Goal: Task Accomplishment & Management: Manage account settings

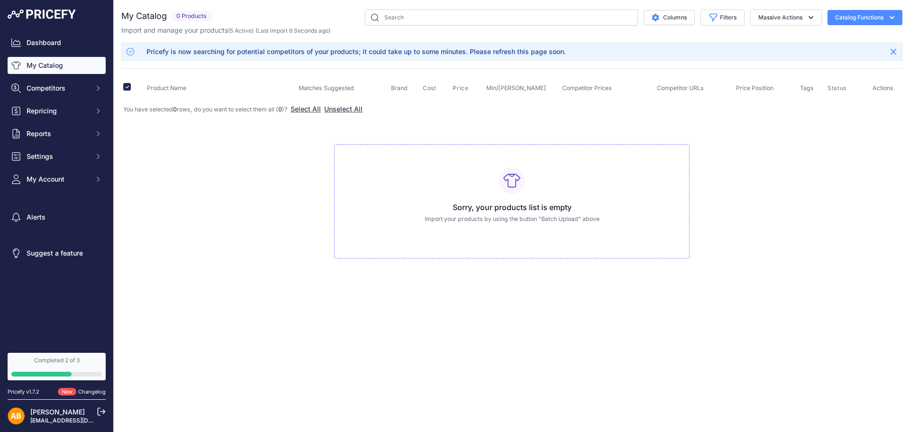
click at [297, 49] on div "Pricefy is now searching for potential competitors of your products; it could t…" at bounding box center [355, 51] width 419 height 9
click at [224, 171] on td "Sorry, your products list is empty Import your products by using the button "Ba…" at bounding box center [511, 198] width 781 height 160
click at [343, 107] on button "Unselect All" at bounding box center [343, 108] width 38 height 9
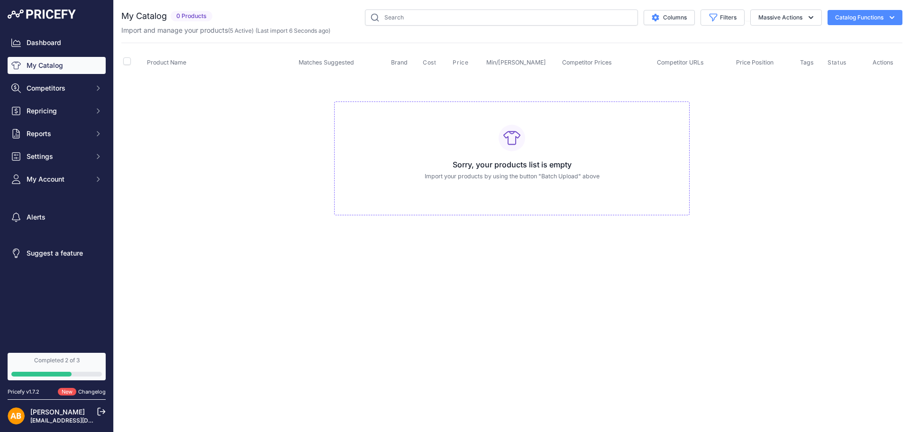
click at [873, 16] on button "Catalog Functions" at bounding box center [865, 17] width 75 height 15
click at [860, 39] on span "Import Additional Info" at bounding box center [847, 38] width 58 height 8
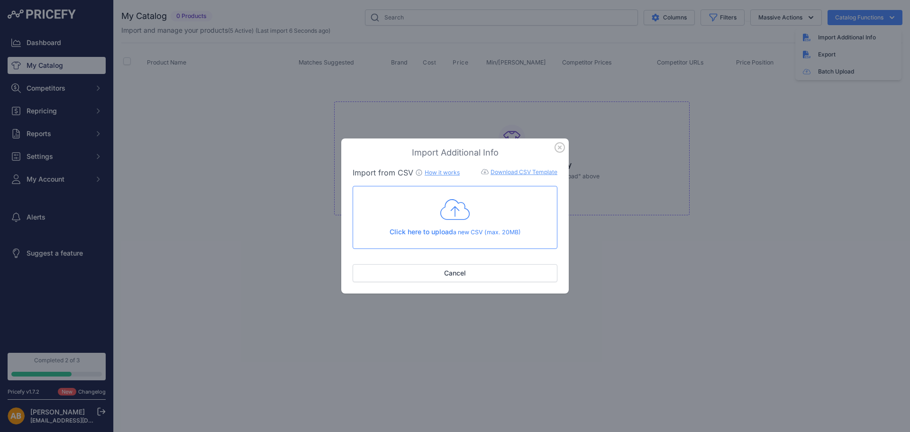
click at [443, 171] on link "How it works" at bounding box center [442, 172] width 35 height 7
click at [561, 151] on icon "button" at bounding box center [560, 147] width 10 height 10
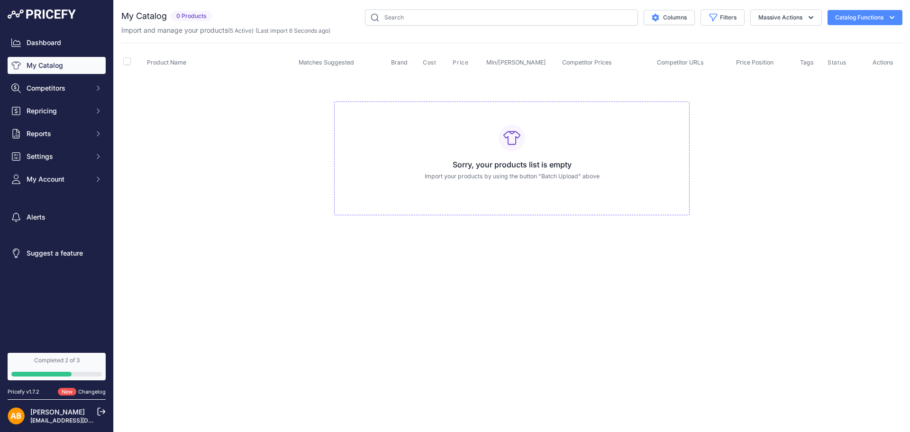
click at [883, 14] on button "Catalog Functions" at bounding box center [865, 17] width 75 height 15
click at [861, 69] on link "Batch Upload" at bounding box center [848, 71] width 106 height 17
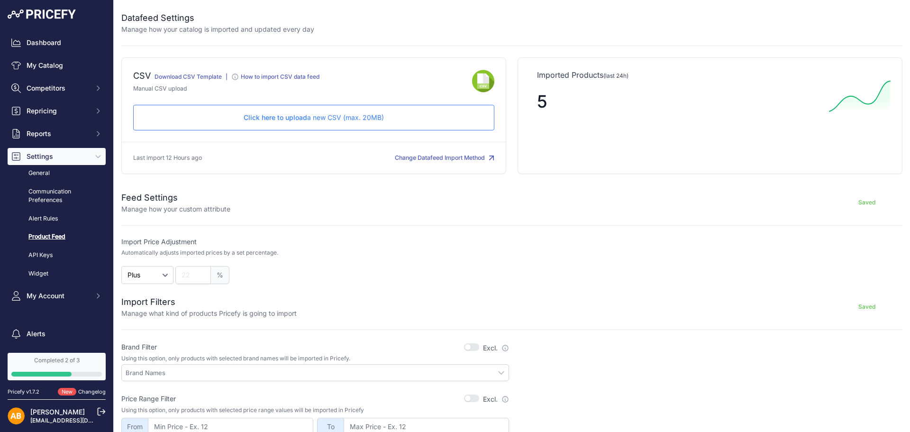
click at [301, 75] on div "How to import CSV data feed" at bounding box center [280, 77] width 79 height 8
click at [287, 120] on span "Click here to upload" at bounding box center [276, 117] width 64 height 8
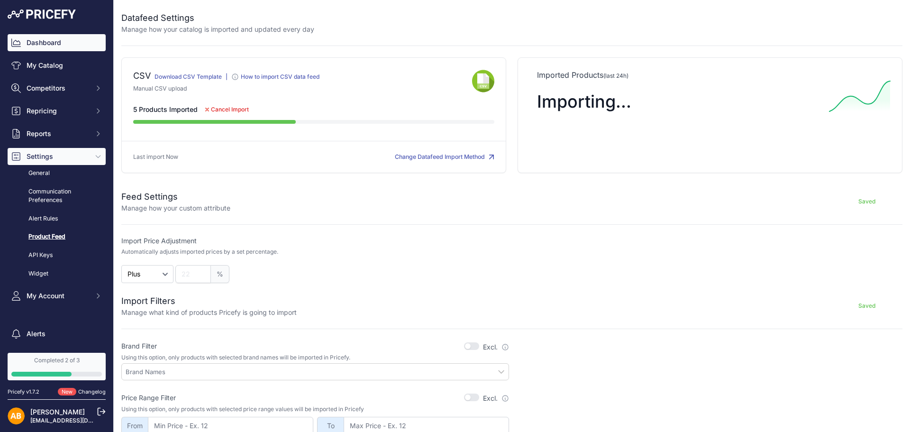
click at [60, 48] on link "Dashboard" at bounding box center [57, 42] width 98 height 17
click at [164, 156] on p "Last import Now" at bounding box center [155, 157] width 45 height 9
click at [316, 192] on div "Saved" at bounding box center [566, 201] width 672 height 23
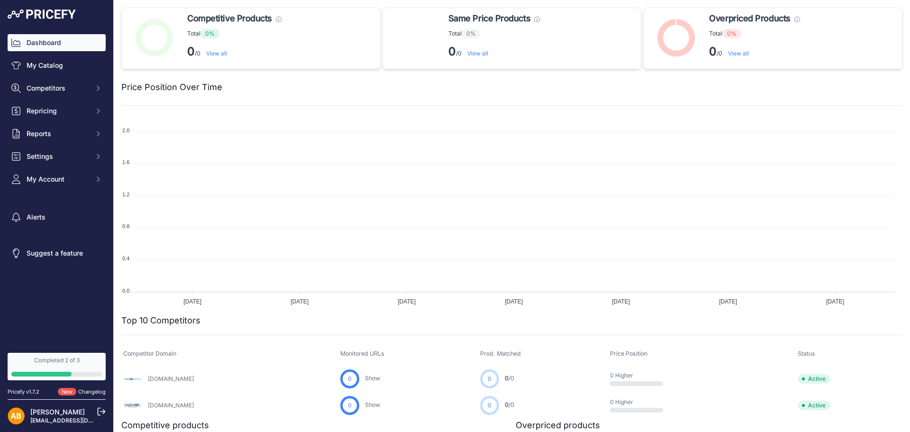
click at [223, 51] on link "View all" at bounding box center [216, 53] width 21 height 7
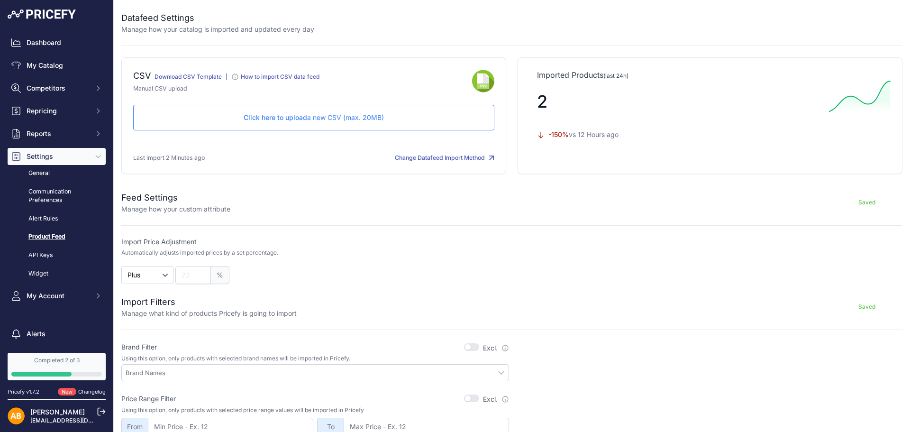
click at [244, 121] on span "Click here to upload" at bounding box center [276, 117] width 64 height 8
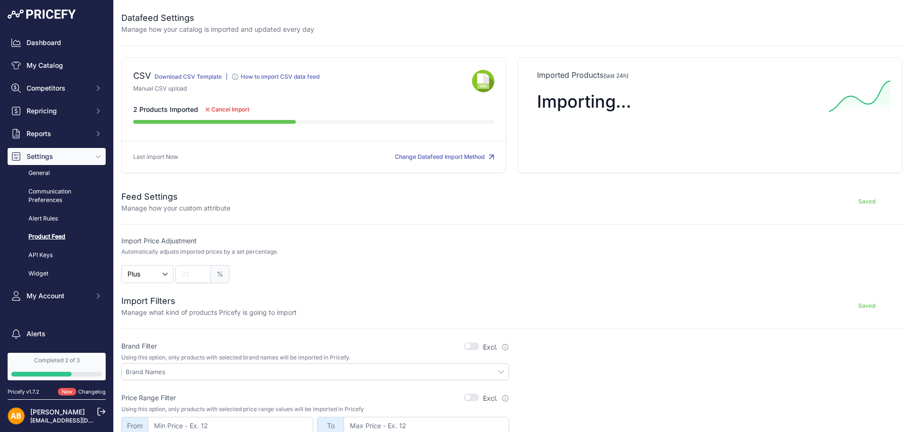
click at [415, 158] on button "Change Datafeed Import Method" at bounding box center [445, 157] width 100 height 9
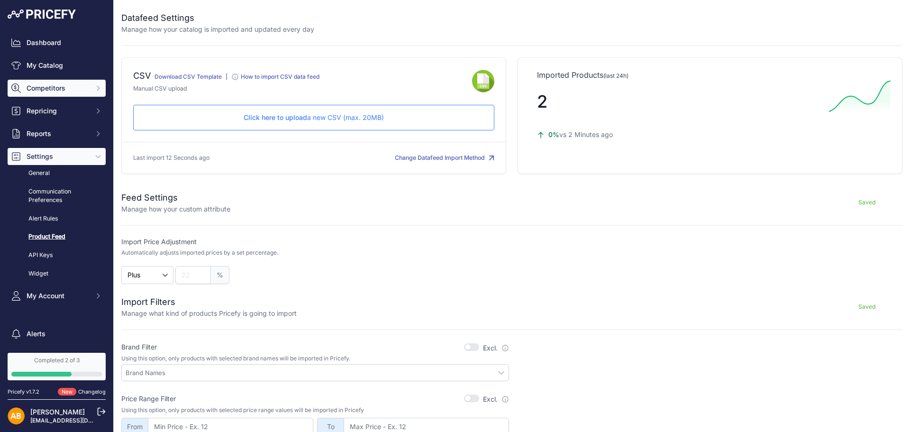
click at [52, 88] on span "Competitors" at bounding box center [58, 87] width 62 height 9
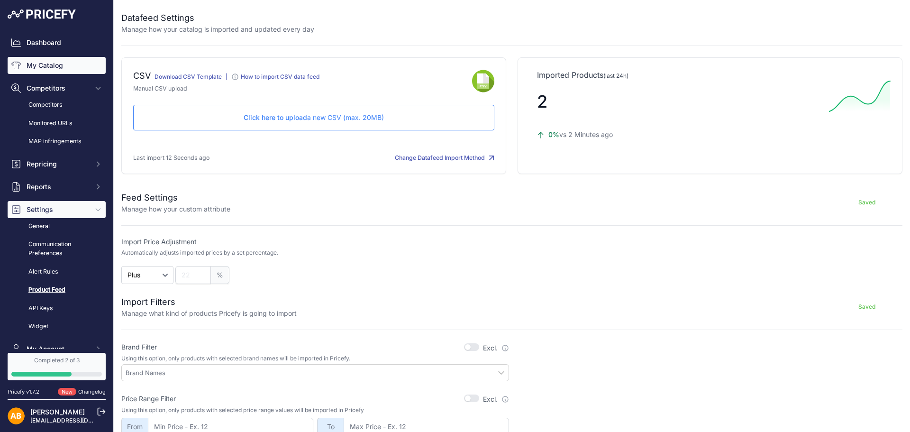
click at [59, 60] on link "My Catalog" at bounding box center [57, 65] width 98 height 17
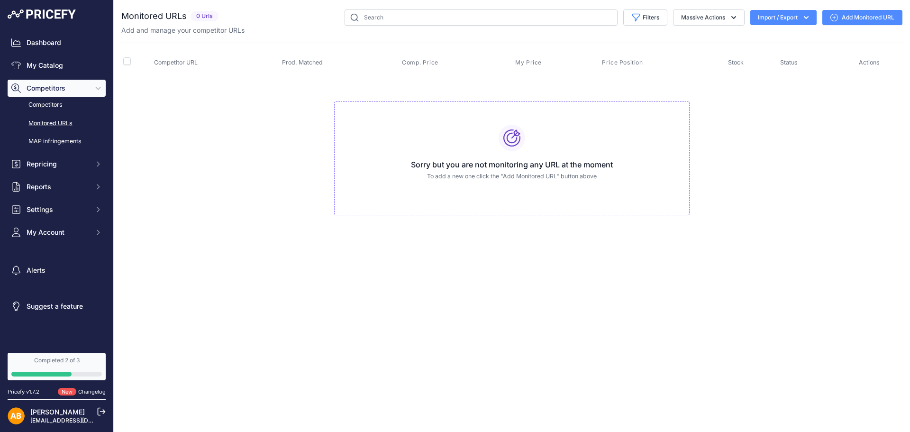
click at [808, 16] on icon "button" at bounding box center [806, 17] width 9 height 9
click at [806, 37] on div "Import" at bounding box center [783, 37] width 76 height 17
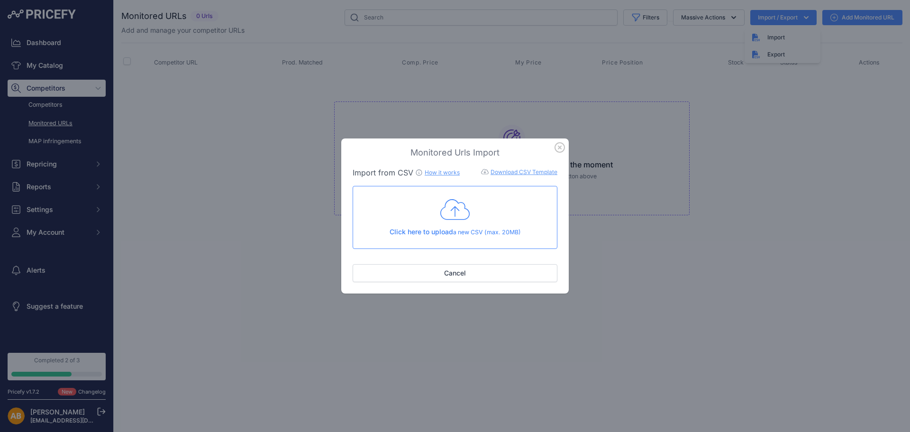
click at [494, 222] on div "Click here to upload a new CSV (max. 20MB)" at bounding box center [455, 217] width 189 height 39
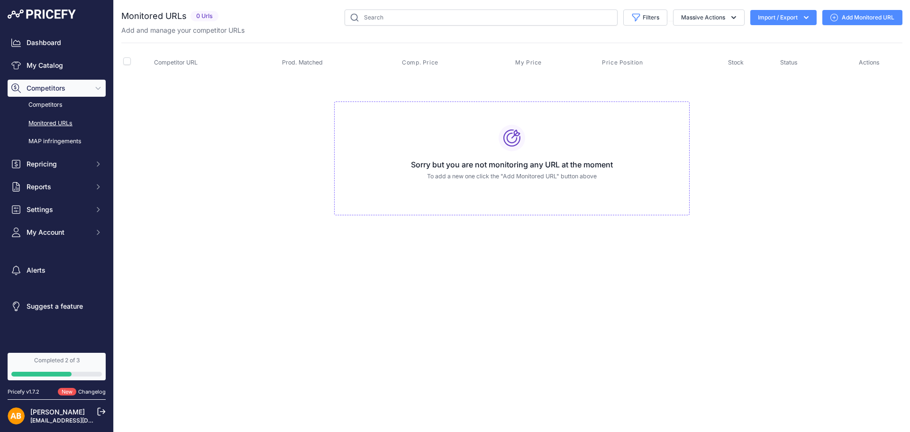
click at [687, 188] on div "Sorry but you are not monitoring any URL at the moment To add a new one click t…" at bounding box center [511, 158] width 355 height 114
click at [768, 18] on button "Import / Export" at bounding box center [783, 17] width 66 height 15
click at [766, 41] on div "Import" at bounding box center [783, 37] width 76 height 17
click at [762, 43] on div "Import" at bounding box center [783, 37] width 76 height 17
drag, startPoint x: 762, startPoint y: 43, endPoint x: 771, endPoint y: 40, distance: 9.9
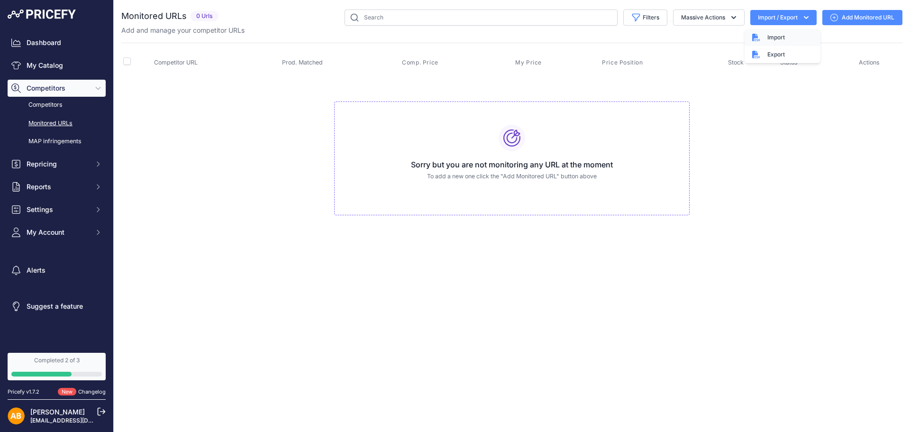
click at [771, 40] on span "Import" at bounding box center [776, 38] width 18 height 8
click at [756, 31] on div "Import" at bounding box center [783, 37] width 76 height 17
click at [773, 35] on span "Import" at bounding box center [776, 38] width 18 height 8
click at [793, 159] on td "Sorry but you are not monitoring any URL at the moment To add a new one click t…" at bounding box center [511, 154] width 781 height 160
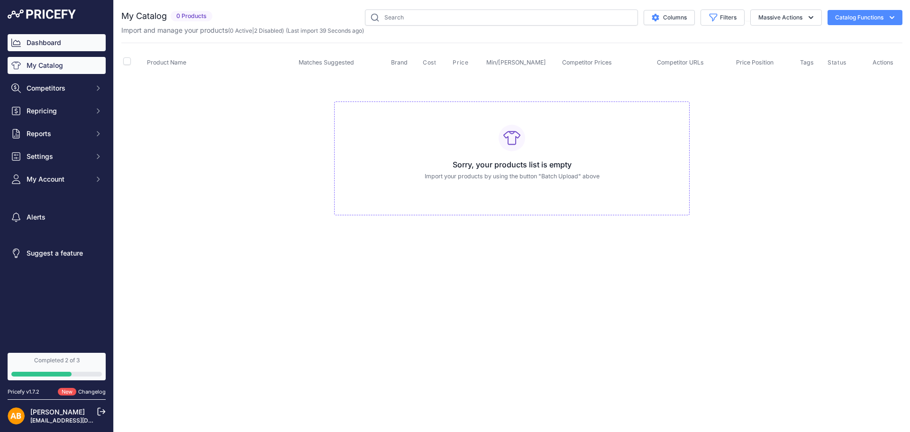
click at [67, 42] on link "Dashboard" at bounding box center [57, 42] width 98 height 17
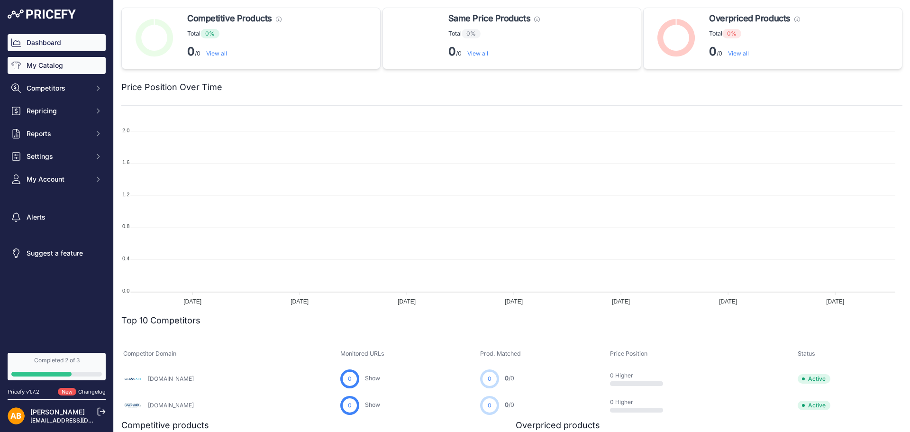
click at [78, 69] on link "My Catalog" at bounding box center [57, 65] width 98 height 17
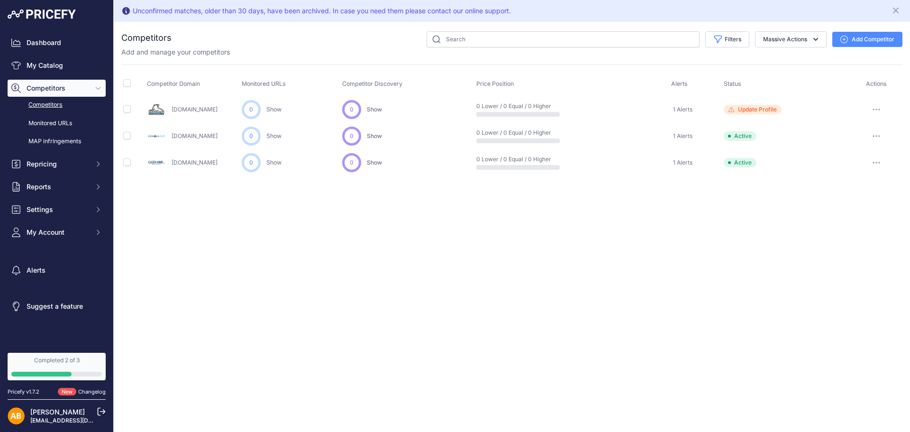
click at [879, 110] on icon "button" at bounding box center [877, 110] width 8 height 2
click at [866, 147] on button "Disable" at bounding box center [860, 144] width 79 height 15
click at [884, 110] on button "button" at bounding box center [876, 109] width 19 height 13
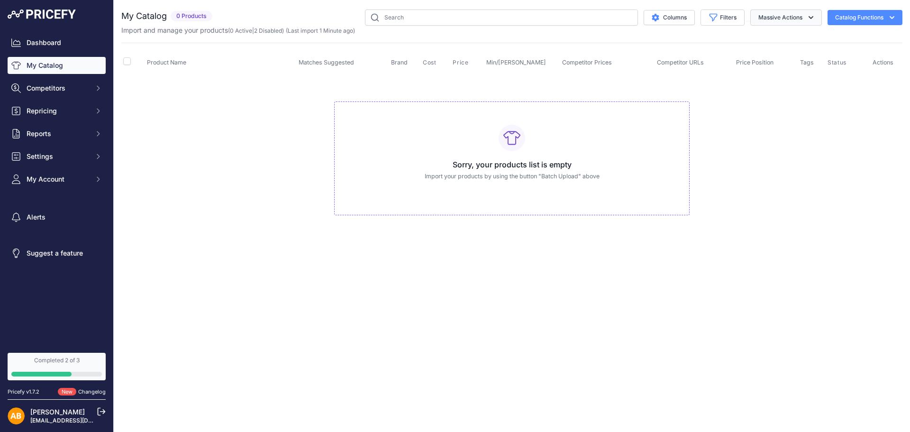
click at [784, 13] on button "Massive Actions" at bounding box center [786, 17] width 72 height 16
click at [79, 89] on span "Competitors" at bounding box center [58, 87] width 62 height 9
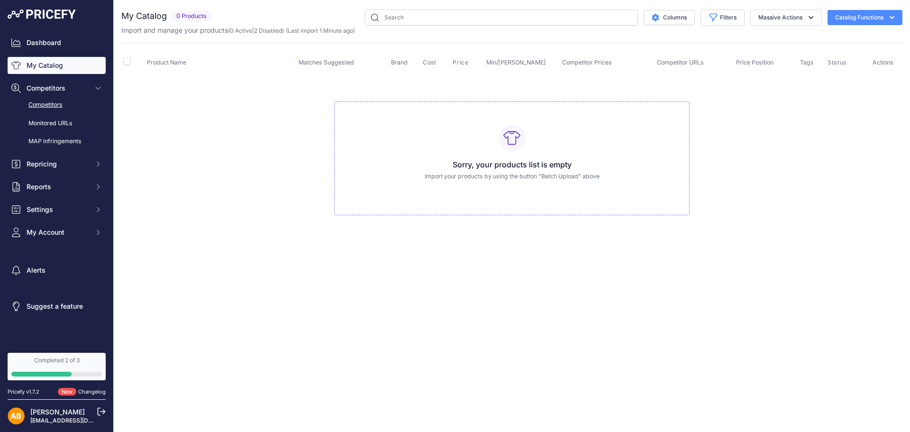
click at [68, 103] on link "Competitors" at bounding box center [57, 105] width 98 height 17
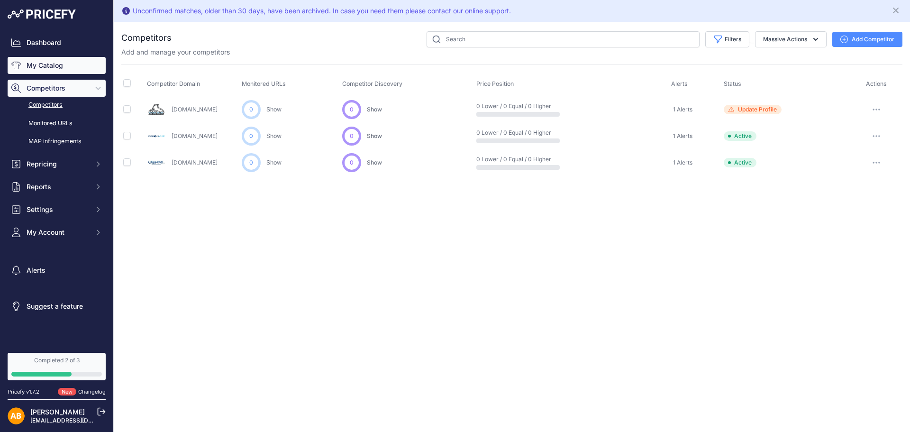
click at [65, 62] on link "My Catalog" at bounding box center [57, 65] width 98 height 17
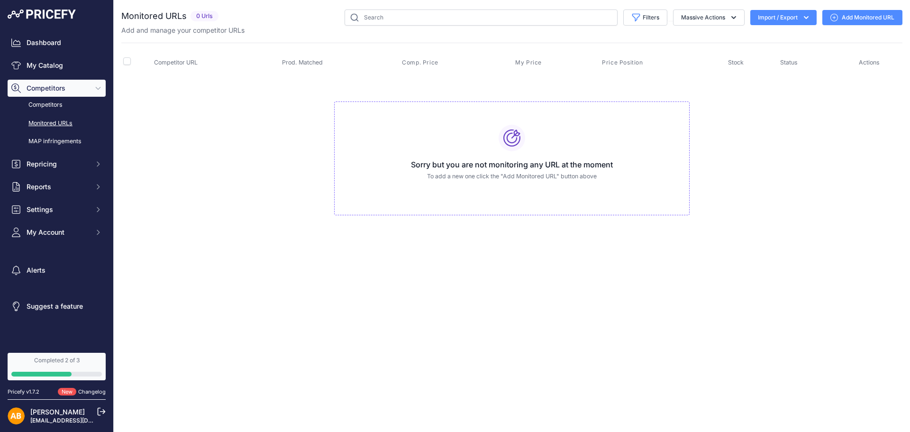
click at [792, 23] on button "Import / Export" at bounding box center [783, 17] width 66 height 15
click at [792, 22] on div "Filters Saved Filters Set None Competitors Cheaper Than Me Competitors Products…" at bounding box center [562, 17] width 680 height 16
click at [792, 22] on button "Import / Export" at bounding box center [783, 17] width 66 height 15
click at [787, 40] on div "Import" at bounding box center [783, 37] width 76 height 17
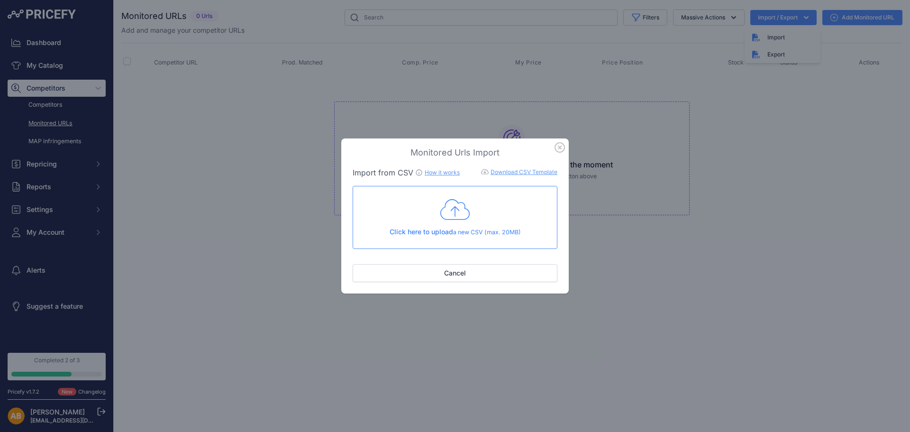
click at [509, 174] on link "Download CSV Template" at bounding box center [524, 171] width 67 height 7
click at [558, 150] on icon "button" at bounding box center [560, 147] width 10 height 10
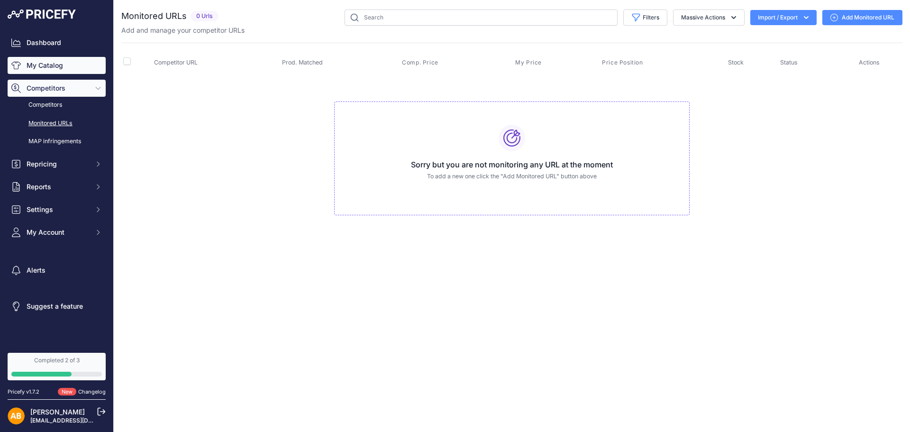
click at [91, 64] on link "My Catalog" at bounding box center [57, 65] width 98 height 17
click at [71, 68] on link "My Catalog" at bounding box center [57, 65] width 98 height 17
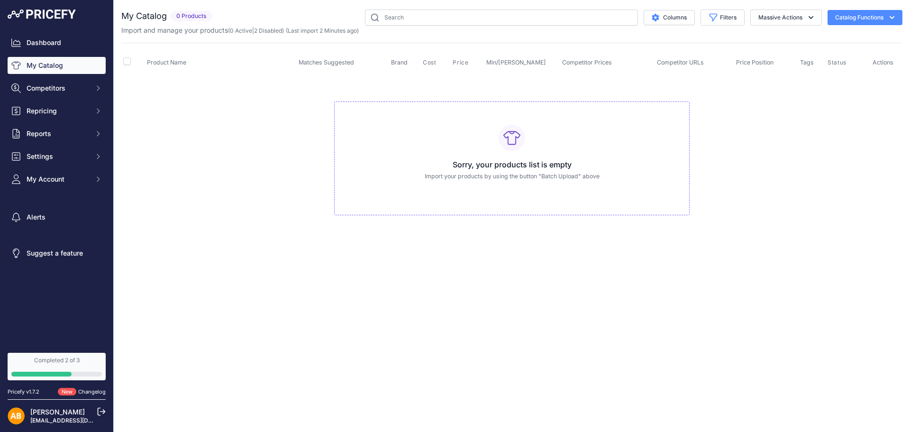
click at [896, 10] on button "Catalog Functions" at bounding box center [865, 17] width 75 height 15
click at [862, 70] on link "Batch Upload" at bounding box center [848, 71] width 106 height 17
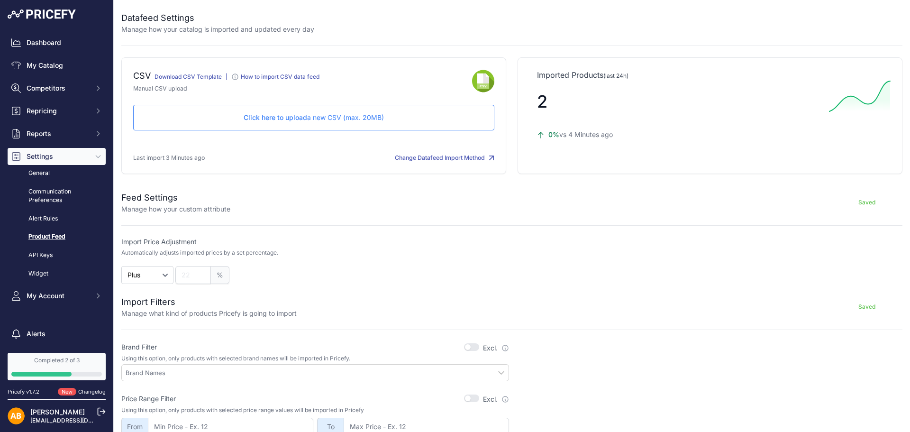
click at [423, 114] on p "Click here to upload a new CSV (max. 20MB)" at bounding box center [313, 117] width 345 height 9
click at [46, 68] on link "My Catalog" at bounding box center [57, 65] width 98 height 17
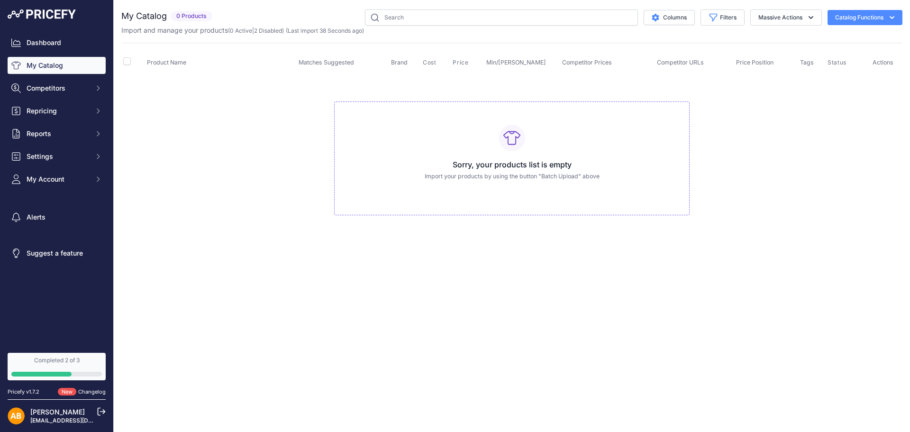
click at [430, 184] on div "Sorry, your products list is empty Import your products by using the button "Ba…" at bounding box center [511, 158] width 355 height 114
click at [888, 9] on div "Columns Filters Status All Status Only Enabled Only Disabled" at bounding box center [559, 17] width 686 height 16
click at [888, 16] on icon "button" at bounding box center [891, 17] width 9 height 9
click at [872, 70] on link "Batch Upload" at bounding box center [848, 71] width 106 height 17
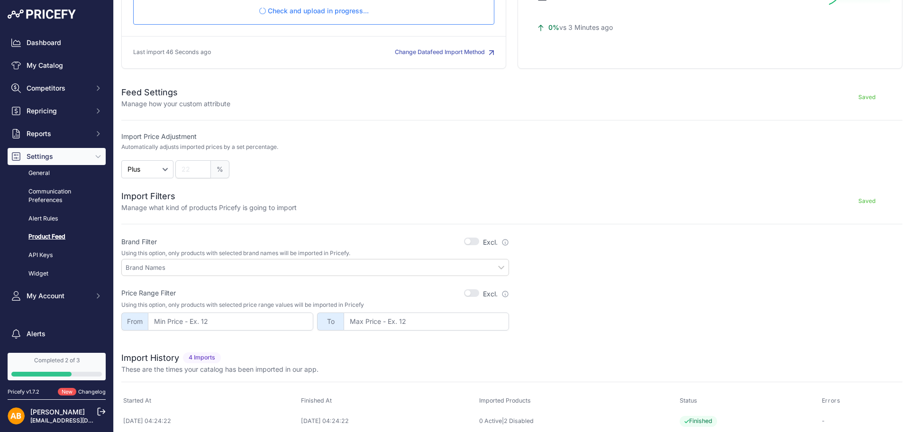
scroll to position [129, 0]
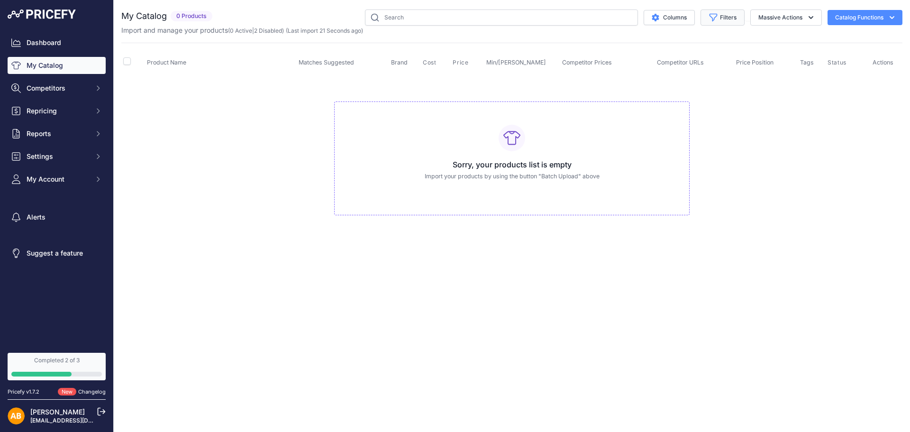
click at [722, 17] on button "Filters" at bounding box center [723, 17] width 44 height 16
click at [714, 60] on select "All Status Only Enabled Only Disabled" at bounding box center [691, 54] width 91 height 16
click at [710, 85] on div "Match Status Select an option Matched Unmatched" at bounding box center [691, 88] width 106 height 35
click at [710, 88] on select "Select an option Matched Unmatched" at bounding box center [691, 94] width 91 height 16
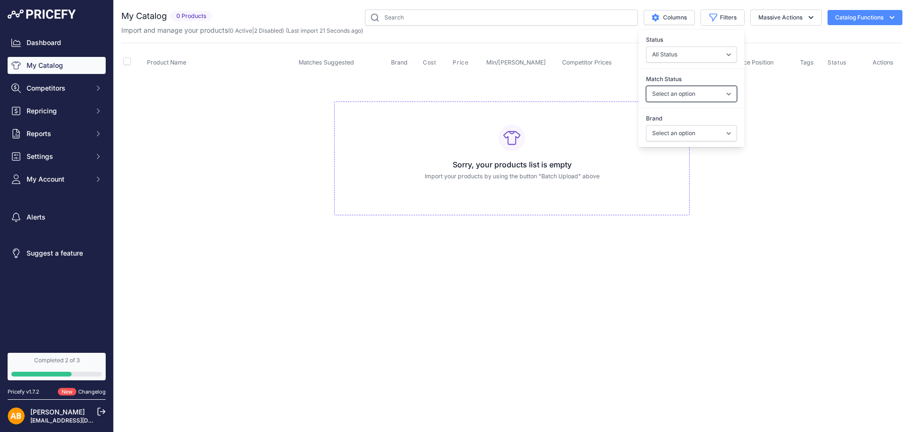
click at [710, 88] on select "Select an option Matched Unmatched" at bounding box center [691, 94] width 91 height 16
click at [705, 130] on select "Select an option INOMAK TEFCOLD" at bounding box center [691, 133] width 91 height 16
click at [703, 137] on select "Select an option INOMAK TEFCOLD" at bounding box center [691, 133] width 91 height 16
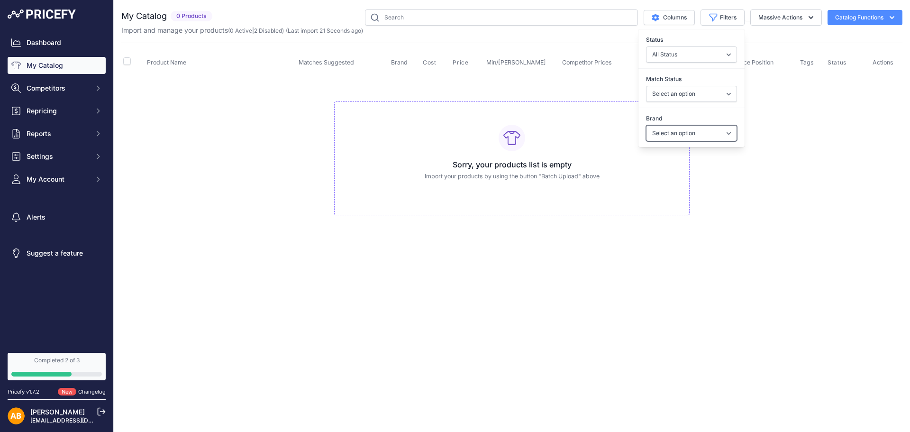
click at [703, 137] on select "Select an option INOMAK TEFCOLD" at bounding box center [691, 133] width 91 height 16
click at [583, 194] on div "Sorry, your products list is empty Import your products by using the button "Ba…" at bounding box center [511, 158] width 355 height 114
click at [713, 20] on icon "button" at bounding box center [713, 17] width 9 height 9
click at [706, 135] on select "Select an option INOMAK TEFCOLD" at bounding box center [691, 133] width 91 height 16
select select "INOMAK"
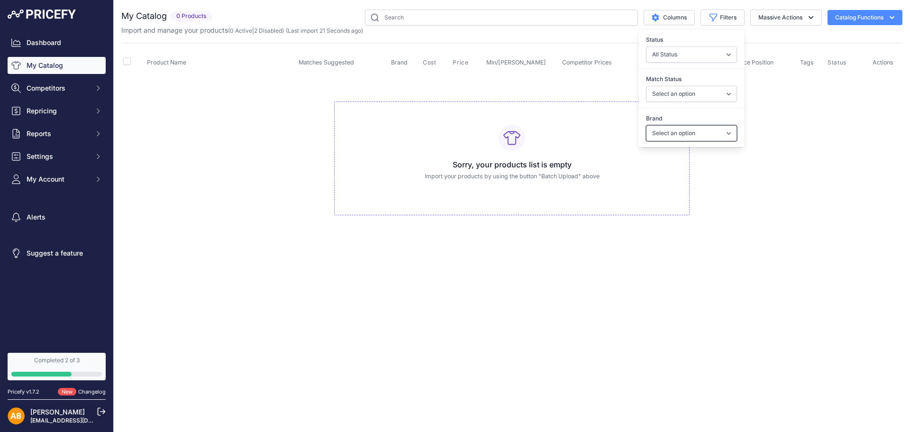
click at [646, 125] on select "Select an option INOMAK TEFCOLD" at bounding box center [691, 133] width 91 height 16
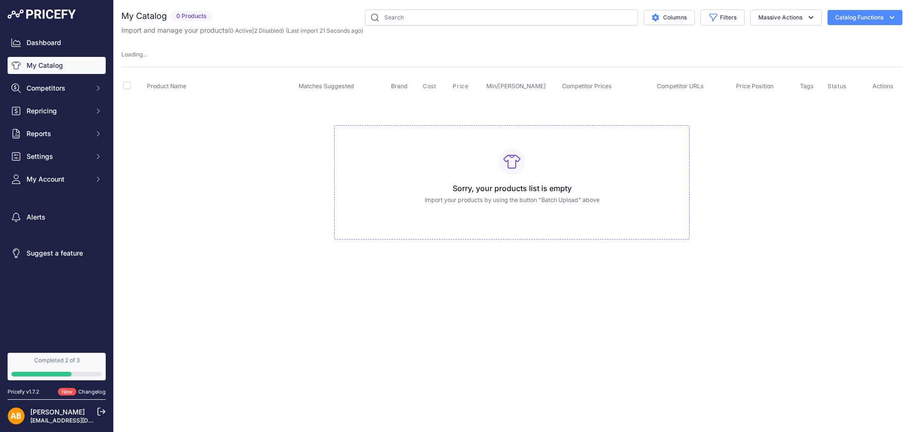
click at [702, 158] on td "Sorry, your products list is empty Import your products by using the button "Ba…" at bounding box center [511, 179] width 781 height 160
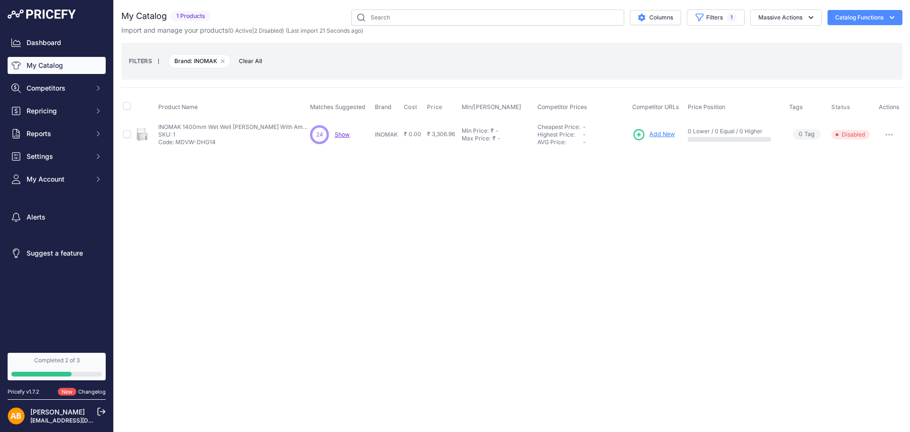
click at [889, 136] on button "button" at bounding box center [889, 134] width 19 height 13
click at [882, 152] on button "Enable" at bounding box center [870, 154] width 61 height 15
click at [765, 15] on button "Massive Actions" at bounding box center [786, 17] width 72 height 16
click at [727, 20] on span "1" at bounding box center [732, 17] width 10 height 9
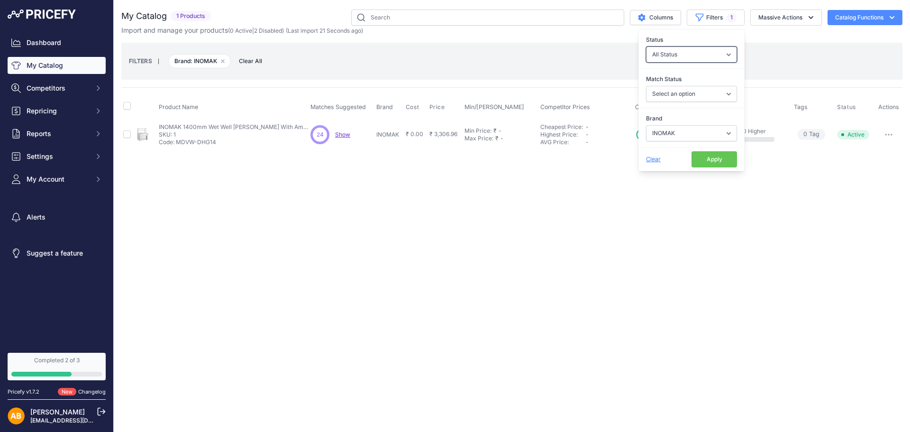
click at [709, 52] on select "All Status Only Enabled Only Disabled" at bounding box center [691, 54] width 91 height 16
click at [697, 128] on select "Select an option INOMAK TEFCOLD" at bounding box center [691, 133] width 91 height 16
drag, startPoint x: 639, startPoint y: 165, endPoint x: 647, endPoint y: 162, distance: 8.5
click at [647, 162] on div "Clear Apply" at bounding box center [691, 159] width 106 height 24
click at [647, 162] on span "Clear" at bounding box center [653, 158] width 15 height 7
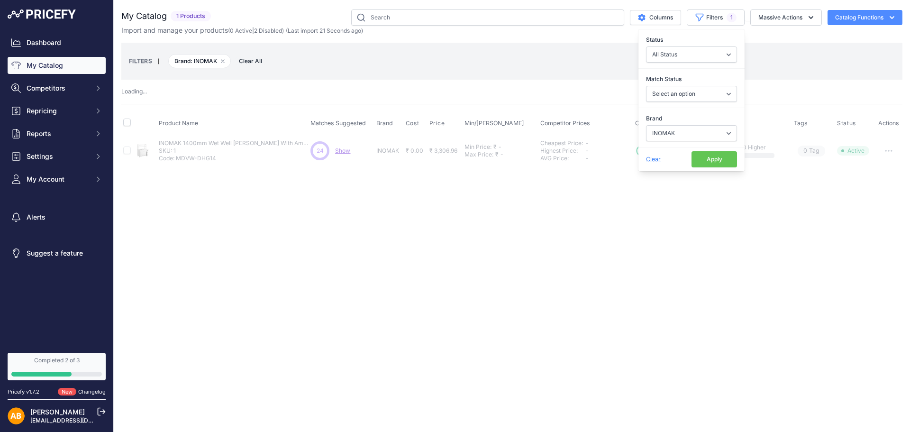
select select
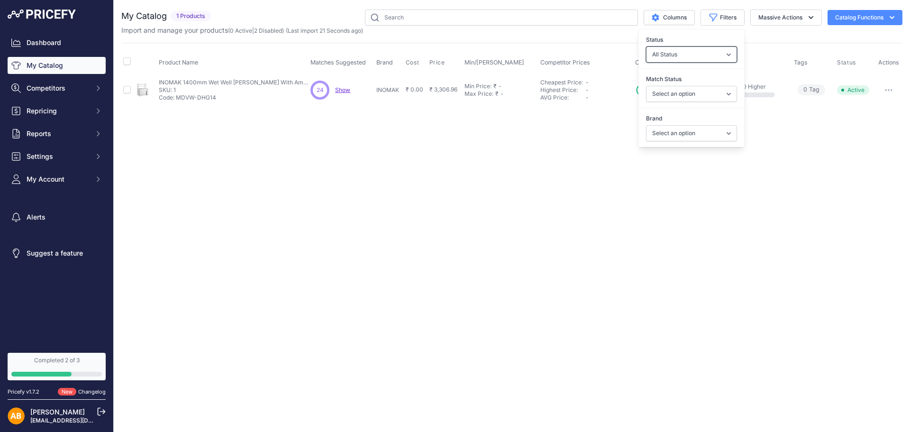
click at [682, 55] on select "All Status Only Enabled Only Disabled" at bounding box center [691, 54] width 91 height 16
select select "0"
click at [646, 46] on select "All Status Only Enabled Only Disabled" at bounding box center [691, 54] width 91 height 16
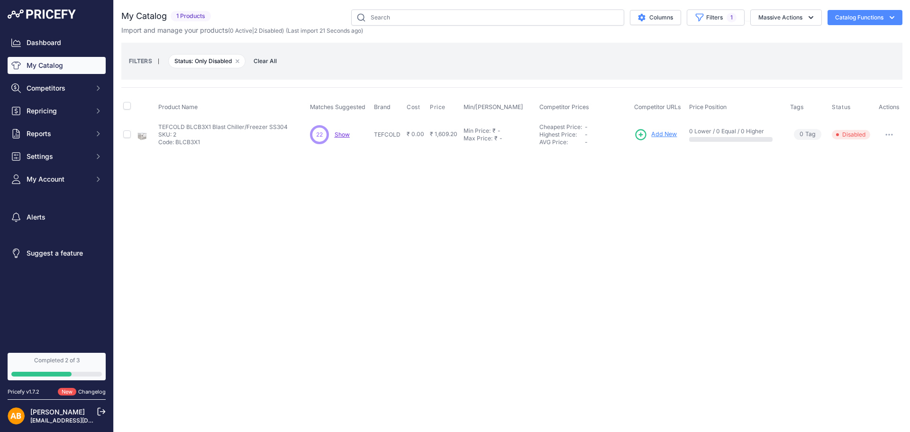
click at [825, 158] on div "You are not connected to the internet. My Catalog" at bounding box center [511, 79] width 781 height 159
click at [890, 137] on button "button" at bounding box center [889, 134] width 19 height 13
click at [877, 150] on button "Enable" at bounding box center [870, 154] width 61 height 15
click at [882, 138] on button "button" at bounding box center [889, 134] width 19 height 13
click at [874, 155] on button "Enable" at bounding box center [870, 154] width 61 height 15
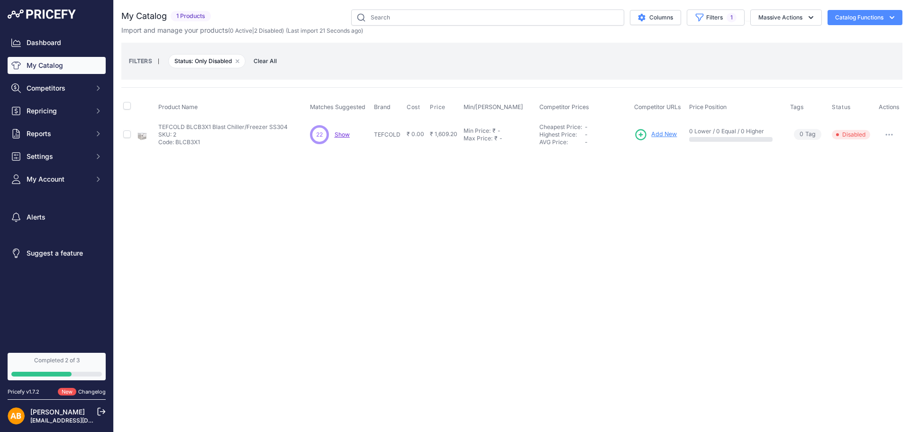
click at [337, 136] on span "Show" at bounding box center [342, 134] width 15 height 7
click at [58, 62] on link "My Catalog" at bounding box center [57, 65] width 98 height 17
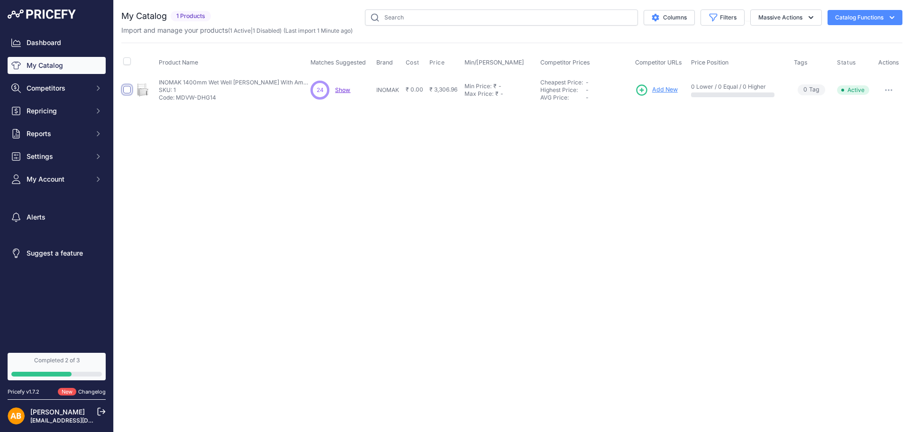
click at [129, 89] on input "checkbox" at bounding box center [127, 90] width 8 height 8
checkbox input "true"
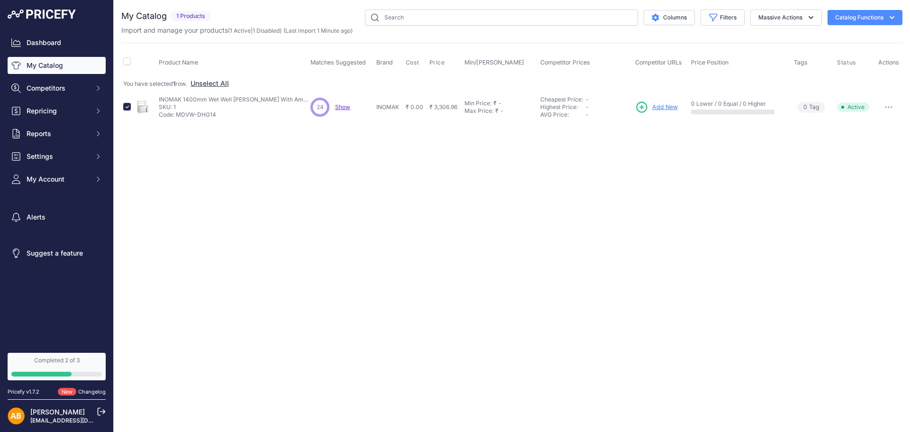
click at [124, 101] on div at bounding box center [127, 105] width 8 height 9
click at [725, 16] on button "Filters" at bounding box center [723, 17] width 44 height 16
click at [707, 58] on select "All Status Only Enabled Only Disabled" at bounding box center [691, 54] width 91 height 16
click at [646, 46] on select "All Status Only Enabled Only Disabled" at bounding box center [691, 54] width 91 height 16
click at [678, 63] on div "Status All Status Only Enabled Only Disabled" at bounding box center [691, 48] width 106 height 35
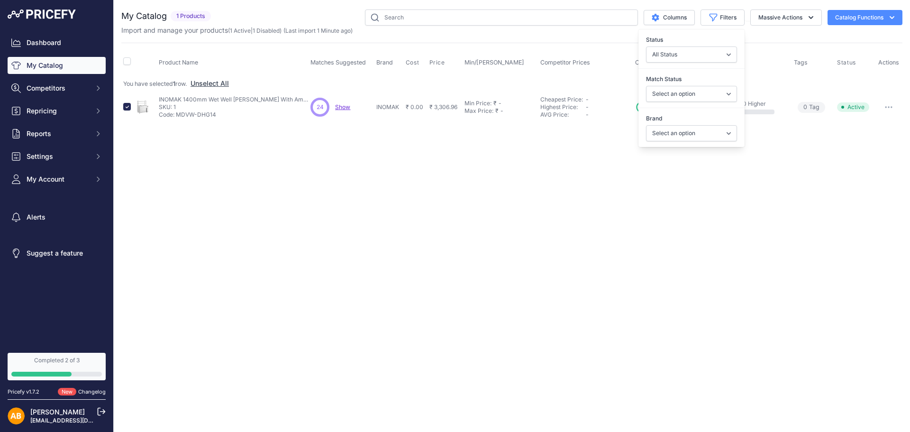
drag, startPoint x: 680, startPoint y: 65, endPoint x: 684, endPoint y: 56, distance: 10.2
click at [684, 56] on div "Status All Status Only Enabled Only Disabled" at bounding box center [691, 48] width 106 height 35
click at [684, 56] on select "All Status Only Enabled Only Disabled" at bounding box center [691, 54] width 91 height 16
select select "1"
click at [646, 46] on select "All Status Only Enabled Only Disabled" at bounding box center [691, 54] width 91 height 16
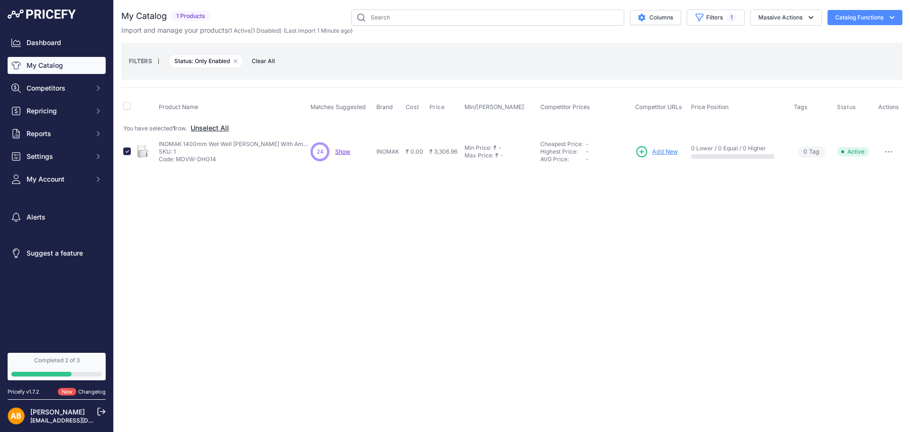
click at [219, 129] on button "Unselect All" at bounding box center [210, 127] width 38 height 9
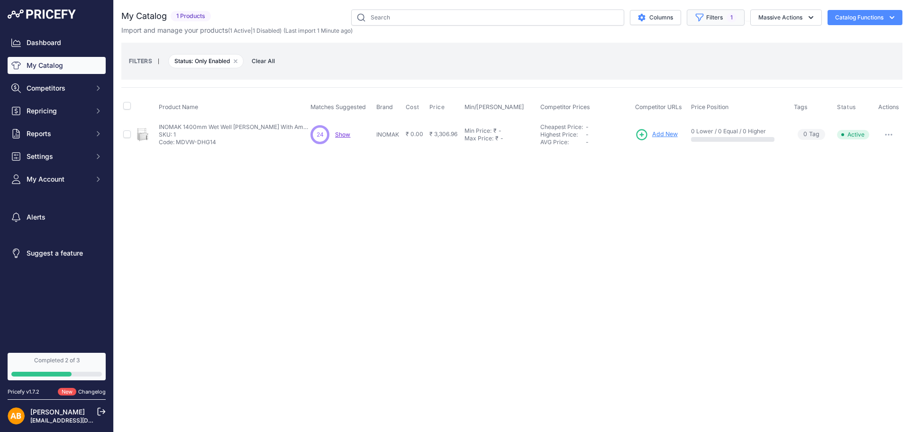
click at [732, 18] on span "1" at bounding box center [732, 17] width 10 height 9
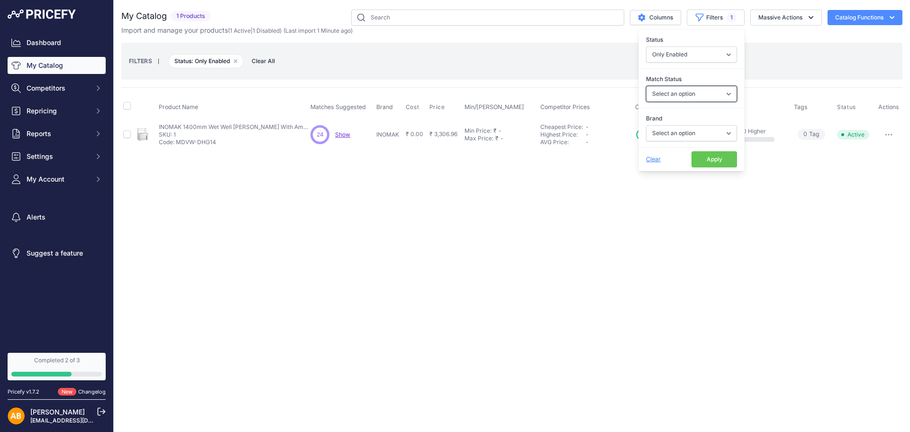
click at [715, 96] on select "Select an option Matched Unmatched" at bounding box center [691, 94] width 91 height 16
drag, startPoint x: 708, startPoint y: 64, endPoint x: 711, endPoint y: 58, distance: 7.2
click at [711, 58] on div "Status All Status Only Enabled Only Disabled" at bounding box center [691, 48] width 106 height 35
click at [711, 58] on select "All Status Only Enabled Only Disabled" at bounding box center [691, 54] width 91 height 16
select select "0"
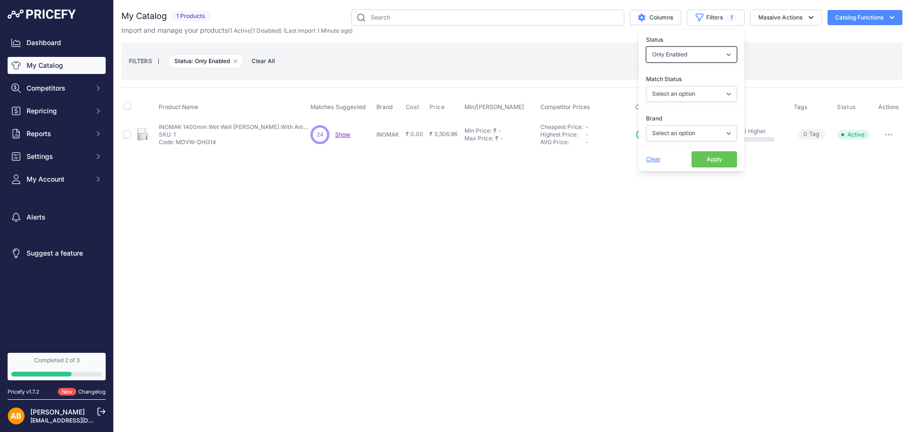
click at [646, 46] on select "All Status Only Enabled Only Disabled" at bounding box center [691, 54] width 91 height 16
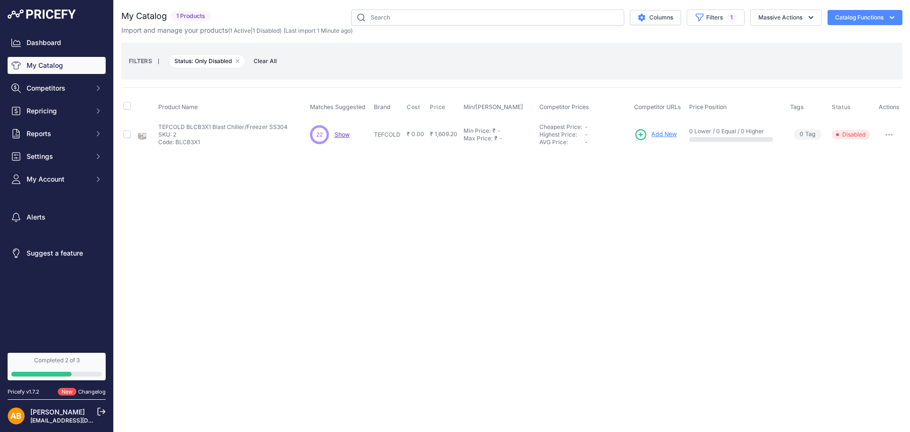
click at [825, 191] on div "Close You are not connected to the internet." at bounding box center [512, 216] width 796 height 432
click at [891, 132] on button "button" at bounding box center [889, 134] width 19 height 13
click at [866, 151] on button "Enable" at bounding box center [870, 154] width 61 height 15
click at [859, 136] on span "Disabled" at bounding box center [851, 134] width 38 height 9
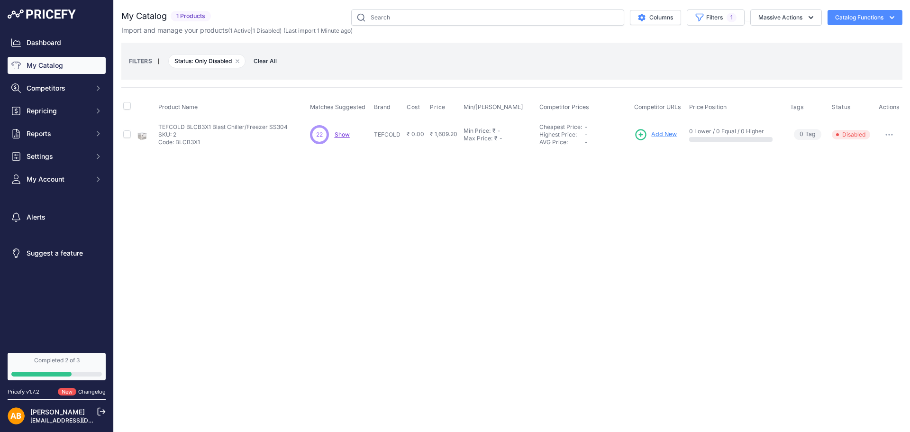
click at [859, 136] on span "Disabled" at bounding box center [851, 134] width 38 height 9
click at [670, 201] on div "Close You are not connected to the internet." at bounding box center [512, 216] width 796 height 432
click at [889, 135] on icon "button" at bounding box center [889, 134] width 1 height 1
click at [865, 173] on button "Delete" at bounding box center [870, 169] width 61 height 15
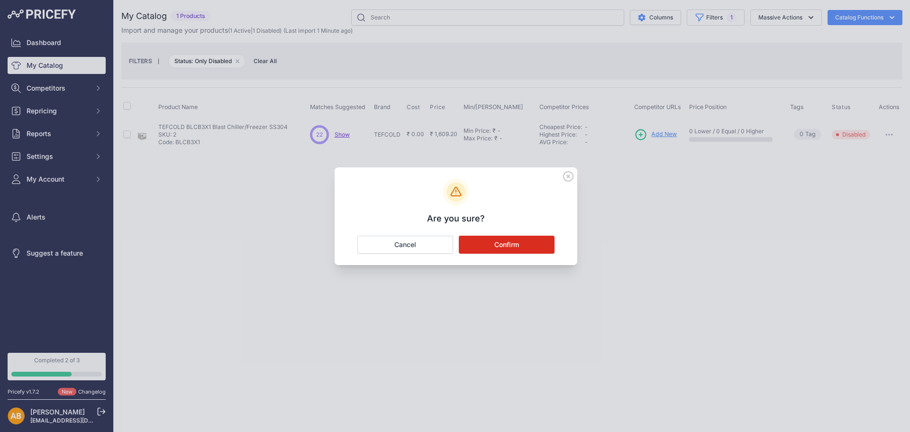
click at [865, 173] on div at bounding box center [455, 216] width 910 height 432
click at [529, 249] on button "Confirm" at bounding box center [507, 245] width 96 height 18
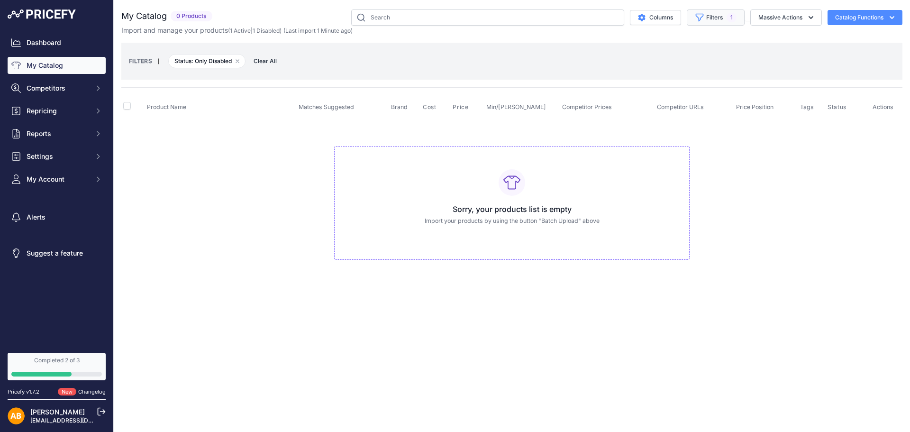
click at [696, 14] on icon "button" at bounding box center [699, 17] width 7 height 7
click at [239, 61] on icon "button" at bounding box center [237, 61] width 3 height 3
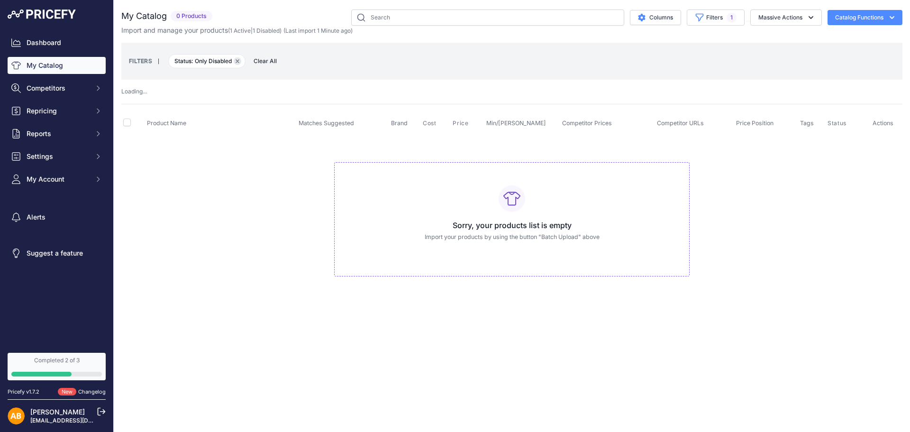
click at [238, 63] on button "Remove filter option" at bounding box center [238, 61] width 8 height 8
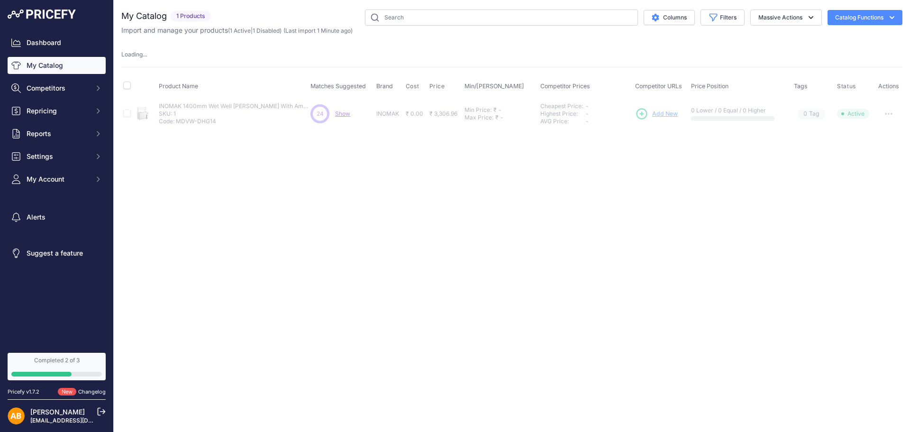
click at [258, 62] on div "My Catalog 1 Products" at bounding box center [511, 68] width 781 height 119
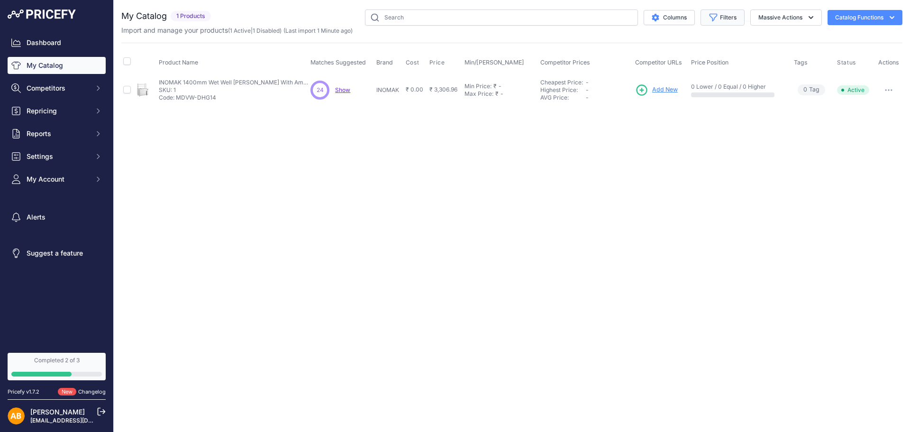
click at [723, 16] on button "Filters" at bounding box center [723, 17] width 44 height 16
click at [705, 88] on select "Select an option Matched Unmatched" at bounding box center [691, 94] width 91 height 16
click at [684, 64] on div "Status All Status Only Enabled Only Disabled" at bounding box center [691, 48] width 106 height 35
click at [466, 158] on div "Close You are not connected to the internet." at bounding box center [512, 216] width 796 height 432
click at [345, 91] on span "Show" at bounding box center [342, 89] width 15 height 7
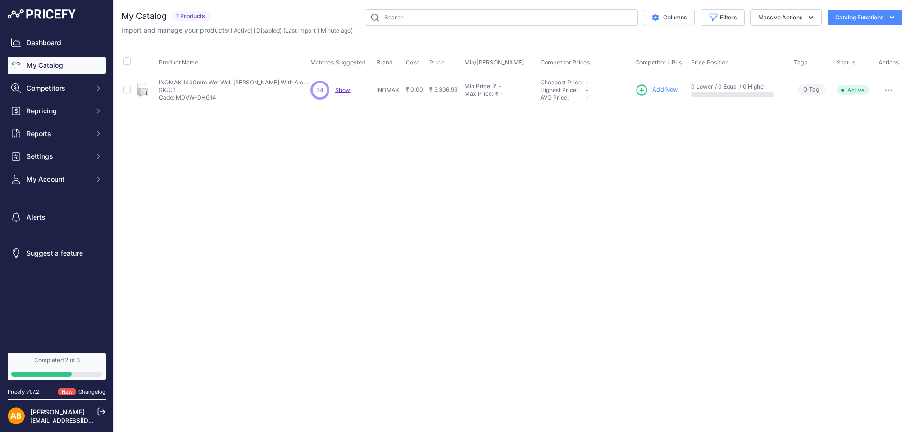
click at [621, 126] on div "Close You are not connected to the internet." at bounding box center [512, 216] width 796 height 432
click at [644, 93] on icon at bounding box center [641, 89] width 13 height 13
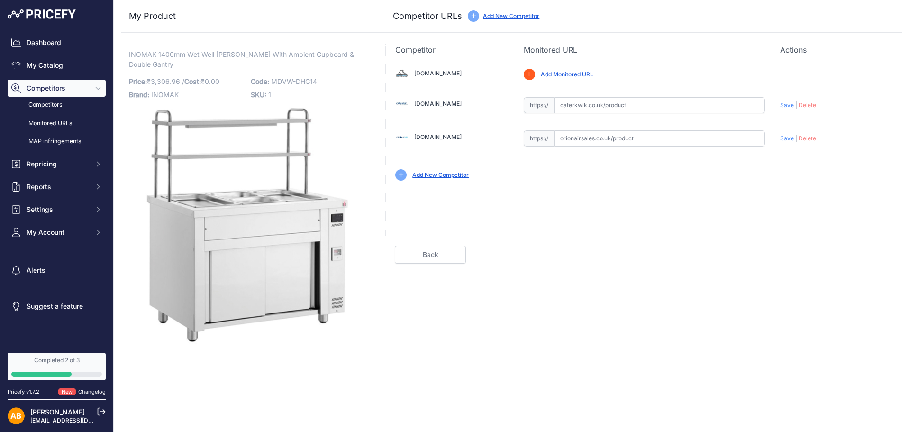
click at [786, 108] on span "Save" at bounding box center [787, 104] width 14 height 7
click at [612, 98] on input "text" at bounding box center [659, 105] width 211 height 16
paste input "[URL][DOMAIN_NAME]"
type input "[DOMAIN_NAME][URL]"
click at [614, 137] on input "text" at bounding box center [659, 138] width 211 height 16
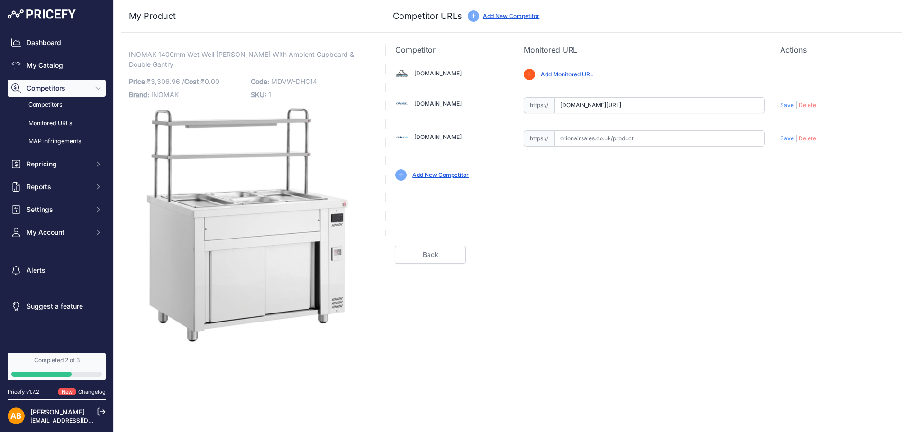
paste input "[URL][DOMAIN_NAME][DOMAIN_NAME]"
click at [790, 134] on div "Update Profile Save | [GEOGRAPHIC_DATA] Analyzing" at bounding box center [836, 135] width 113 height 15
click at [790, 137] on span "Save" at bounding box center [787, 138] width 14 height 7
type input "[URL][DOMAIN_NAME][DOMAIN_NAME]"
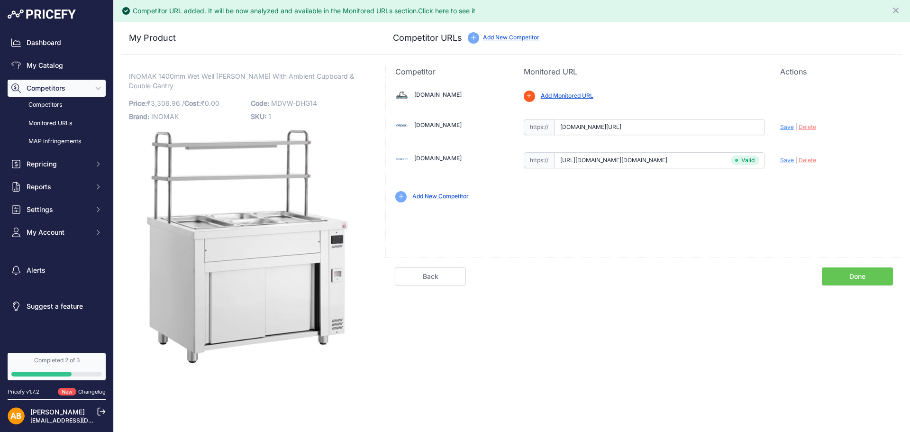
click at [785, 104] on div "[DOMAIN_NAME] |" at bounding box center [644, 144] width 517 height 135
click at [786, 130] on div "Update Profile Save | [GEOGRAPHIC_DATA] Analyzing" at bounding box center [836, 124] width 113 height 15
click at [787, 126] on span "Save" at bounding box center [787, 126] width 14 height 7
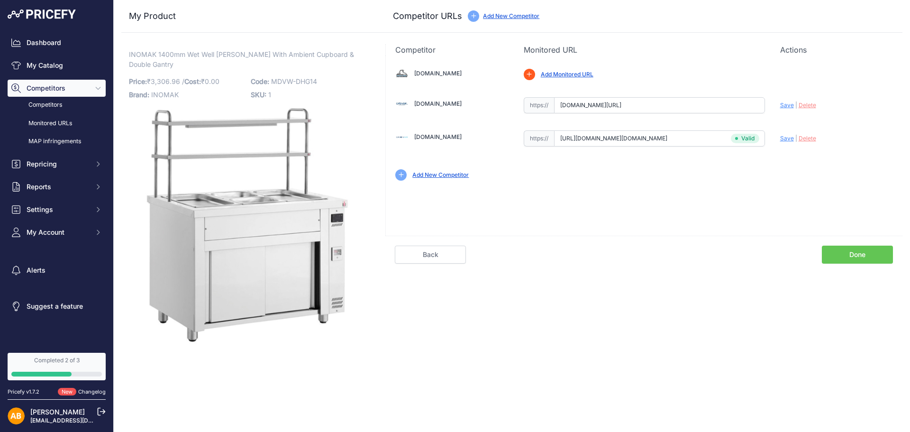
click at [638, 103] on input "[DOMAIN_NAME][URL]" at bounding box center [659, 105] width 211 height 16
click at [788, 106] on span "Save" at bounding box center [787, 104] width 14 height 7
click at [634, 100] on input "[DOMAIN_NAME]" at bounding box center [659, 105] width 211 height 16
paste input "[URL][DOMAIN_NAME]"
click at [788, 103] on span "Save" at bounding box center [787, 104] width 14 height 7
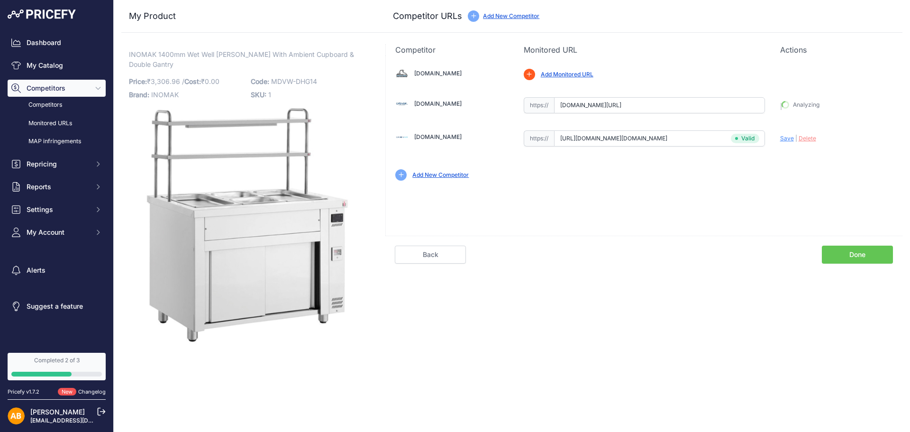
type input "[URL][DOMAIN_NAME]"
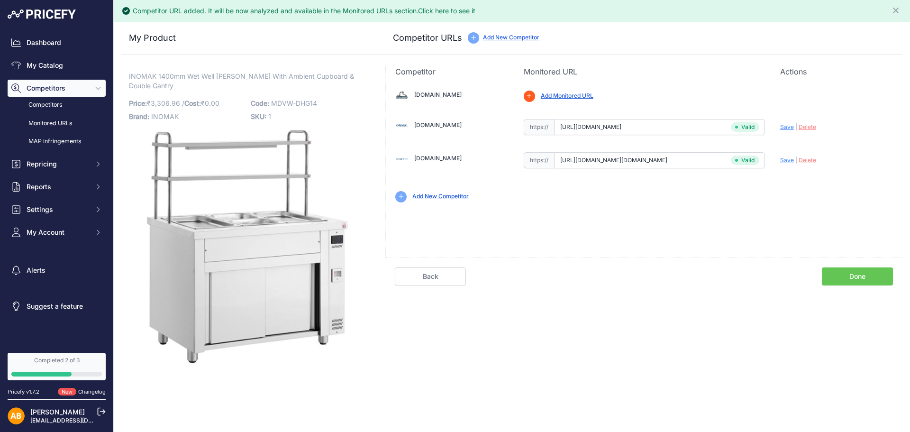
click at [843, 273] on link "Done" at bounding box center [857, 276] width 71 height 18
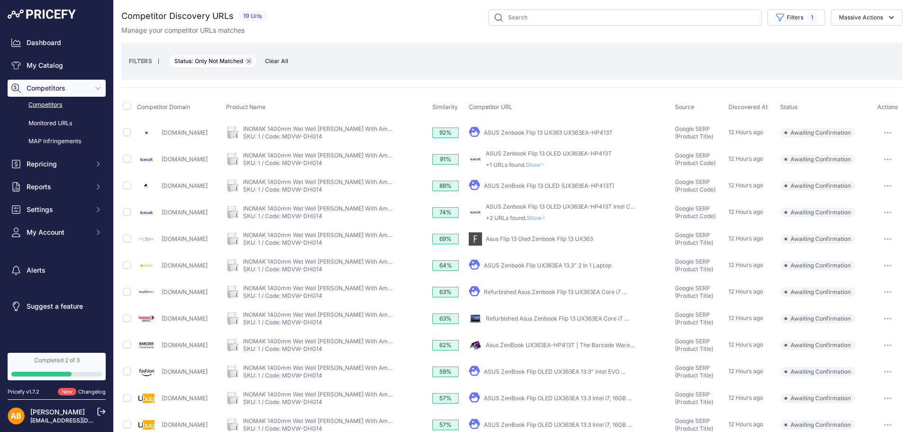
click at [252, 64] on button "Remove filter option" at bounding box center [249, 61] width 8 height 8
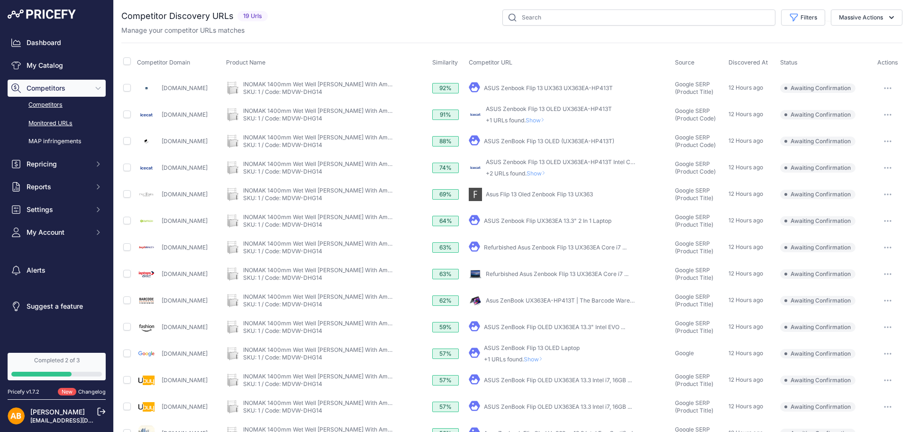
click at [64, 121] on link "Monitored URLs" at bounding box center [57, 123] width 98 height 17
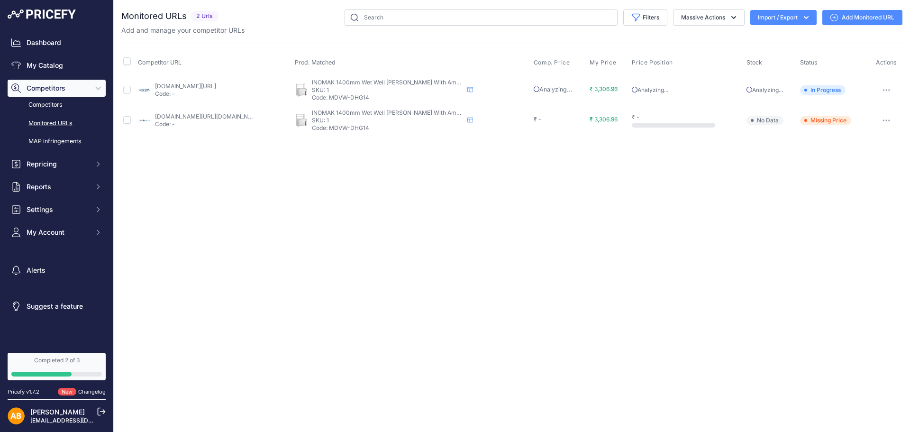
click at [471, 138] on div "You are not connected to the internet. Monitored URLs" at bounding box center [511, 72] width 781 height 145
click at [543, 129] on td "₹ -" at bounding box center [560, 120] width 56 height 30
click at [51, 61] on link "My Catalog" at bounding box center [57, 65] width 98 height 17
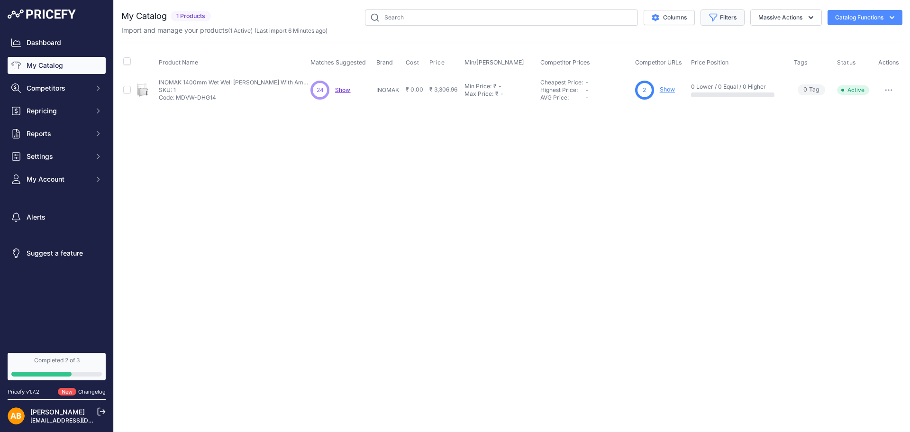
click at [709, 19] on icon "button" at bounding box center [713, 17] width 9 height 9
click at [700, 54] on select "All Status Only Enabled Only Disabled" at bounding box center [691, 54] width 91 height 16
drag, startPoint x: 700, startPoint y: 54, endPoint x: 696, endPoint y: 98, distance: 44.7
click at [696, 98] on div "Status All Status Only Enabled Only Disabled Match Status Select an option Matc…" at bounding box center [691, 88] width 106 height 118
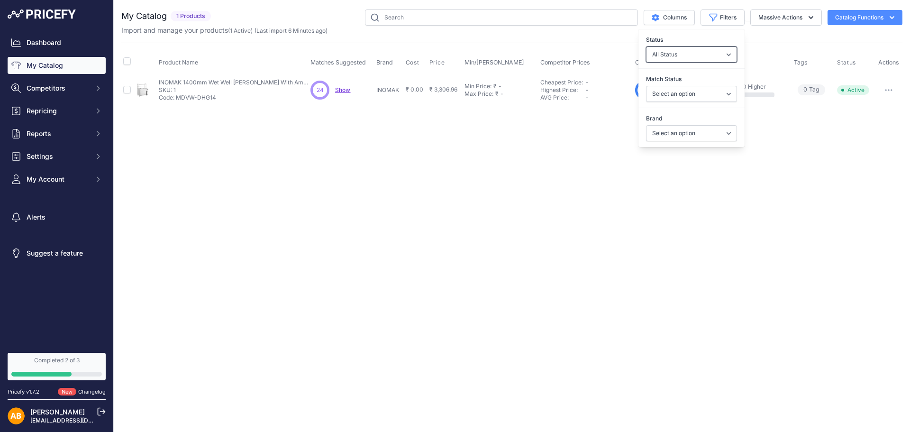
select select "0"
click at [646, 46] on select "All Status Only Enabled Only Disabled" at bounding box center [691, 54] width 91 height 16
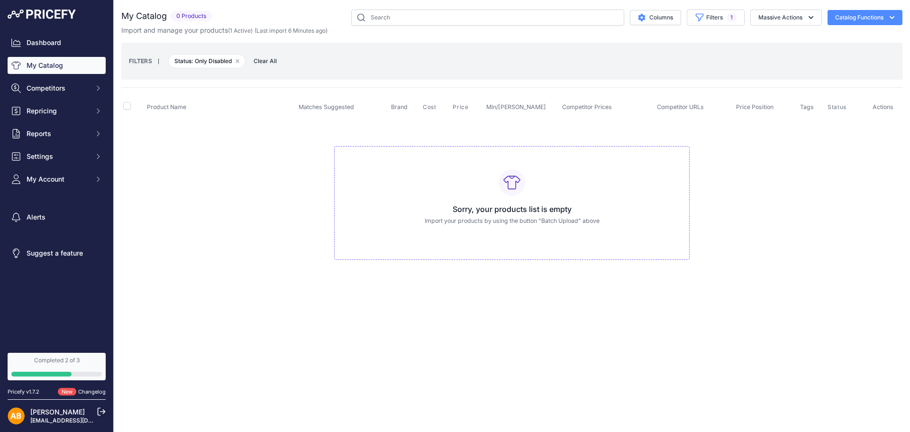
click at [837, 174] on td "Sorry, your products list is empty Import your products by using the button "Ba…" at bounding box center [511, 199] width 781 height 160
drag, startPoint x: 798, startPoint y: 113, endPoint x: 723, endPoint y: 46, distance: 101.0
click at [723, 46] on div "My Catalog 0 Products" at bounding box center [511, 143] width 781 height 269
click at [694, 27] on div "Import and manage your products ( 1 Active ) (Last import 6 Minutes ago)" at bounding box center [511, 30] width 781 height 9
drag, startPoint x: 694, startPoint y: 27, endPoint x: 705, endPoint y: 20, distance: 12.4
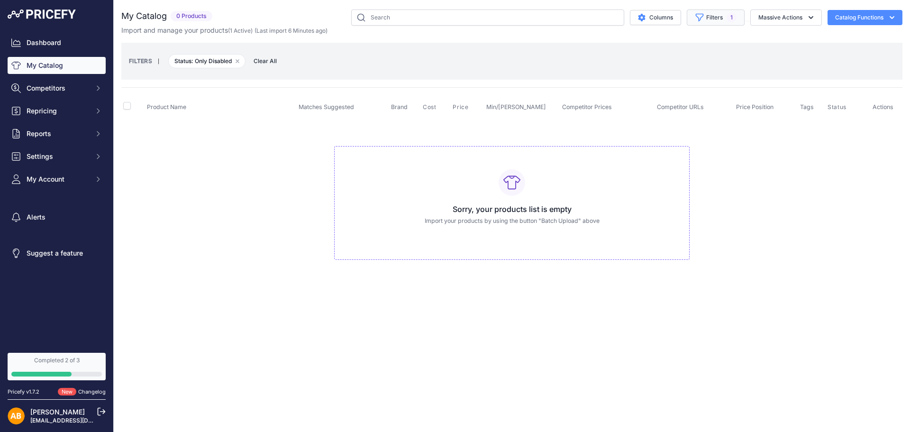
click at [705, 20] on div "My Catalog 0 Products" at bounding box center [511, 22] width 781 height 26
click at [705, 20] on button "Filters 1" at bounding box center [716, 17] width 58 height 16
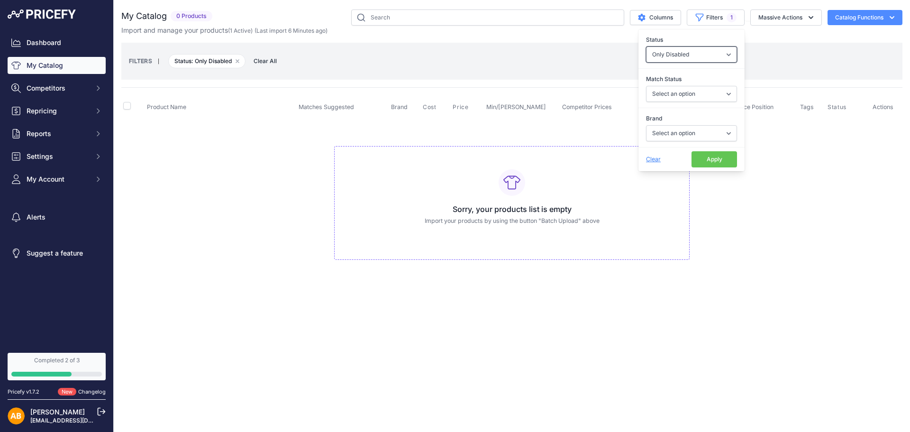
click at [698, 55] on select "All Status Only Enabled Only Disabled" at bounding box center [691, 54] width 91 height 16
select select "1"
click at [646, 46] on select "All Status Only Enabled Only Disabled" at bounding box center [691, 54] width 91 height 16
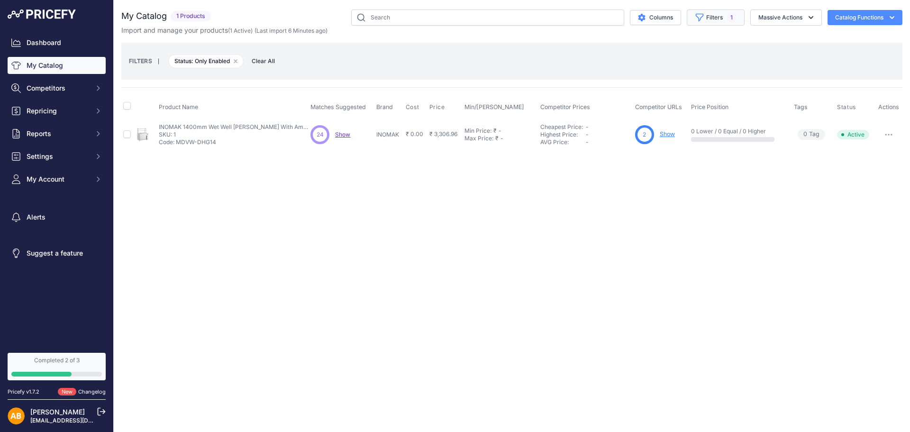
drag, startPoint x: 763, startPoint y: 75, endPoint x: 728, endPoint y: 17, distance: 68.3
click at [728, 17] on div "My Catalog 1 Products" at bounding box center [511, 79] width 781 height 140
click at [728, 17] on span "1" at bounding box center [732, 17] width 10 height 9
click at [752, 98] on th "Price Position" at bounding box center [740, 107] width 103 height 24
click at [713, 15] on button "Filters 1" at bounding box center [716, 17] width 58 height 16
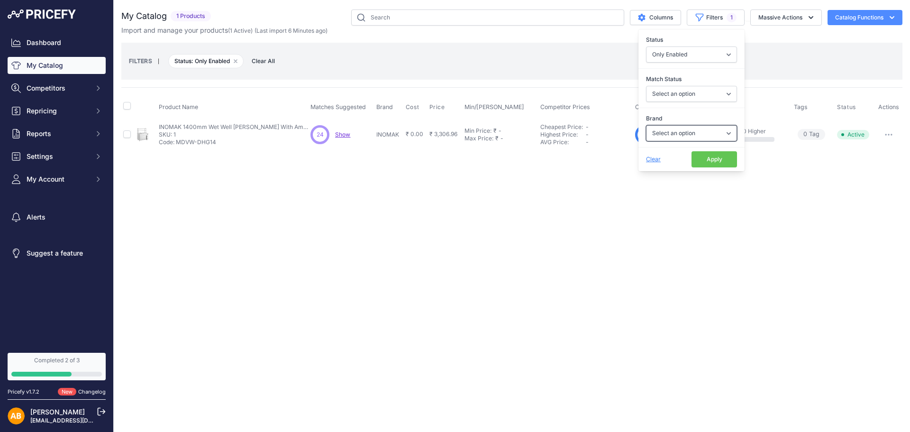
click at [702, 133] on select "Select an option INOMAK" at bounding box center [691, 133] width 91 height 16
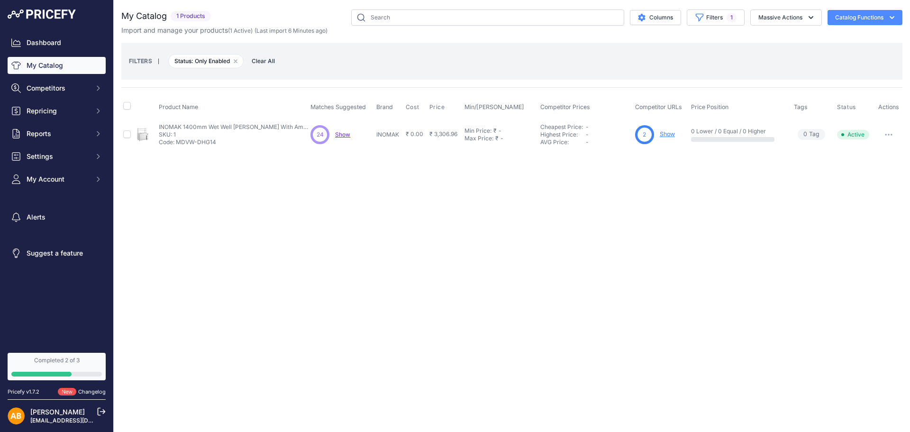
click at [745, 102] on th "Price Position" at bounding box center [740, 107] width 103 height 24
click at [62, 93] on button "Competitors" at bounding box center [57, 88] width 98 height 17
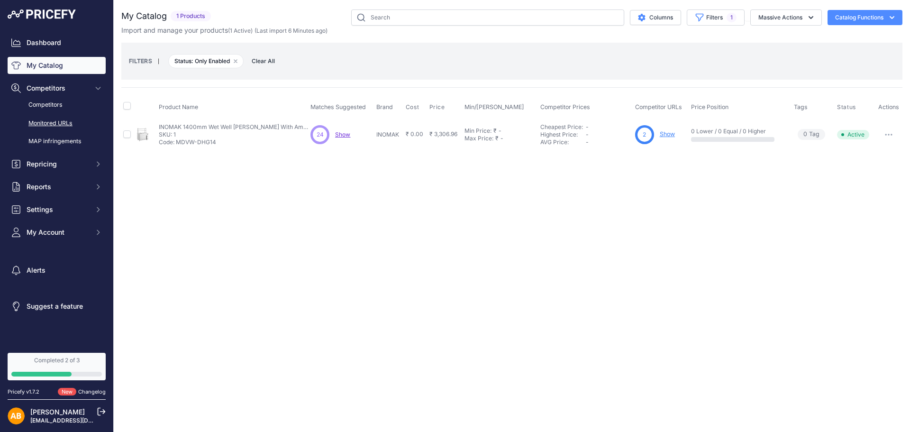
click at [55, 118] on link "Monitored URLs" at bounding box center [57, 123] width 98 height 17
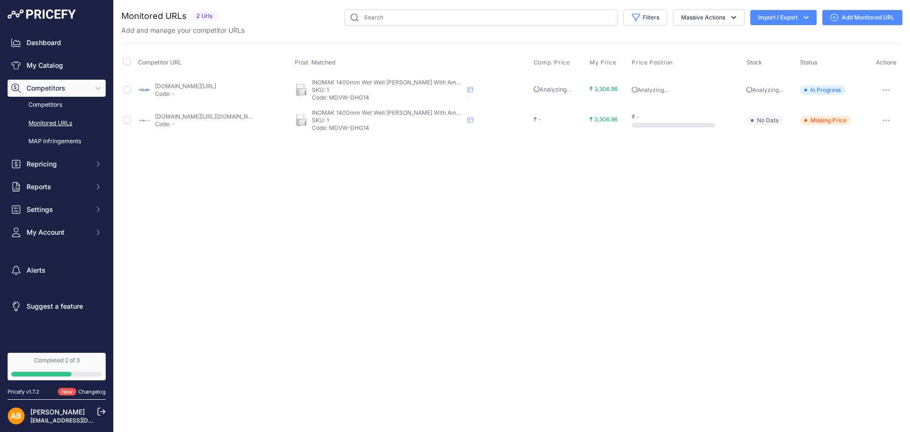
click at [62, 118] on link "Monitored URLs" at bounding box center [57, 123] width 98 height 17
click at [51, 109] on link "Competitors" at bounding box center [57, 105] width 98 height 17
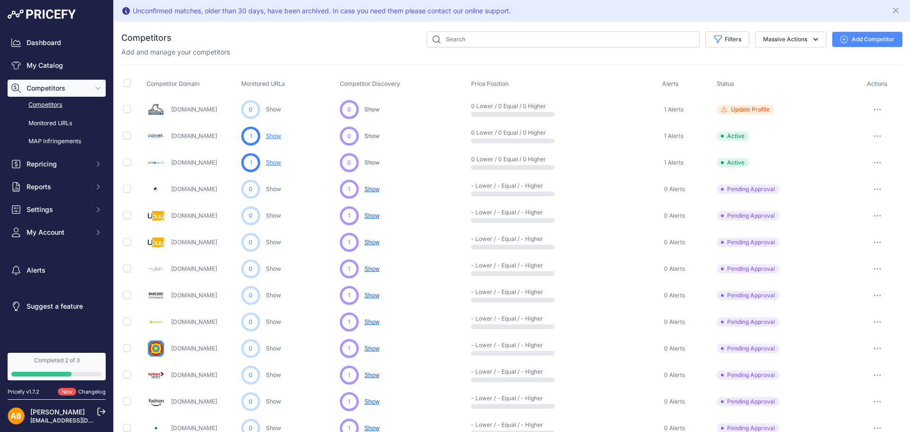
click at [876, 109] on button "button" at bounding box center [877, 109] width 19 height 13
click at [866, 128] on link "View Competitor Profile" at bounding box center [860, 129] width 79 height 15
click at [876, 110] on button "button" at bounding box center [877, 109] width 19 height 13
click at [850, 160] on button "Delete" at bounding box center [860, 159] width 79 height 15
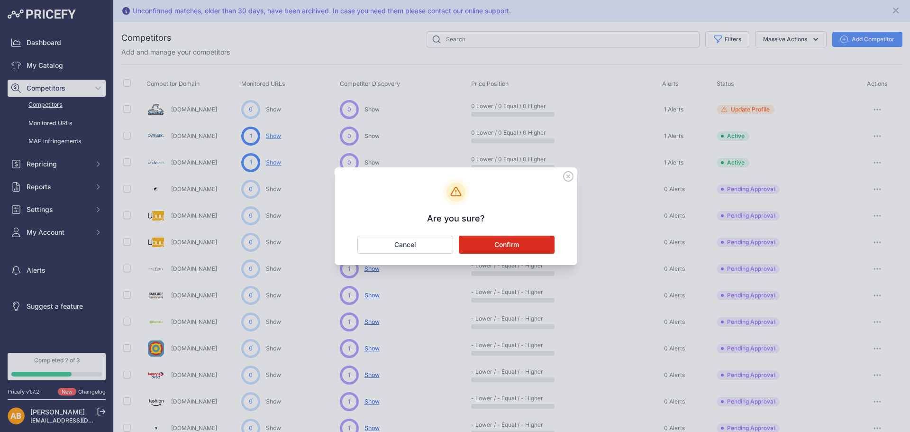
click at [523, 247] on button "Confirm" at bounding box center [507, 245] width 96 height 18
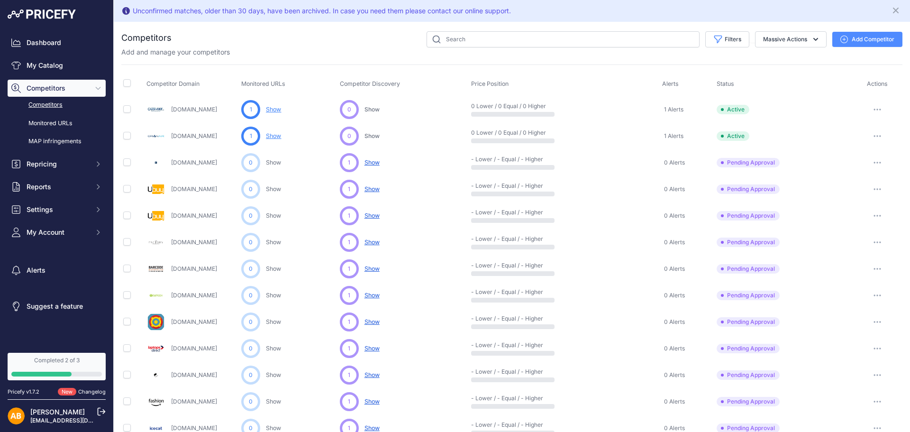
click at [51, 108] on link "Competitors" at bounding box center [57, 105] width 98 height 17
click at [64, 60] on link "My Catalog" at bounding box center [57, 65] width 98 height 17
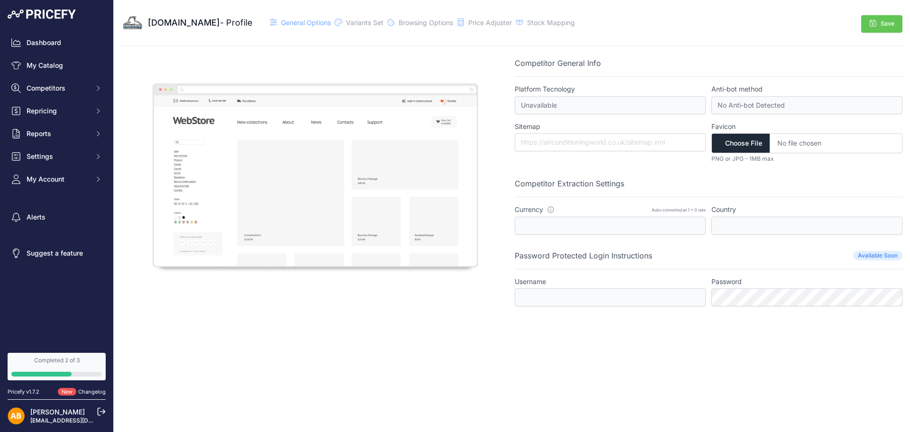
click at [582, 132] on div "Sitemap" at bounding box center [610, 142] width 191 height 41
click at [625, 111] on div "Competitor General Info Platform Tecnology Unavailable This is a system global …" at bounding box center [709, 181] width 388 height 249
click at [783, 150] on input "file" at bounding box center [806, 143] width 191 height 20
click at [383, 27] on div "Variants Set" at bounding box center [364, 22] width 37 height 9
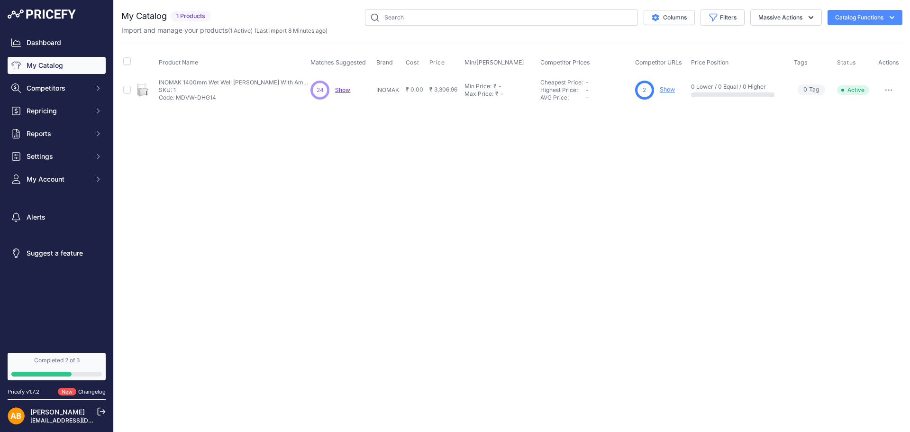
click at [339, 93] on span "Show" at bounding box center [342, 89] width 15 height 7
click at [78, 68] on link "My Catalog" at bounding box center [57, 65] width 98 height 17
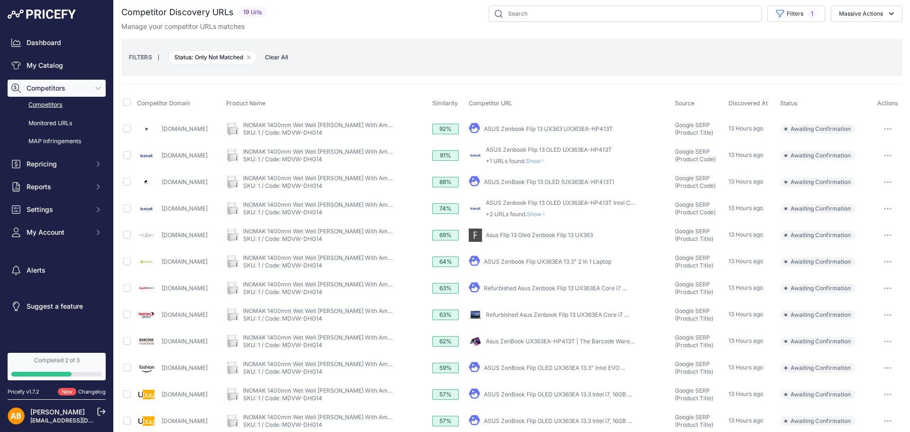
scroll to position [4, 0]
click at [878, 126] on button "button" at bounding box center [887, 128] width 19 height 13
click at [431, 110] on th "Product Name" at bounding box center [327, 103] width 207 height 24
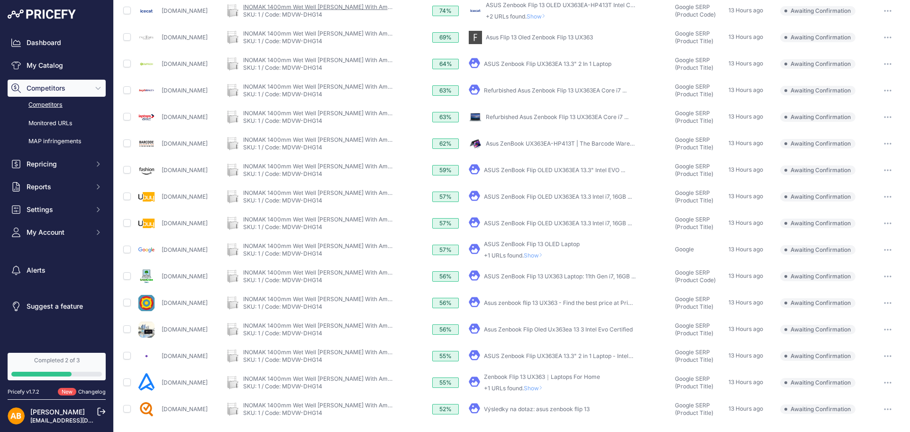
scroll to position [0, 0]
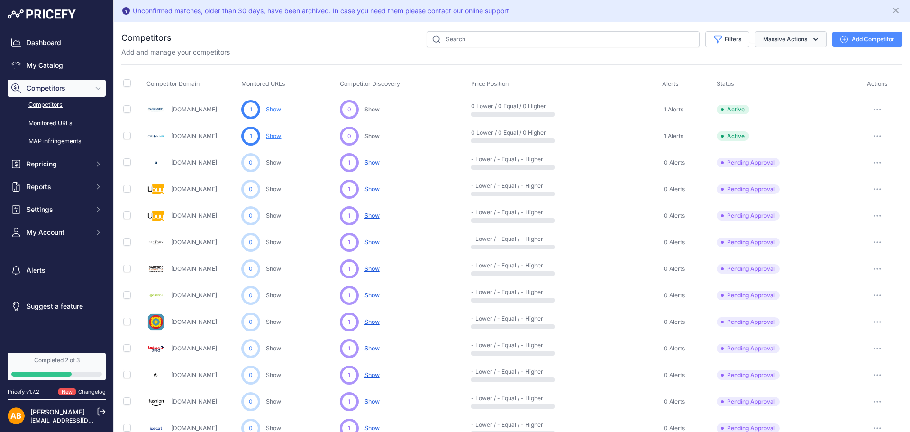
click at [756, 43] on button "Massive Actions" at bounding box center [791, 39] width 72 height 16
click at [733, 36] on button "Filters" at bounding box center [727, 39] width 44 height 16
click at [738, 58] on div "Competitor Status Select an option Active Disabled Update Profile Pending Appro…" at bounding box center [696, 70] width 106 height 35
click at [129, 84] on input "checkbox" at bounding box center [127, 83] width 8 height 8
checkbox input "true"
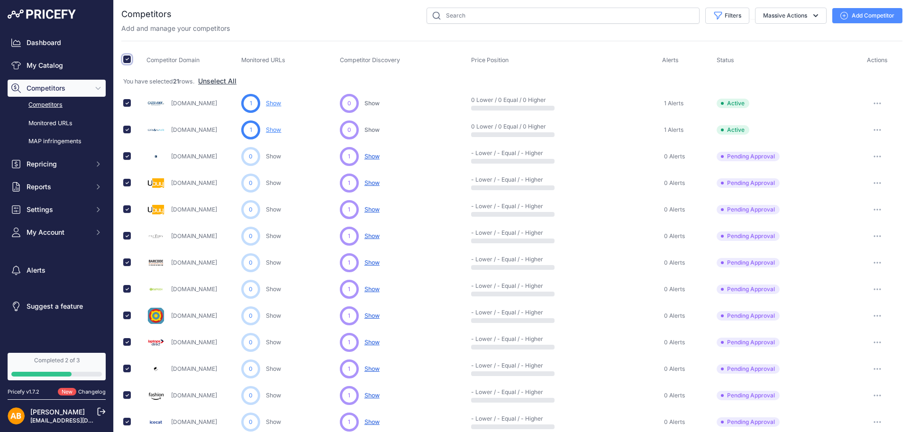
scroll to position [25, 0]
click at [129, 106] on td at bounding box center [132, 102] width 23 height 27
click at [127, 100] on input "checkbox" at bounding box center [127, 102] width 8 height 8
checkbox input "false"
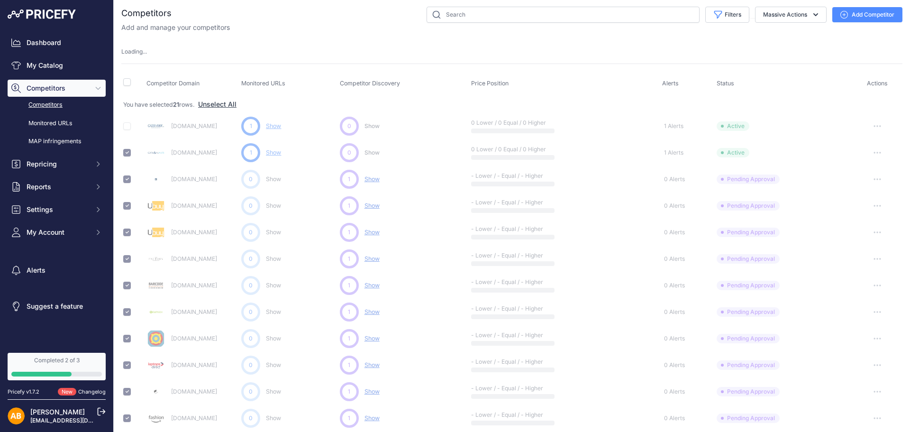
checkbox input "false"
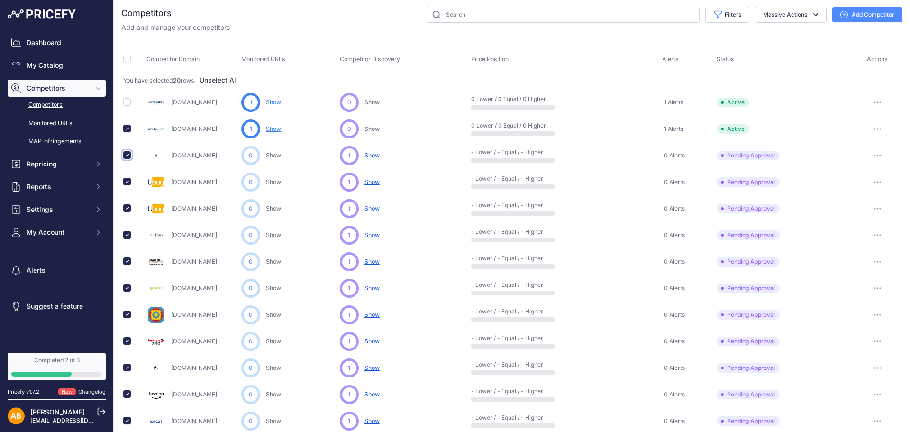
click at [129, 153] on input "checkbox" at bounding box center [127, 155] width 8 height 8
checkbox input "false"
click at [128, 126] on input "checkbox" at bounding box center [127, 129] width 8 height 8
checkbox input "false"
click at [129, 157] on input "checkbox" at bounding box center [127, 155] width 8 height 8
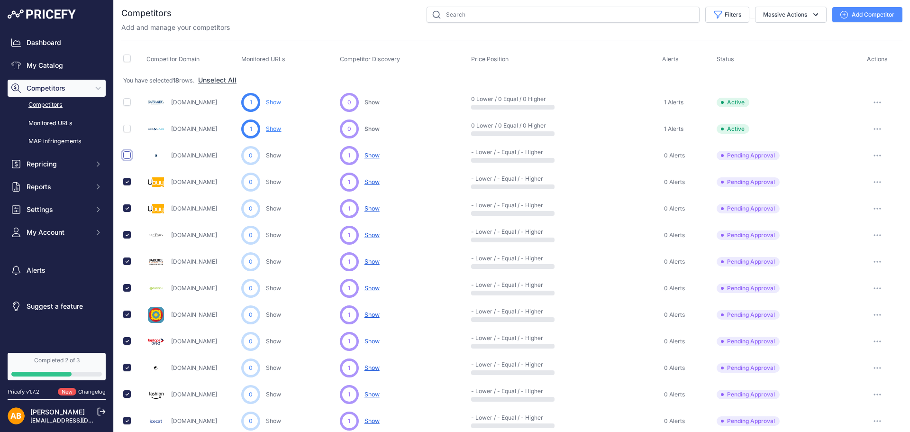
checkbox input "true"
click at [793, 19] on button "Massive Actions" at bounding box center [791, 15] width 72 height 16
drag, startPoint x: 793, startPoint y: 19, endPoint x: 793, endPoint y: 33, distance: 14.3
click at [793, 23] on div "Massive Actions Archive all pending approval ​" at bounding box center [787, 15] width 77 height 16
click at [782, 12] on button "Massive Actions" at bounding box center [791, 15] width 72 height 16
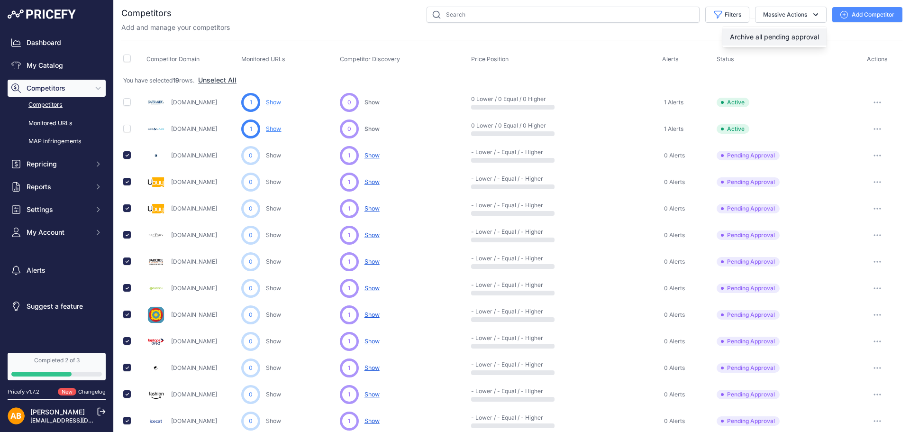
click at [781, 35] on span "Archive all pending approval" at bounding box center [774, 37] width 89 height 8
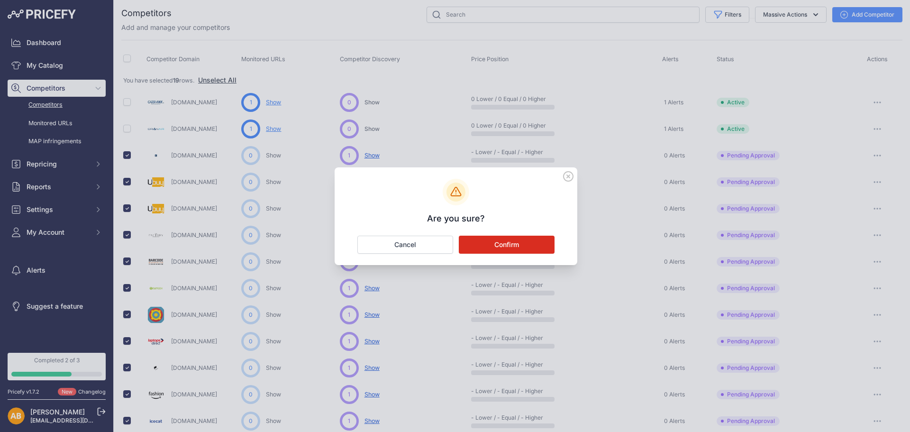
click at [526, 243] on button "Confirm" at bounding box center [507, 245] width 96 height 18
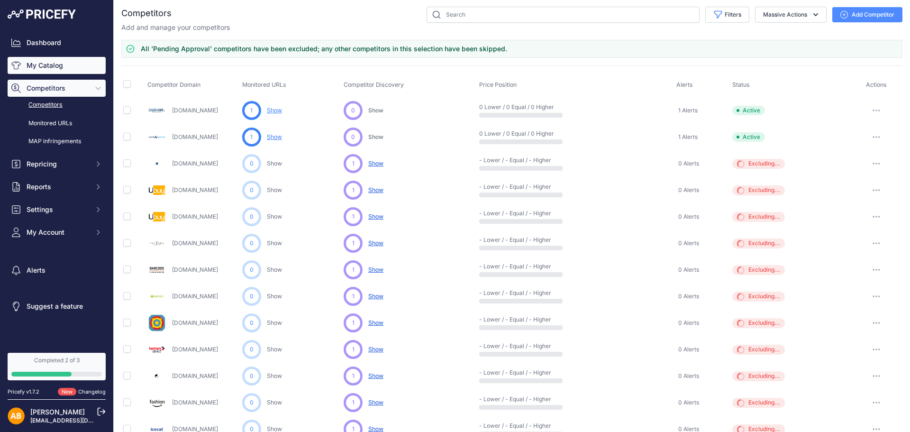
click at [49, 60] on link "My Catalog" at bounding box center [57, 65] width 98 height 17
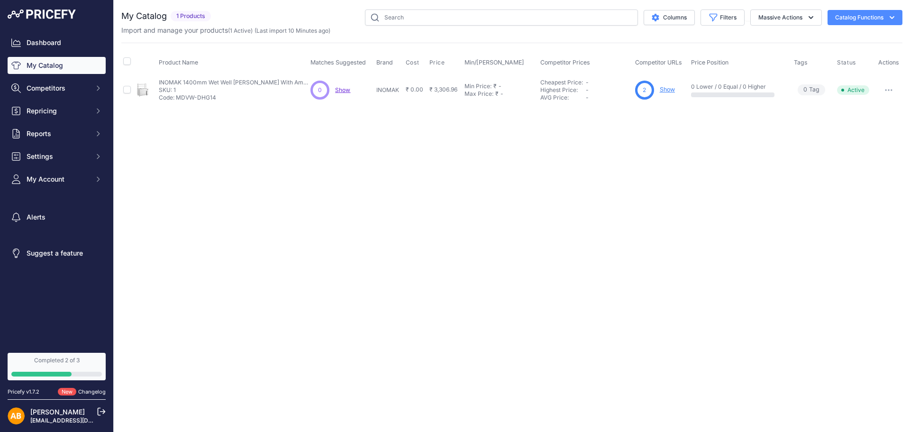
click at [852, 21] on button "Catalog Functions" at bounding box center [865, 17] width 75 height 15
click at [848, 39] on span "Import Additional Info" at bounding box center [847, 38] width 58 height 8
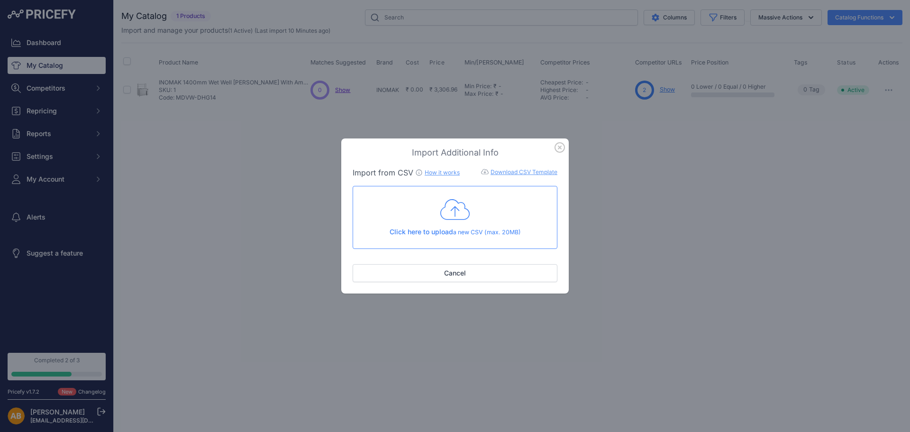
click at [507, 174] on link "Download CSV Template" at bounding box center [524, 171] width 67 height 7
click at [620, 125] on div "Import Additional Info Import from CSV How it works Download CSV Template Check…" at bounding box center [455, 216] width 910 height 432
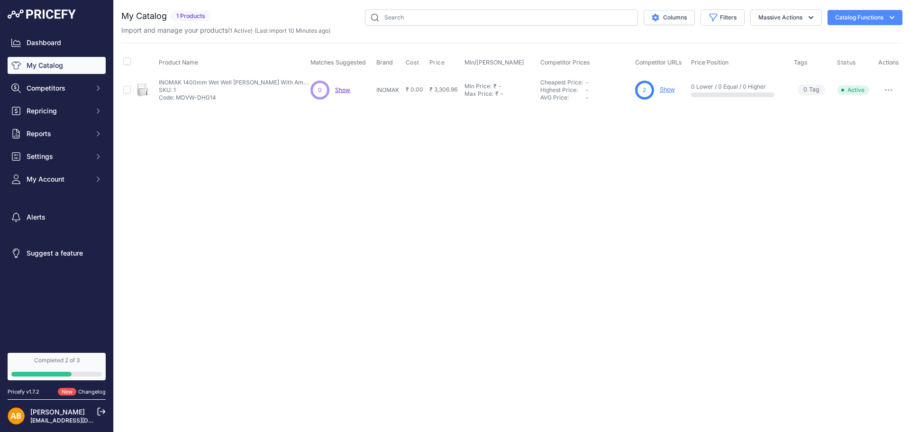
click at [892, 14] on icon "button" at bounding box center [891, 17] width 9 height 9
click at [848, 68] on link "Batch Upload" at bounding box center [848, 71] width 106 height 17
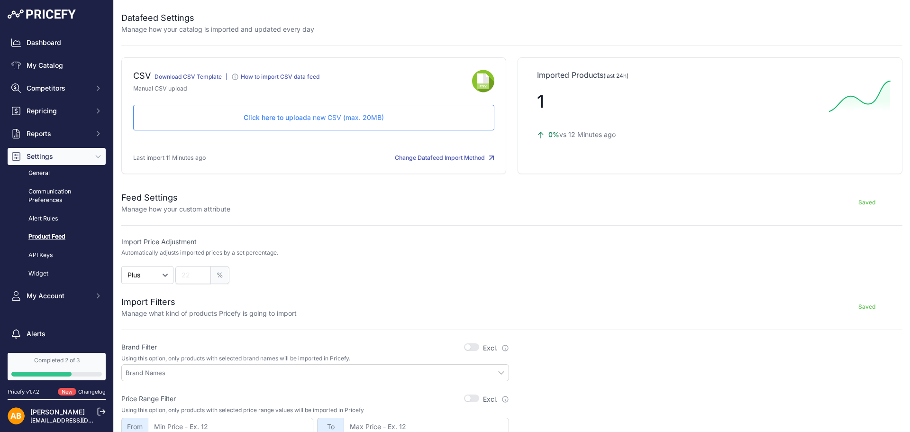
click at [207, 74] on link "Download CSV Template" at bounding box center [188, 76] width 67 height 7
click at [388, 109] on div "Click here to upload a new CSV (max. 20MB) Check and upload in progress..." at bounding box center [313, 118] width 361 height 26
click at [59, 60] on link "My Catalog" at bounding box center [57, 65] width 98 height 17
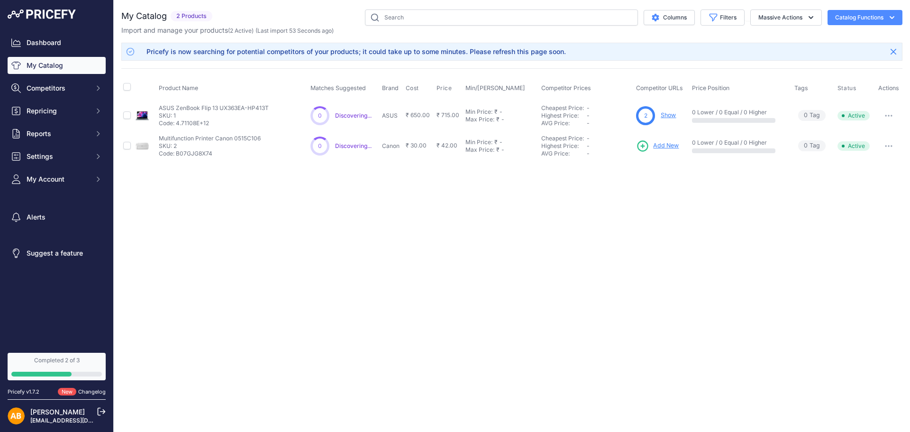
click at [850, 13] on button "Catalog Functions" at bounding box center [865, 17] width 75 height 15
click at [76, 69] on link "My Catalog" at bounding box center [57, 65] width 98 height 17
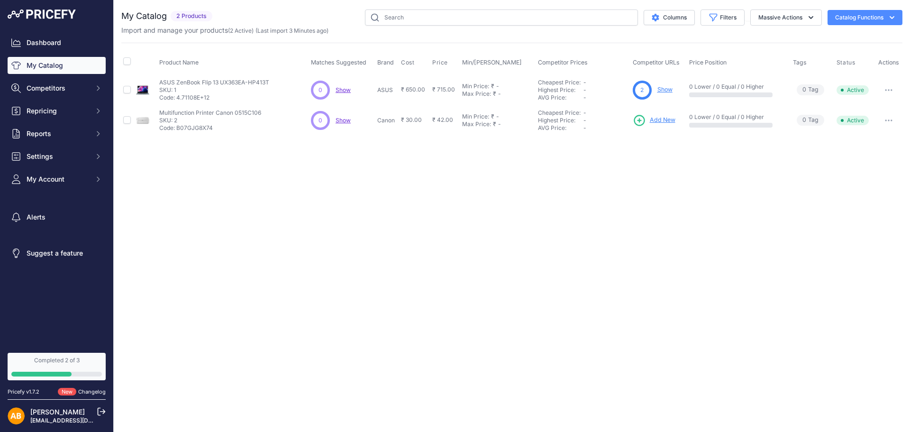
click at [665, 88] on link "Show" at bounding box center [664, 89] width 15 height 7
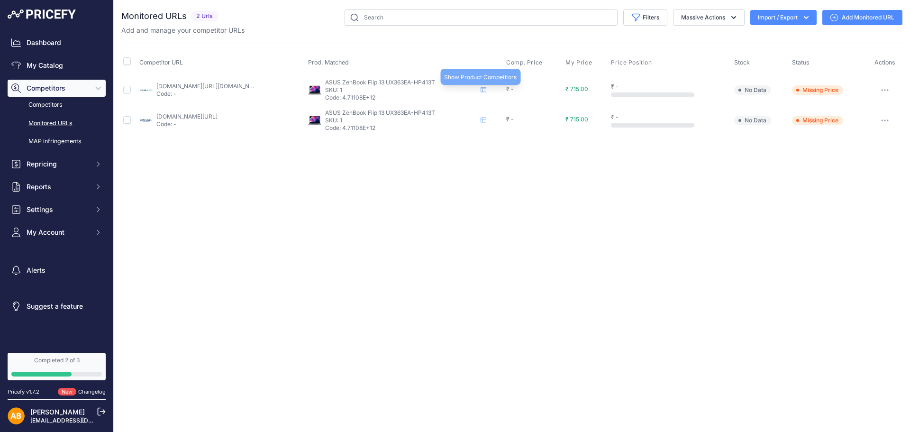
click at [486, 87] on icon at bounding box center [484, 89] width 6 height 5
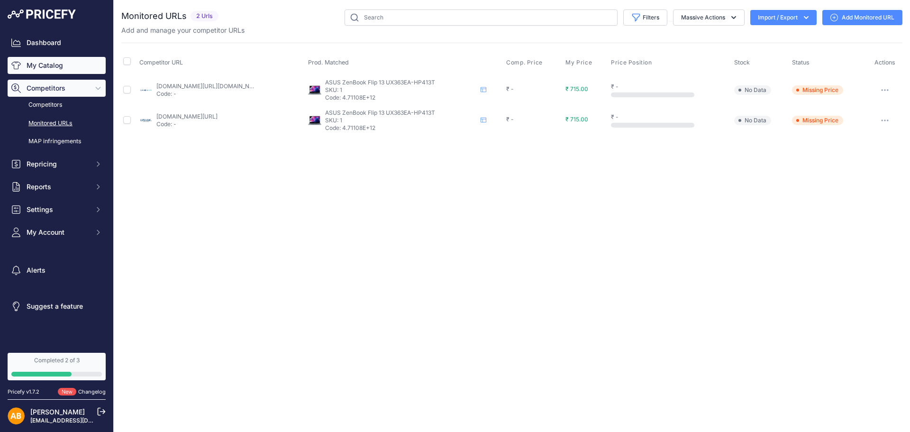
click at [67, 58] on link "My Catalog" at bounding box center [57, 65] width 98 height 17
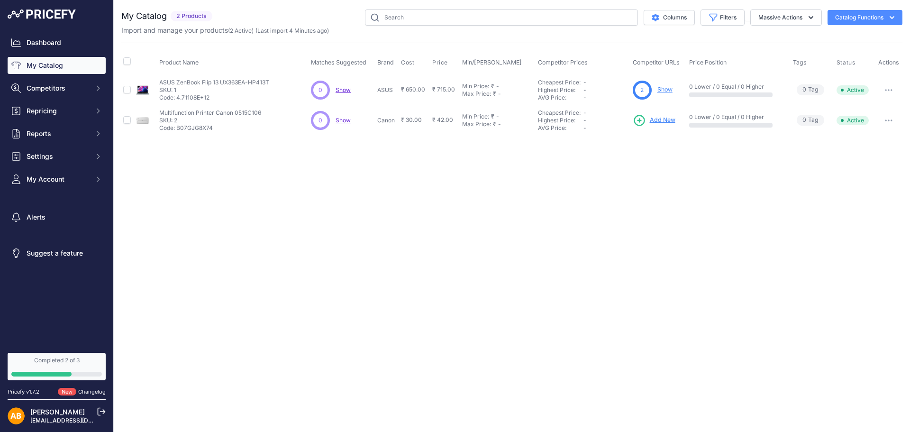
click at [869, 21] on button "Catalog Functions" at bounding box center [865, 17] width 75 height 15
click at [843, 73] on link "Batch Upload" at bounding box center [848, 71] width 106 height 17
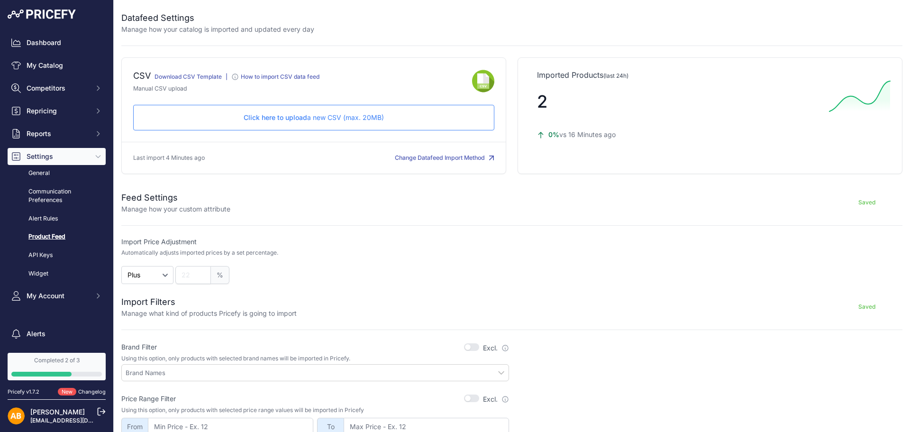
click at [208, 76] on link "Download CSV Template" at bounding box center [188, 76] width 67 height 7
click at [278, 122] on p "Click here to upload a new CSV (max. 20MB)" at bounding box center [313, 117] width 345 height 9
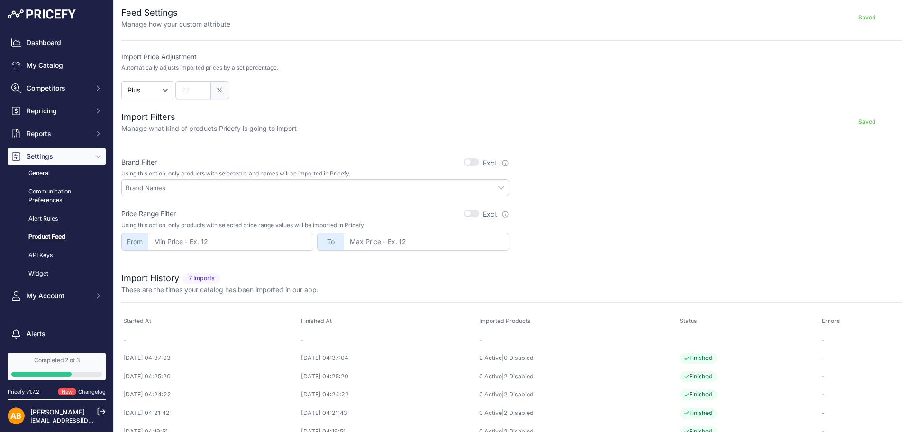
scroll to position [183, 0]
click at [355, 243] on input "number" at bounding box center [426, 243] width 165 height 18
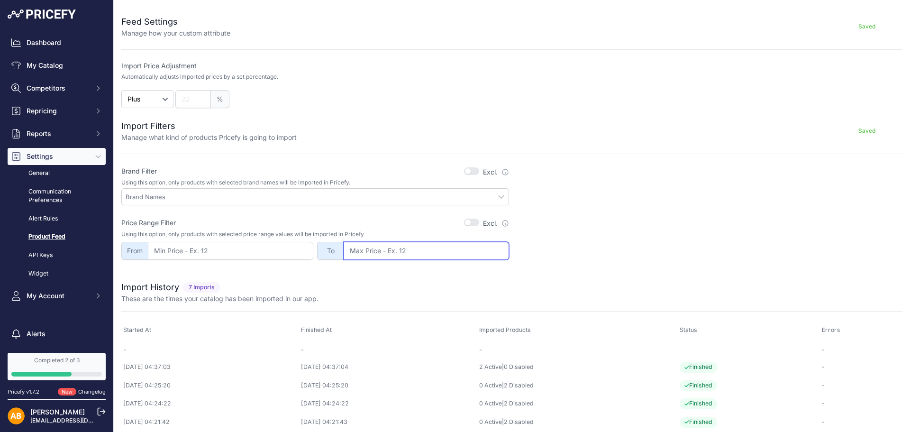
scroll to position [173, 0]
click at [501, 200] on input "text" at bounding box center [317, 198] width 383 height 9
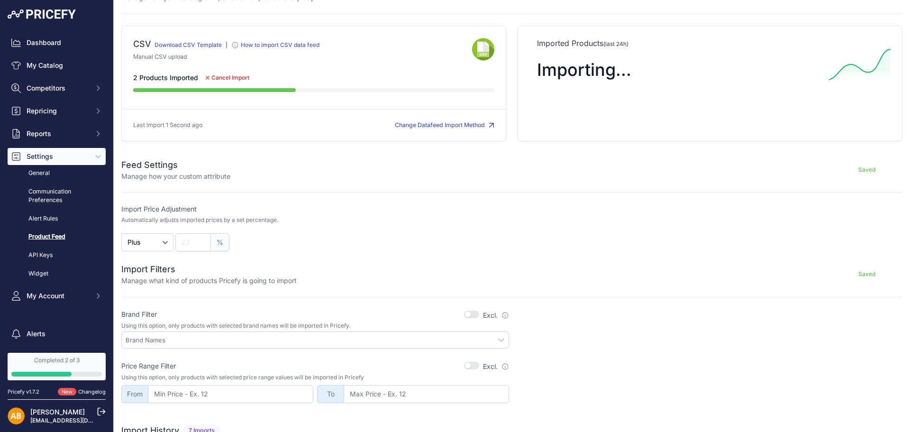
scroll to position [0, 0]
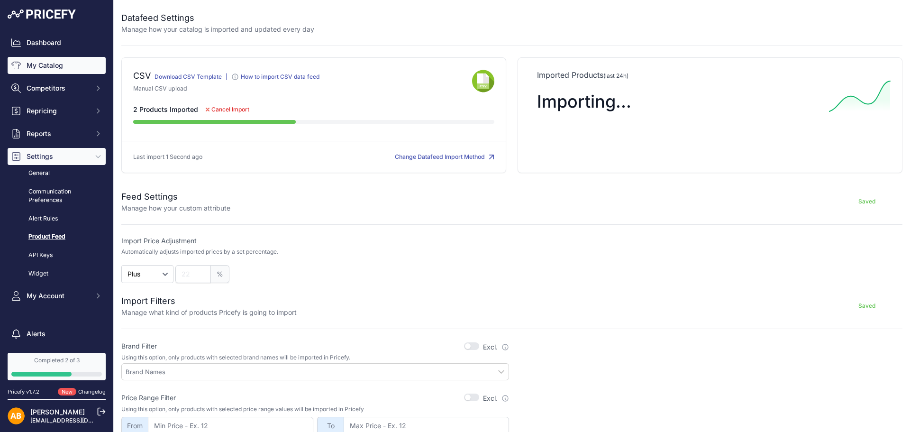
click at [76, 70] on link "My Catalog" at bounding box center [57, 65] width 98 height 17
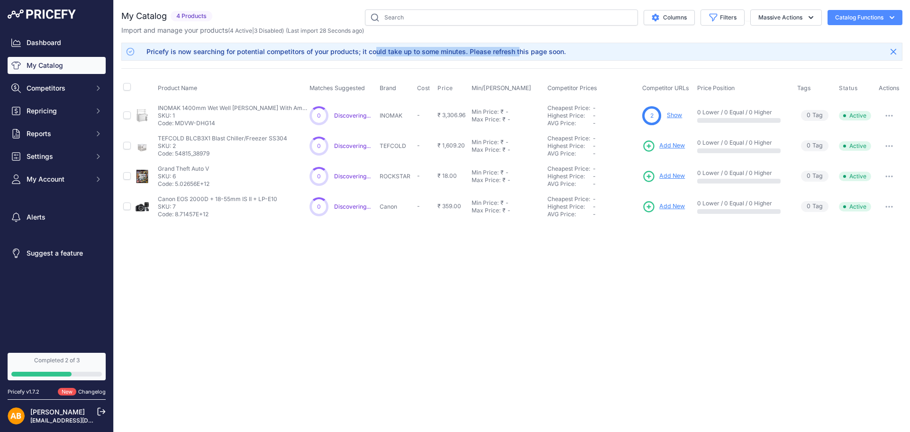
drag, startPoint x: 336, startPoint y: 56, endPoint x: 480, endPoint y: 49, distance: 144.3
click at [480, 49] on div "Pricefy is now searching for potential competitors of your products; it could t…" at bounding box center [355, 51] width 419 height 9
click at [673, 114] on link "Show" at bounding box center [674, 114] width 15 height 7
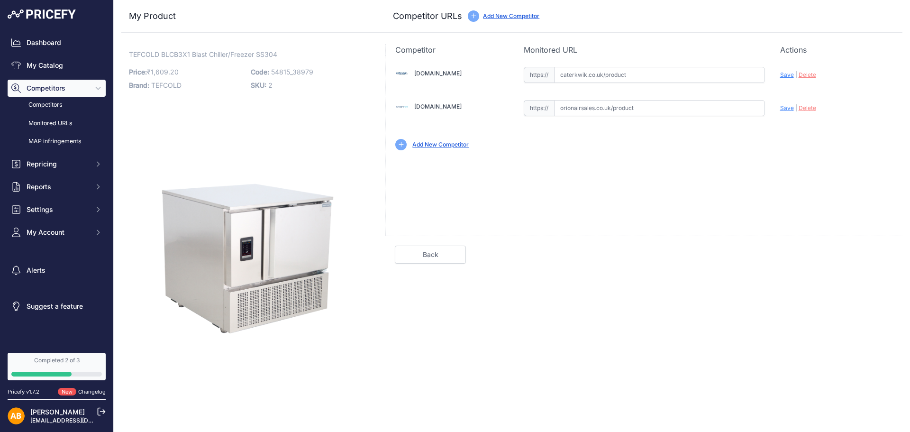
click at [637, 78] on input "text" at bounding box center [659, 75] width 211 height 16
click at [277, 66] on p "Code: 54815_38979" at bounding box center [309, 71] width 116 height 13
click at [285, 68] on span "54815_38979" at bounding box center [292, 72] width 42 height 8
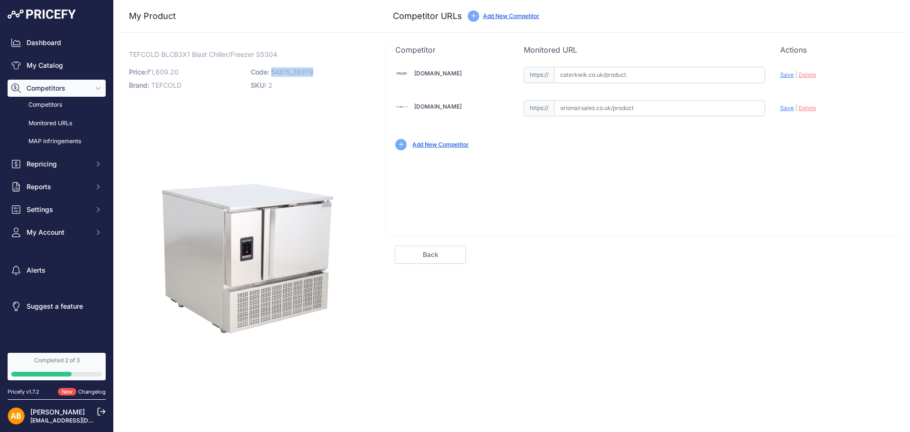
click at [285, 68] on span "54815_38979" at bounding box center [292, 72] width 42 height 8
click at [595, 106] on input "text" at bounding box center [659, 108] width 211 height 16
click at [648, 38] on div "My Product Competitor URLs Price: / -" at bounding box center [511, 179] width 781 height 358
click at [466, 148] on div "Add New Competitor" at bounding box center [440, 144] width 56 height 9
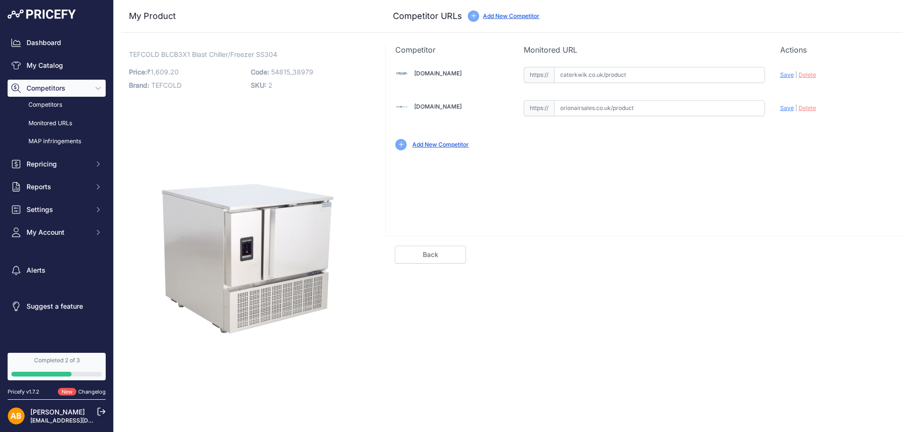
click at [460, 147] on link "Add New Competitor" at bounding box center [440, 144] width 56 height 7
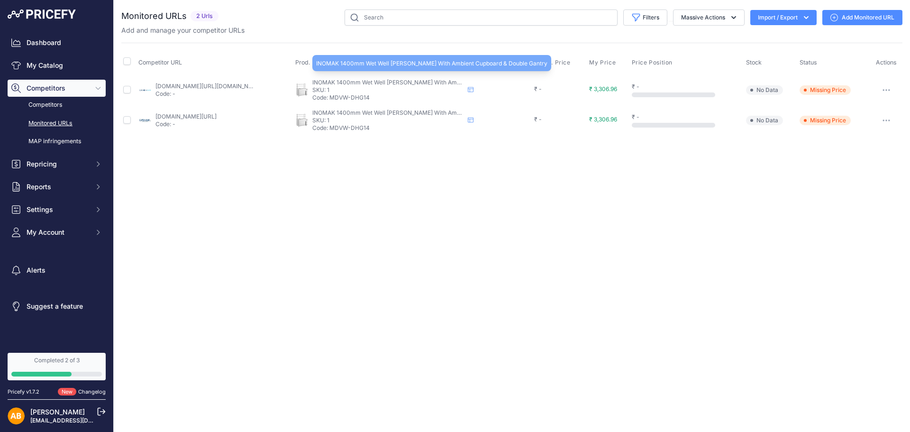
click at [329, 80] on span "INOMAK 1400mm Wet Well Bain Marie With Ambient Cupboard & Double Gantry" at bounding box center [427, 82] width 231 height 7
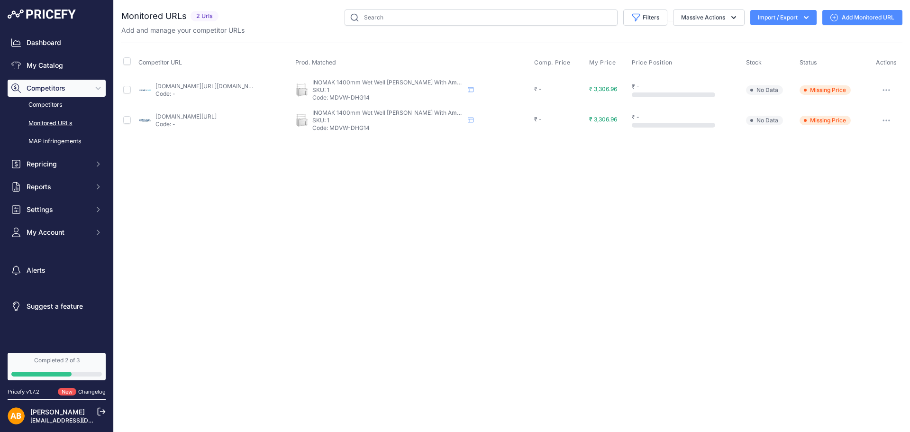
click at [339, 123] on p "SKU: 1" at bounding box center [388, 121] width 152 height 8
click at [49, 105] on link "Competitors" at bounding box center [57, 105] width 98 height 17
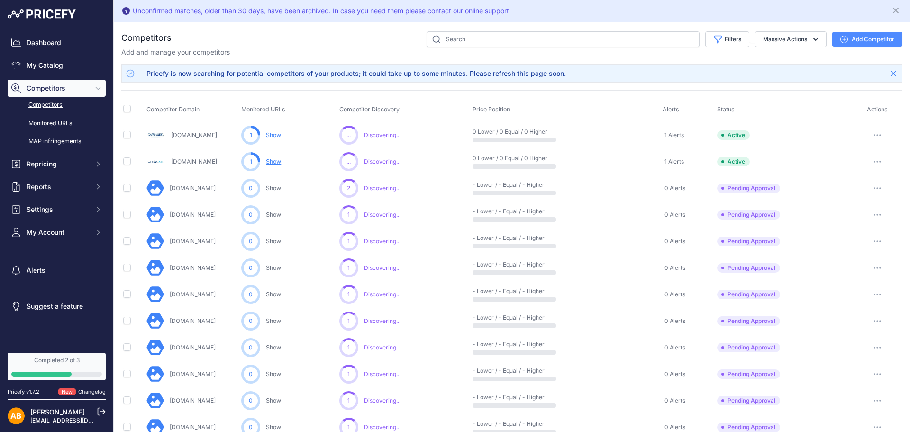
drag, startPoint x: 218, startPoint y: 136, endPoint x: 169, endPoint y: 136, distance: 48.8
click at [169, 136] on div "[DOMAIN_NAME]" at bounding box center [191, 135] width 91 height 19
click at [306, 98] on th "Monitored URLs" at bounding box center [288, 110] width 98 height 24
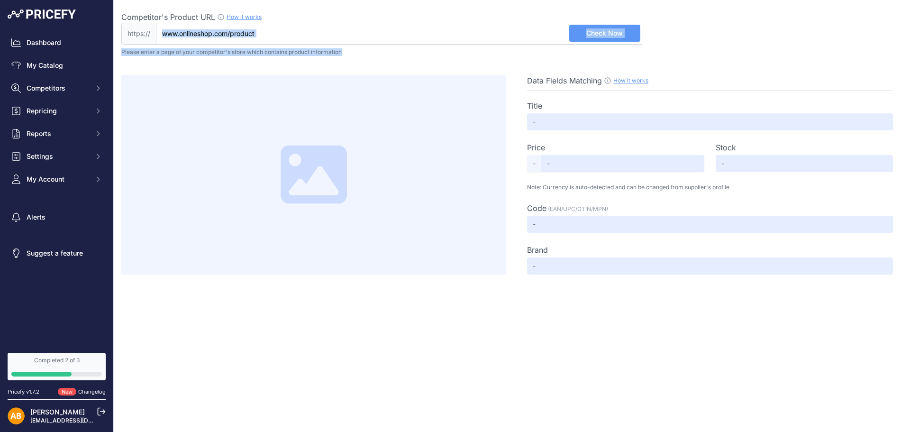
drag, startPoint x: 392, startPoint y: 47, endPoint x: 390, endPoint y: 38, distance: 8.7
click at [390, 38] on div "Competitor's Product URL How it works In order to create your competitor's extr…" at bounding box center [511, 137] width 781 height 274
click at [390, 38] on input "Competitor's Product URL How it works In order to create your competitor's extr…" at bounding box center [399, 34] width 486 height 22
paste input "https://www.fridgefreezerdirect.co.uk/display-fridges"
type input "www.fridgefreezerdirect.co.uk/display-fridges"
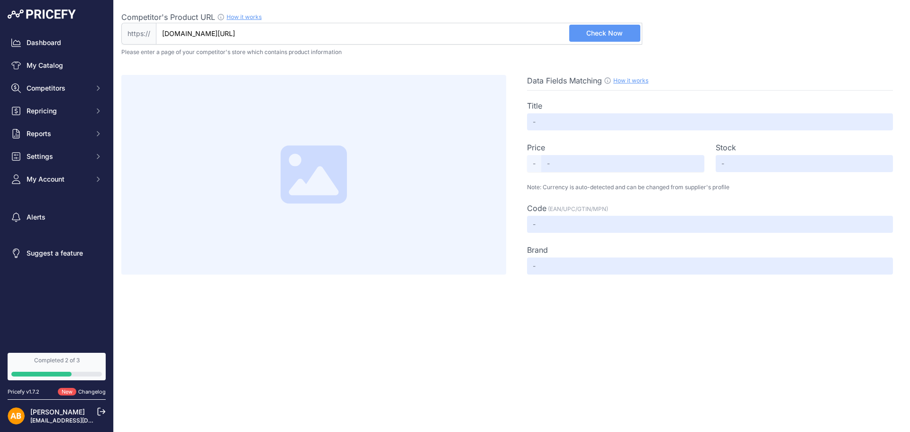
click at [591, 39] on button "Check Now" at bounding box center [604, 33] width 71 height 17
type input "Not Found"
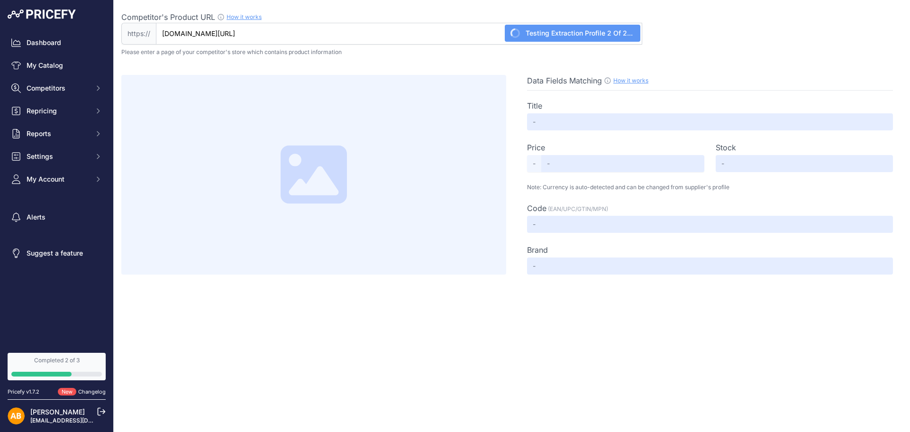
type input "Not Found"
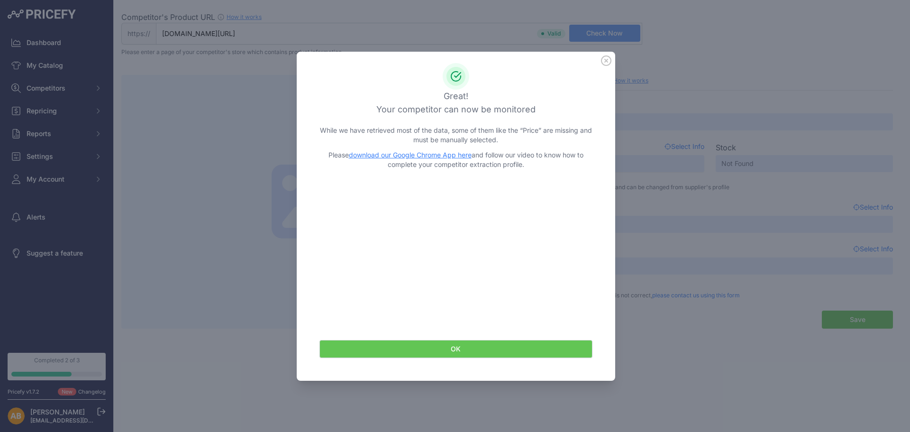
click at [281, 83] on div at bounding box center [455, 216] width 910 height 432
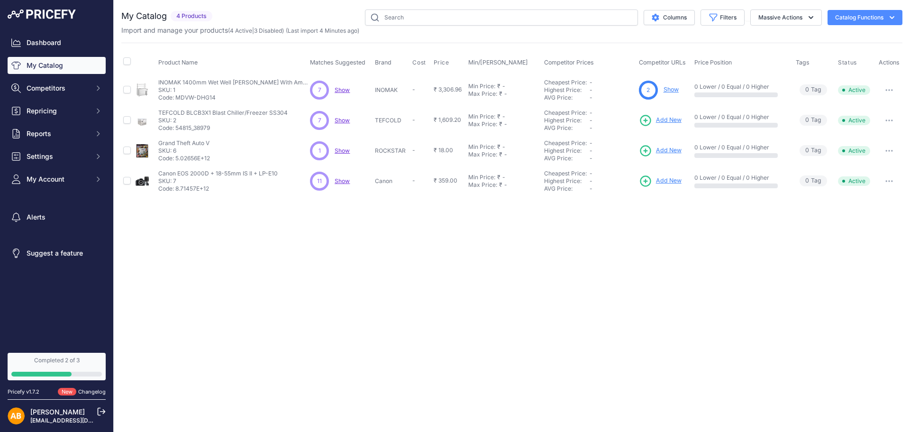
click at [349, 180] on span "Show" at bounding box center [342, 180] width 15 height 7
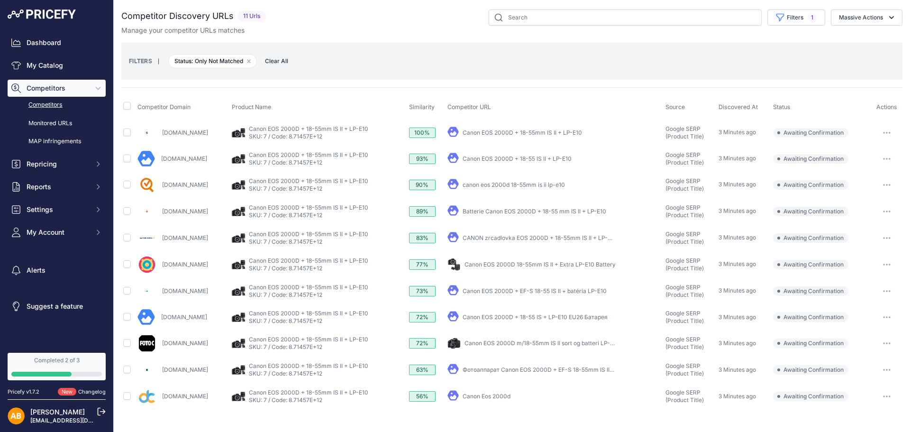
click at [885, 129] on button "button" at bounding box center [886, 132] width 19 height 13
click at [873, 155] on button "Confirm match" at bounding box center [862, 152] width 78 height 15
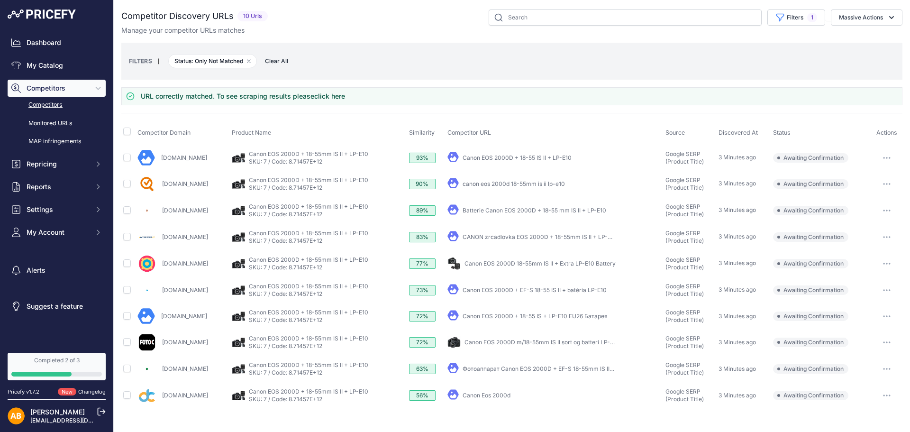
click at [884, 159] on button "button" at bounding box center [886, 157] width 19 height 13
click at [861, 175] on button "Confirm match" at bounding box center [862, 177] width 78 height 15
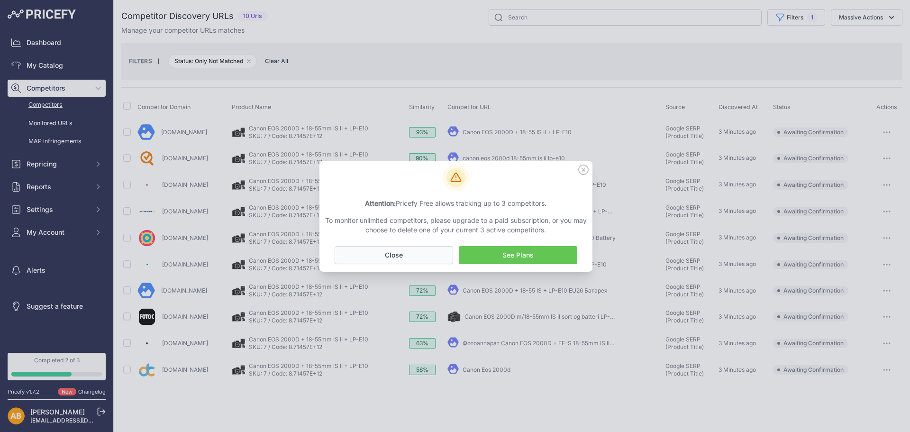
click at [439, 257] on button "No Close" at bounding box center [394, 255] width 118 height 18
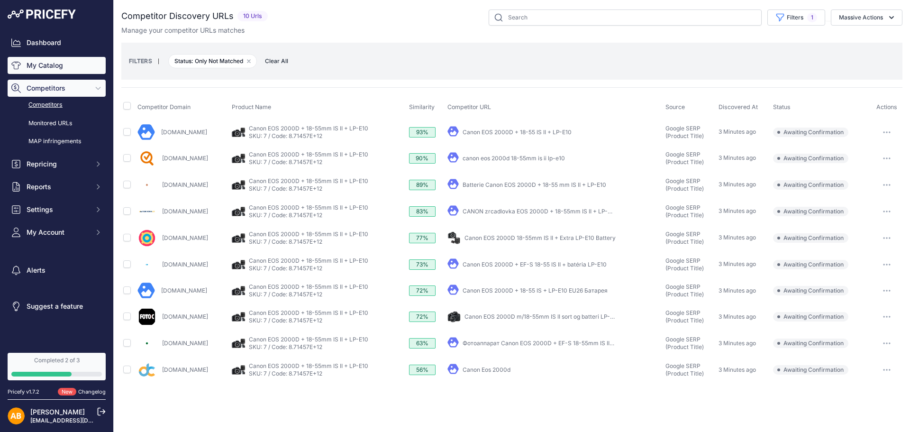
click at [64, 68] on link "My Catalog" at bounding box center [57, 65] width 98 height 17
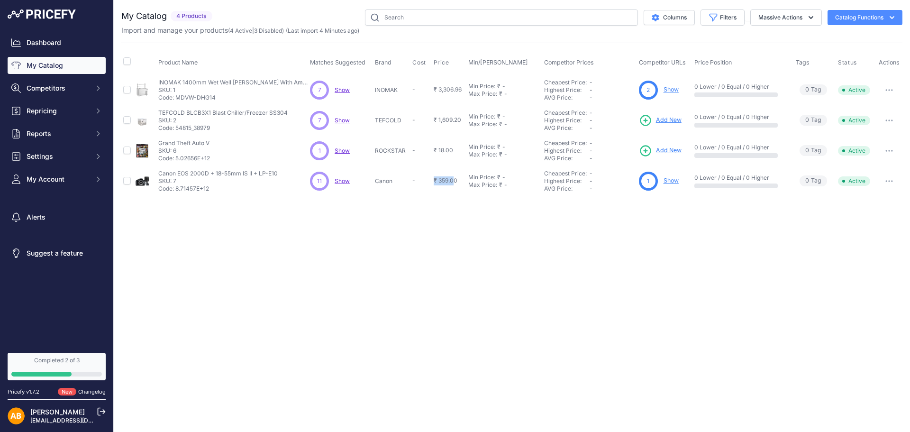
drag, startPoint x: 433, startPoint y: 180, endPoint x: 452, endPoint y: 177, distance: 19.2
click at [452, 177] on span "₹ 359.00" at bounding box center [446, 180] width 24 height 7
click at [346, 182] on span "Show" at bounding box center [342, 180] width 15 height 7
click at [270, 186] on p "Code: 8.71457E+12" at bounding box center [217, 189] width 119 height 8
click at [672, 182] on link "Show" at bounding box center [671, 180] width 15 height 7
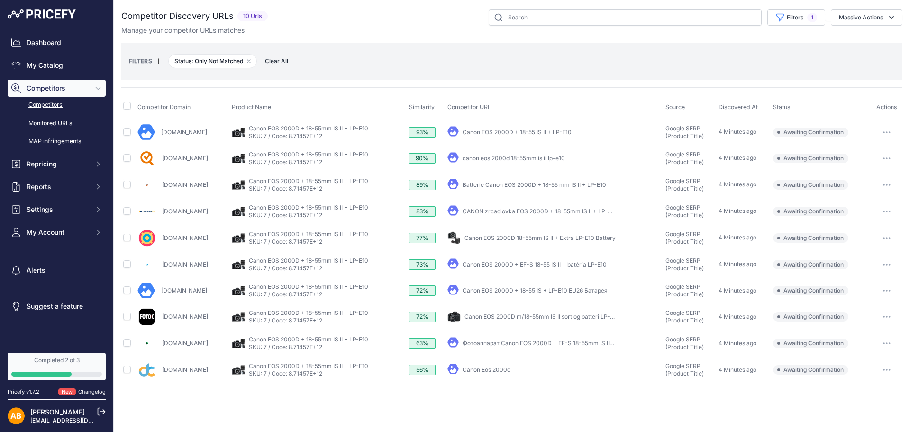
click at [890, 127] on button "button" at bounding box center [886, 132] width 19 height 13
click at [865, 150] on button "Confirm match" at bounding box center [862, 152] width 78 height 15
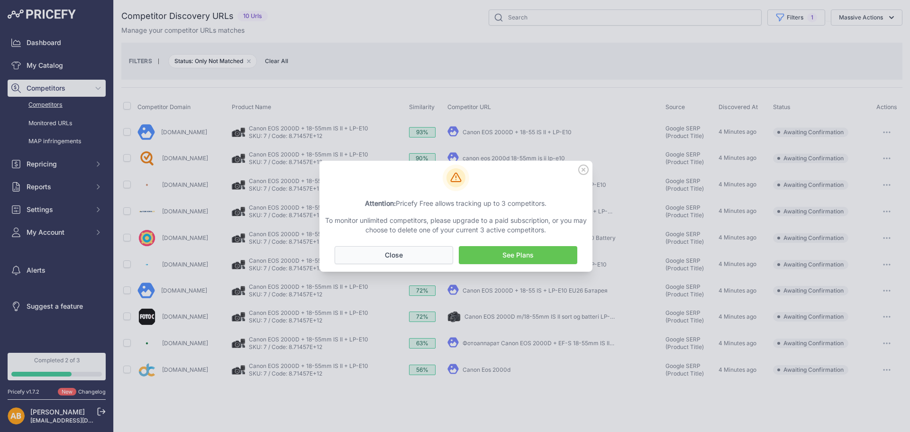
click at [426, 249] on button "No Close" at bounding box center [394, 255] width 118 height 18
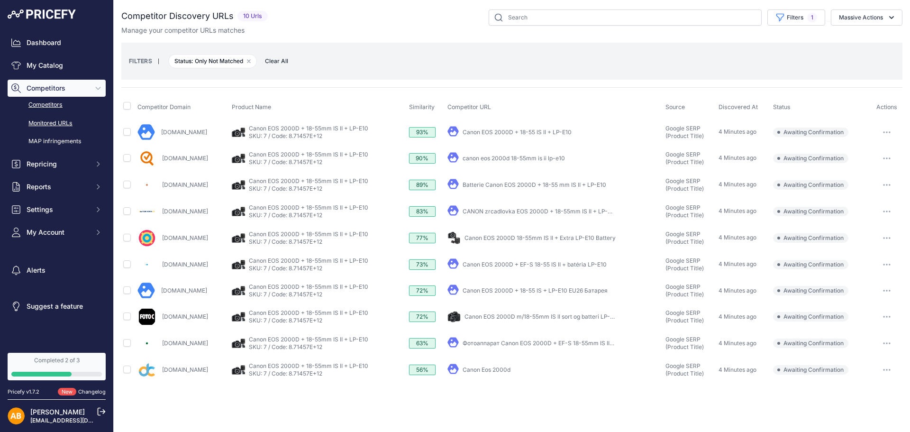
click at [68, 119] on link "Monitored URLs" at bounding box center [57, 123] width 98 height 17
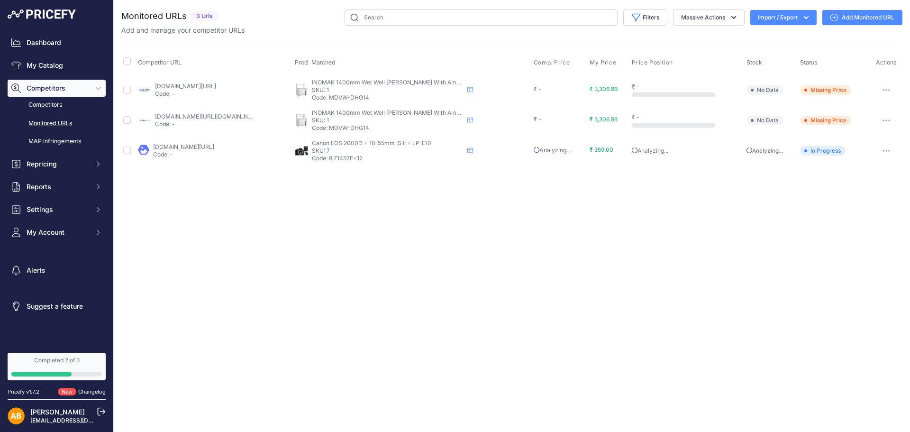
click at [884, 118] on button "button" at bounding box center [886, 120] width 19 height 13
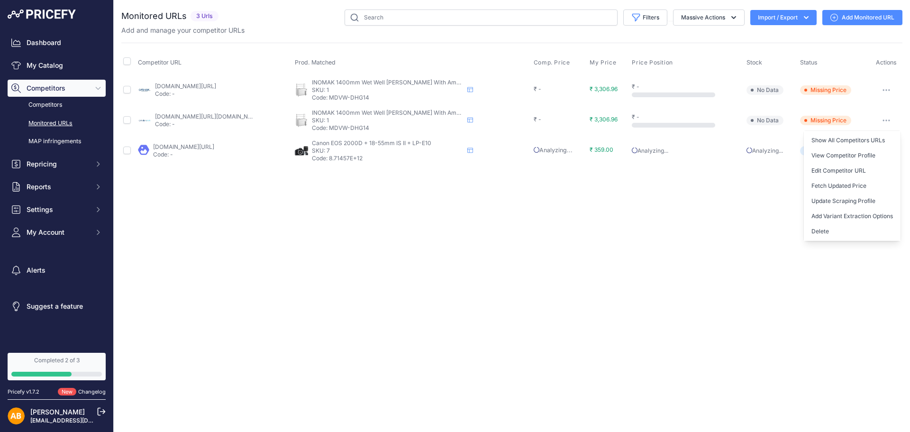
click at [884, 118] on button "button" at bounding box center [886, 120] width 19 height 13
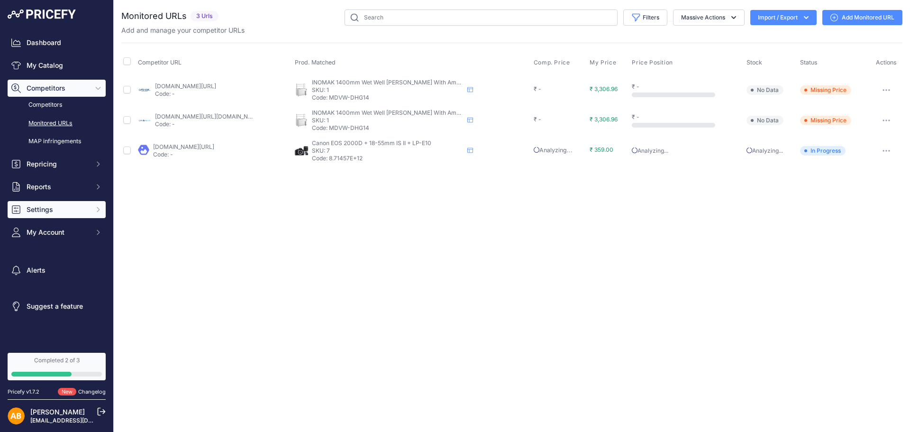
click at [83, 210] on span "Settings" at bounding box center [58, 209] width 62 height 9
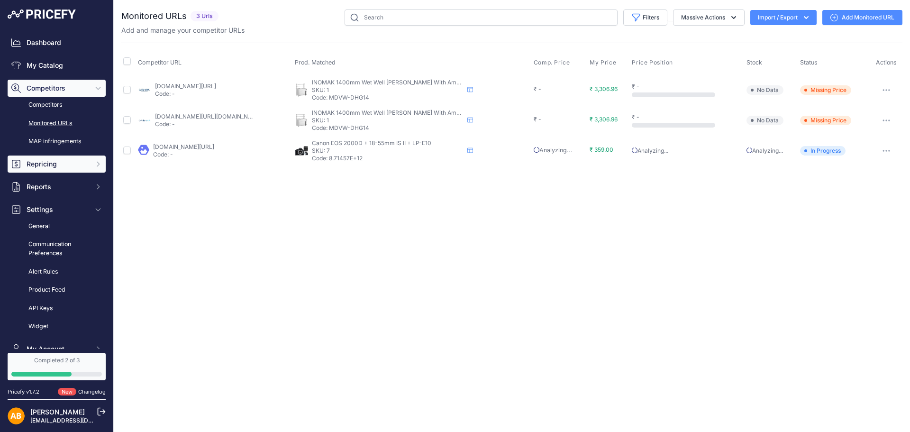
click at [76, 156] on button "Repricing" at bounding box center [57, 163] width 98 height 17
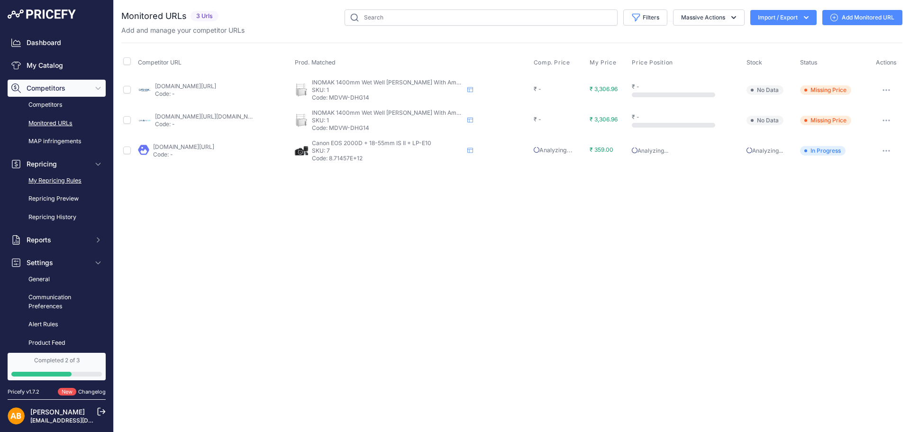
click at [73, 180] on link "My Repricing Rules" at bounding box center [57, 181] width 98 height 17
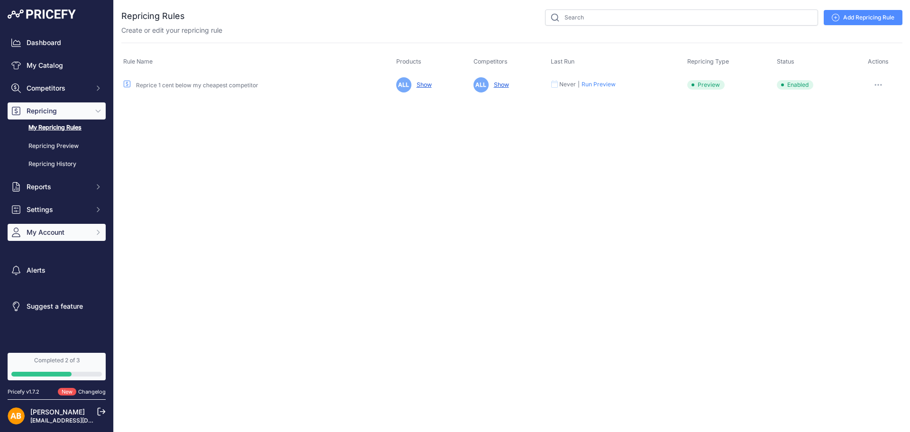
click at [65, 226] on button "My Account" at bounding box center [57, 232] width 98 height 17
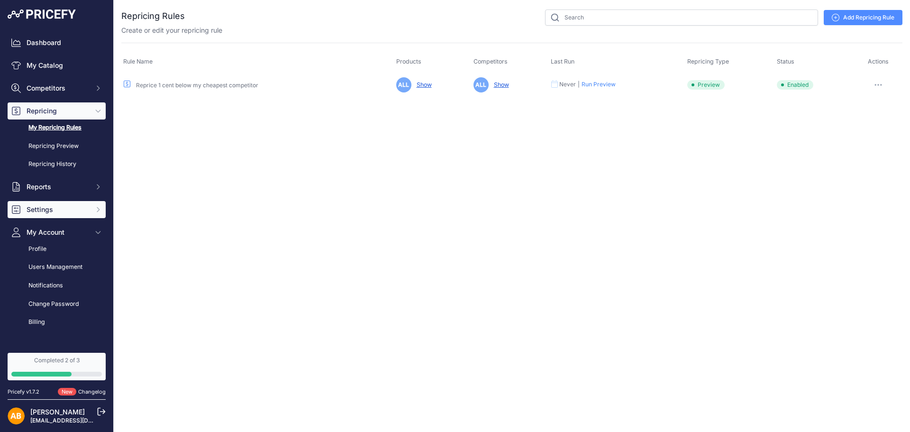
click at [72, 205] on span "Settings" at bounding box center [58, 209] width 62 height 9
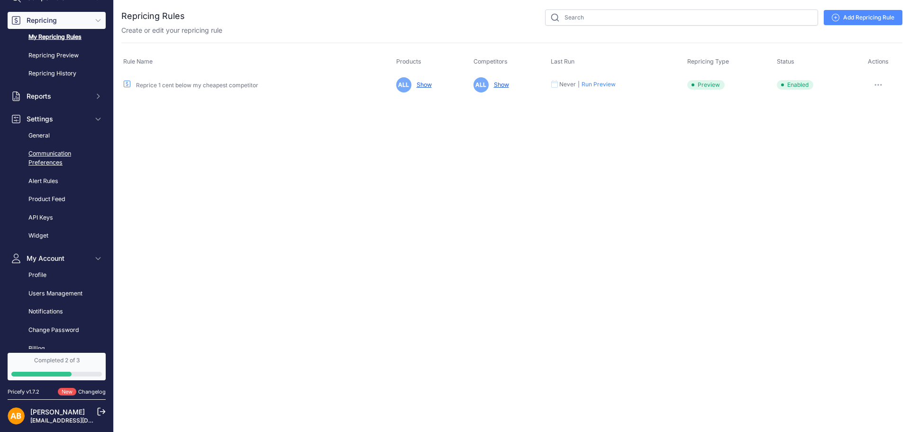
scroll to position [91, 0]
click at [65, 279] on link "Profile" at bounding box center [57, 274] width 98 height 17
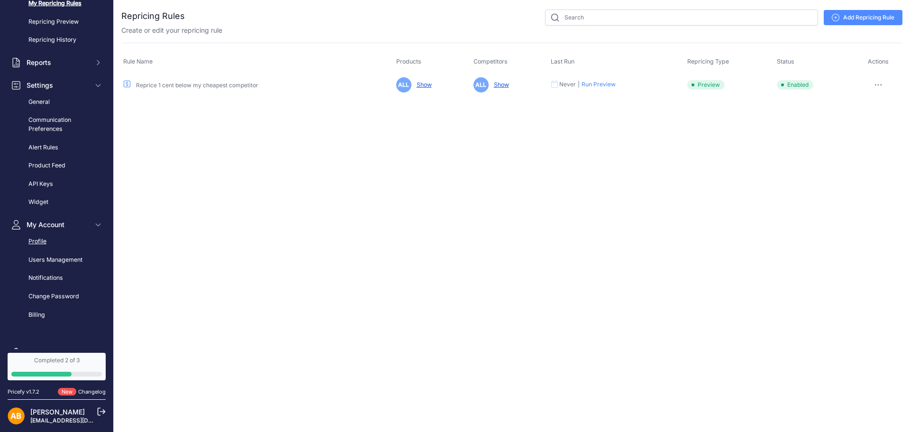
scroll to position [136, 0]
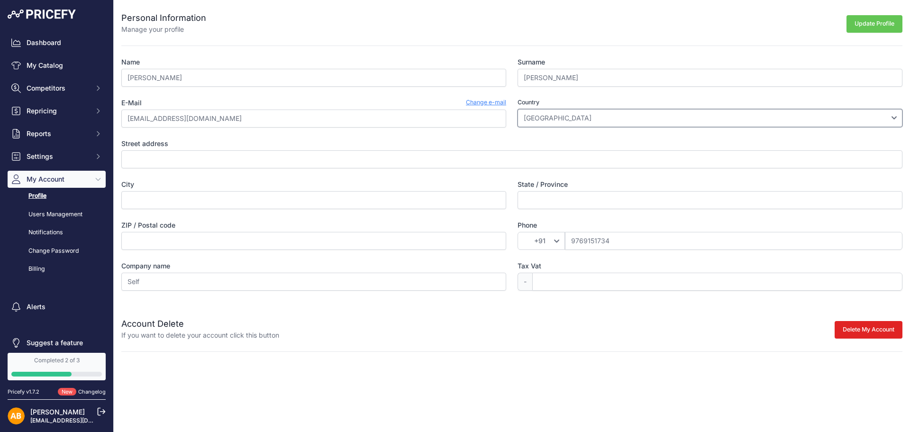
click at [555, 113] on select "[GEOGRAPHIC_DATA] [GEOGRAPHIC_DATA] [GEOGRAPHIC_DATA] [GEOGRAPHIC_DATA] [US_STA…" at bounding box center [710, 118] width 385 height 18
click at [375, 250] on div "Name [DEMOGRAPHIC_DATA] Surname [PERSON_NAME] E-Mail Change e-mail [EMAIL_ADDRE…" at bounding box center [511, 173] width 781 height 233
click at [64, 151] on button "Settings" at bounding box center [57, 156] width 98 height 17
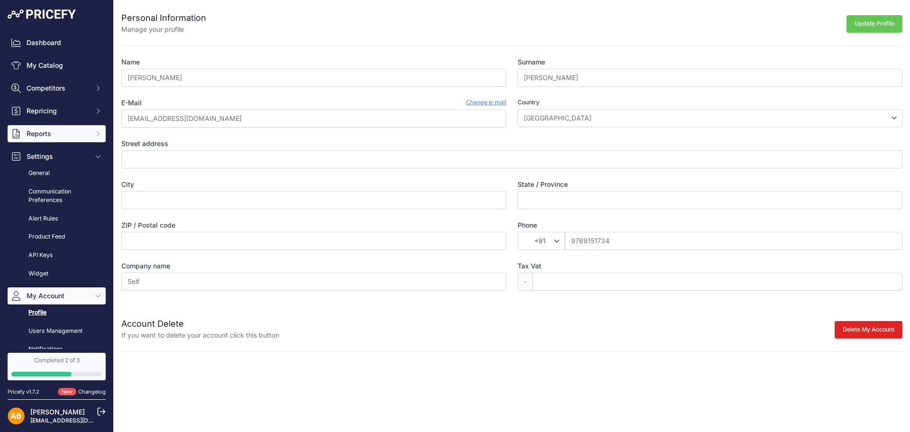
click at [63, 135] on span "Reports" at bounding box center [58, 133] width 62 height 9
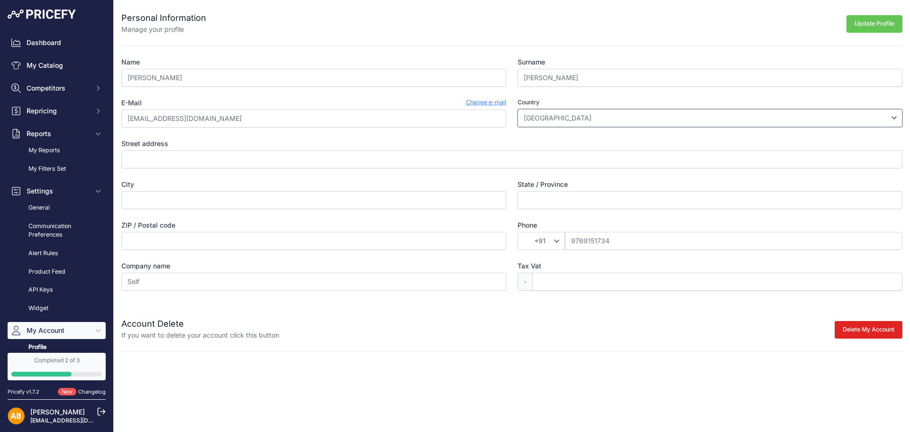
click at [575, 114] on select "[GEOGRAPHIC_DATA] [GEOGRAPHIC_DATA] [GEOGRAPHIC_DATA] [GEOGRAPHIC_DATA] [US_STA…" at bounding box center [710, 118] width 385 height 18
click at [562, 284] on input "Tax Vat" at bounding box center [717, 282] width 370 height 18
click at [554, 122] on select "Afghanistan Åland Islands Albania Algeria American Samoa Andorra Angola Anguill…" at bounding box center [710, 118] width 385 height 18
select select "GB"
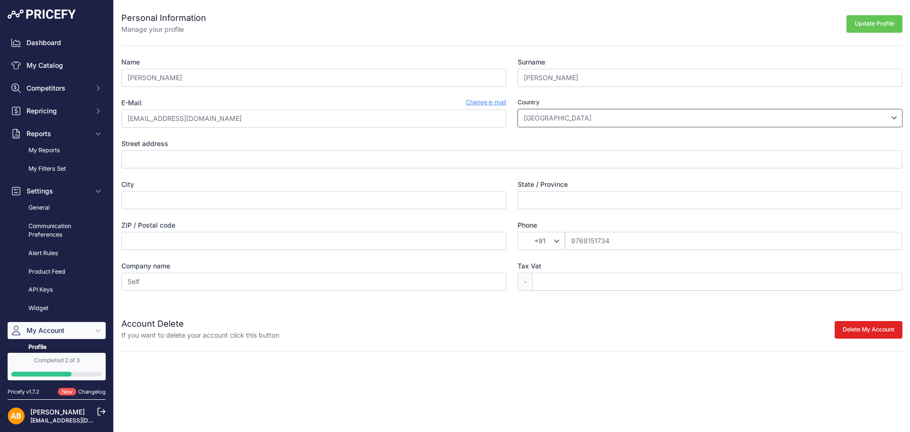
click at [518, 109] on select "Afghanistan Åland Islands Albania Algeria American Samoa Andorra Angola Anguill…" at bounding box center [710, 118] width 385 height 18
select select "44"
click at [860, 29] on button "Update Profile" at bounding box center [875, 24] width 56 height 18
click at [530, 163] on input "Street address" at bounding box center [511, 159] width 781 height 18
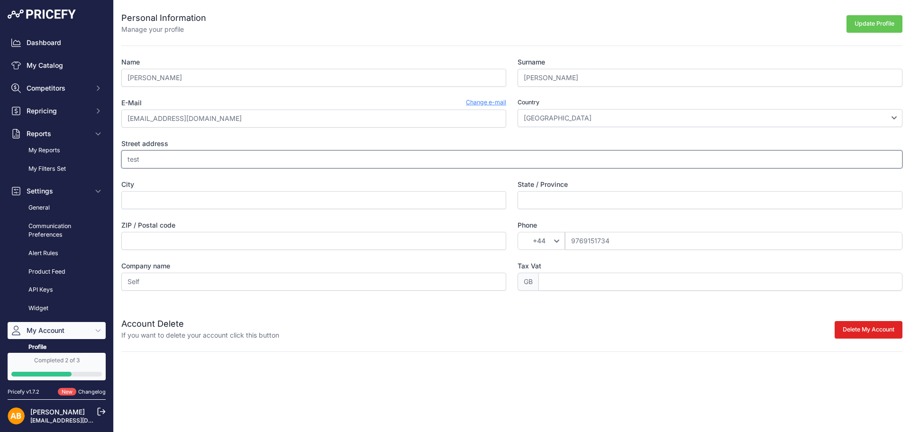
type input "test"
click at [858, 27] on button "Update Profile" at bounding box center [875, 24] width 56 height 18
type input "test"
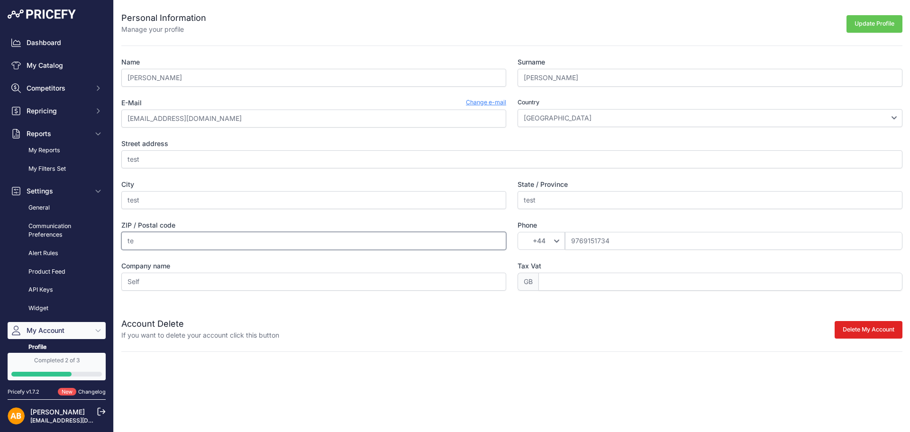
type input "t"
type input "23543"
click at [856, 22] on button "Update Profile" at bounding box center [875, 24] width 56 height 18
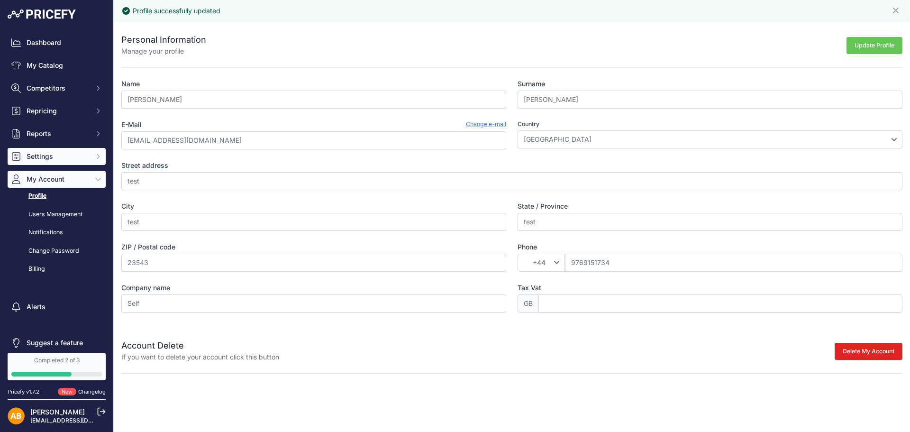
click at [58, 154] on span "Settings" at bounding box center [58, 156] width 62 height 9
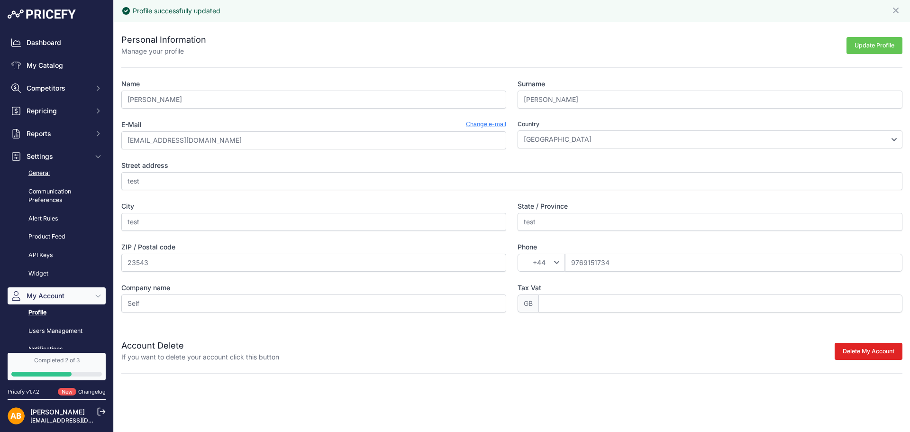
click at [60, 176] on link "General" at bounding box center [57, 173] width 98 height 17
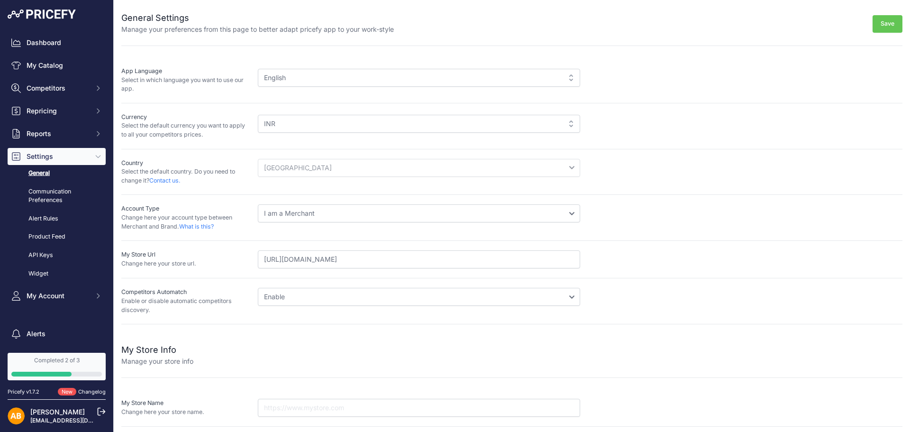
click at [283, 120] on div "INR" at bounding box center [419, 124] width 322 height 18
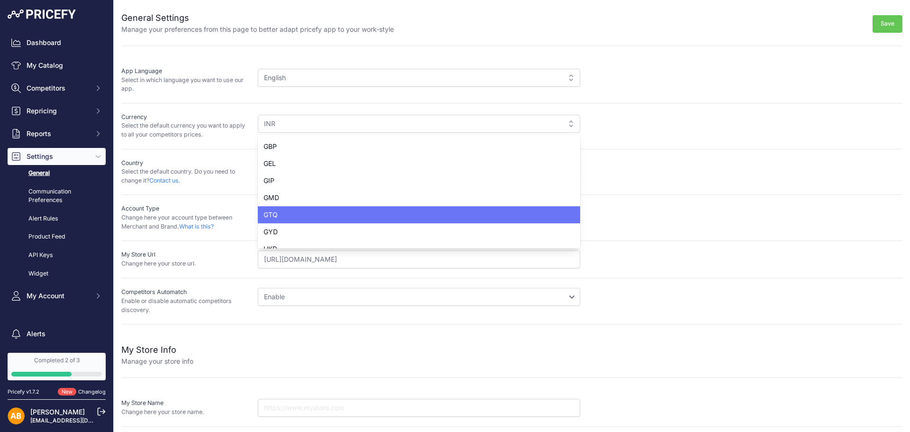
scroll to position [649, 0]
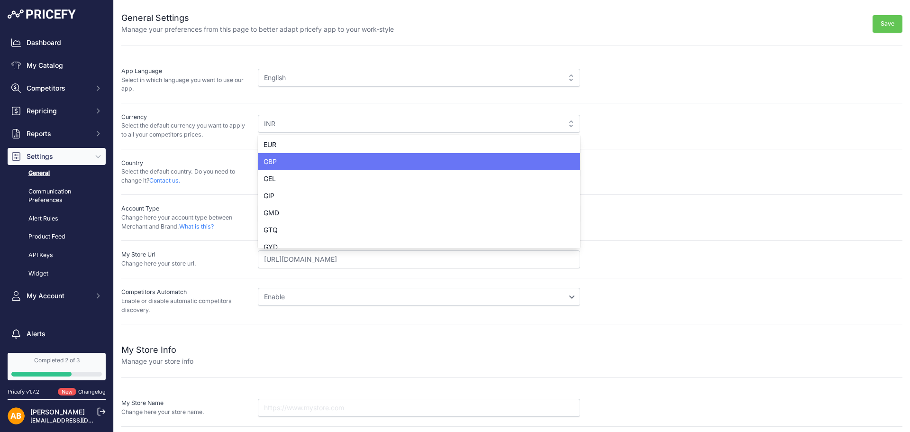
click at [310, 164] on div "GBP" at bounding box center [419, 161] width 322 height 17
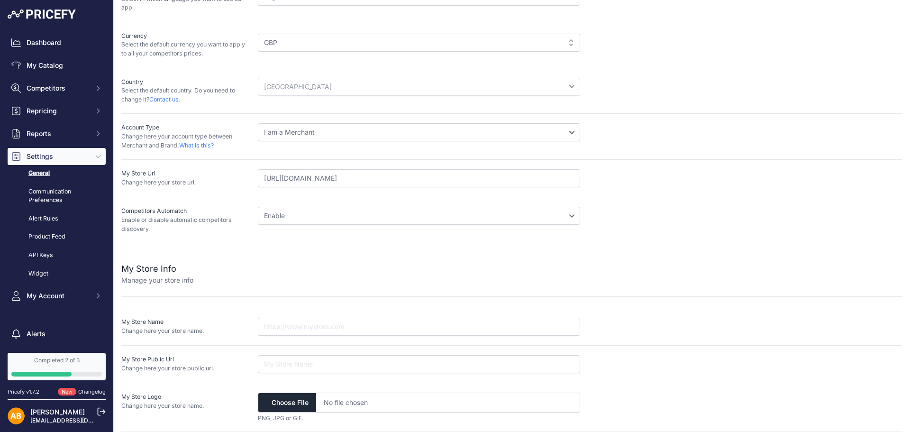
scroll to position [0, 0]
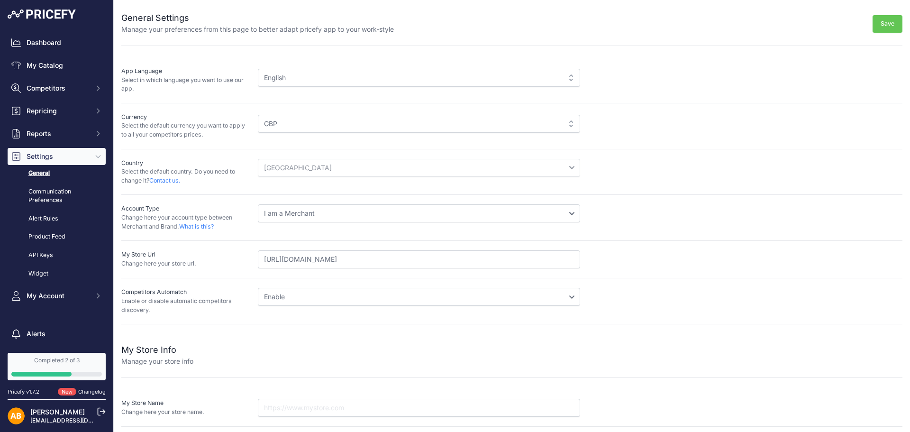
click at [878, 21] on button "Save" at bounding box center [888, 24] width 30 height 18
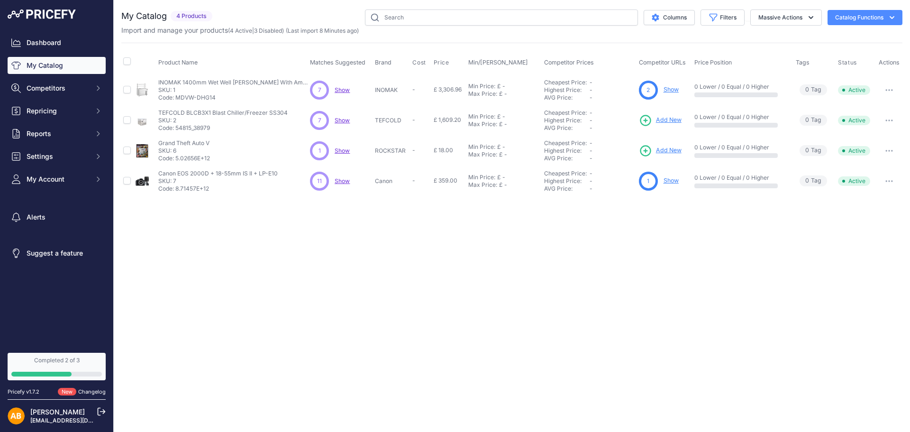
click at [677, 182] on link "Show" at bounding box center [671, 180] width 15 height 7
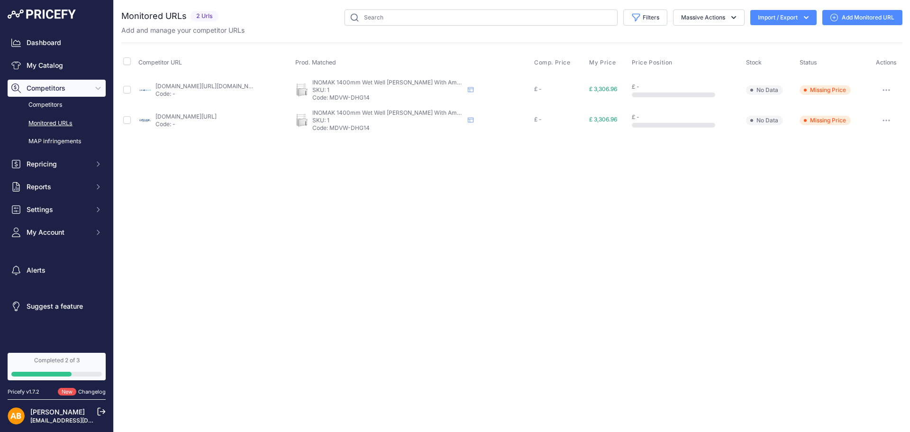
click at [885, 90] on icon "button" at bounding box center [887, 90] width 8 height 2
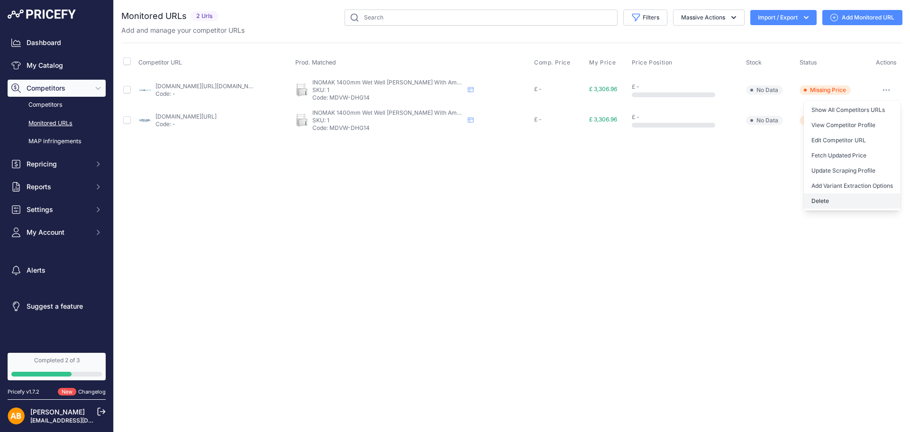
click at [836, 199] on button "Delete" at bounding box center [852, 200] width 97 height 15
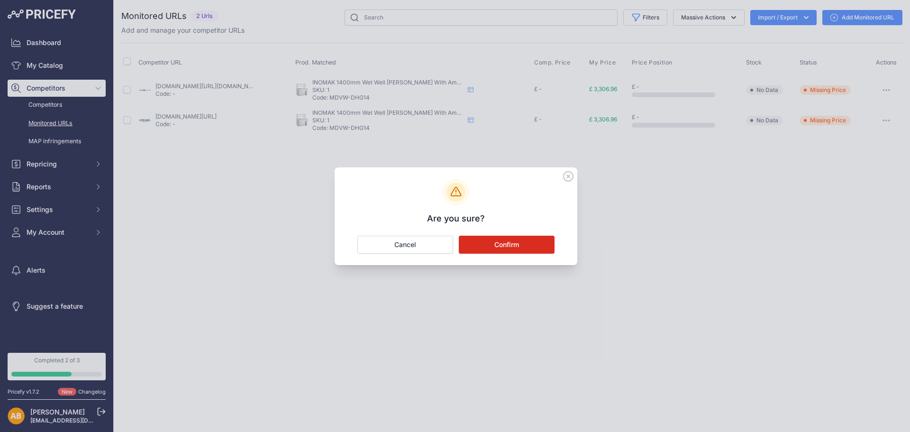
click at [529, 245] on button "Confirm" at bounding box center [507, 245] width 96 height 18
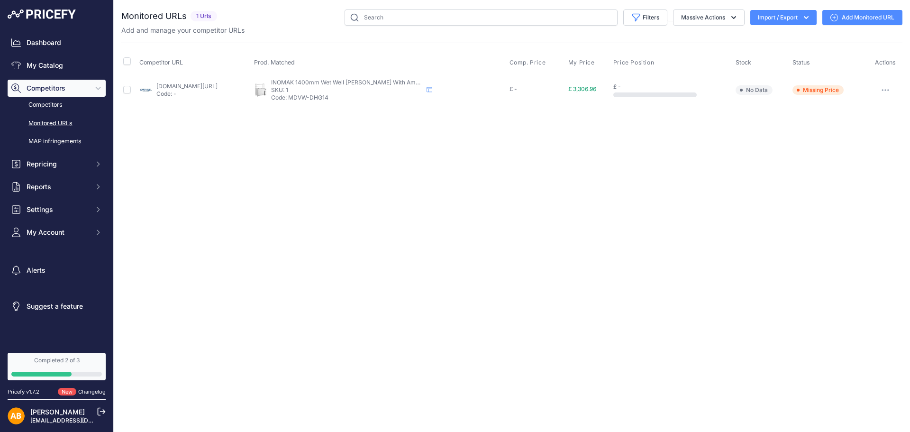
click at [888, 91] on button "button" at bounding box center [885, 89] width 19 height 13
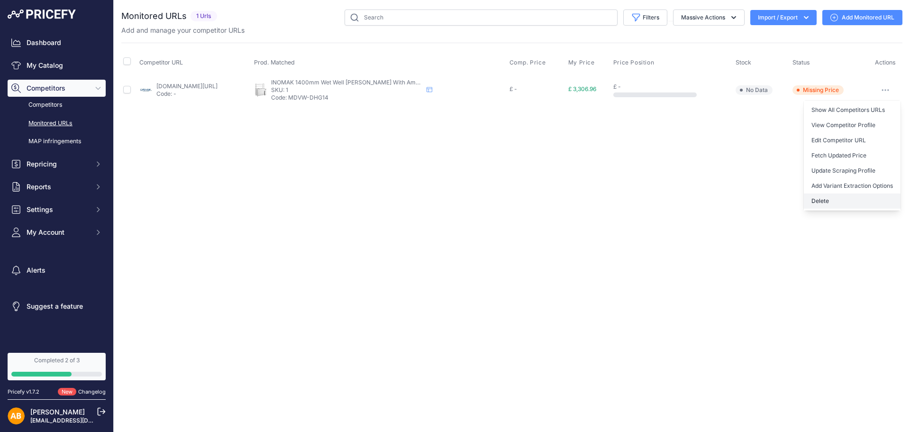
click at [846, 201] on button "Delete" at bounding box center [852, 200] width 97 height 15
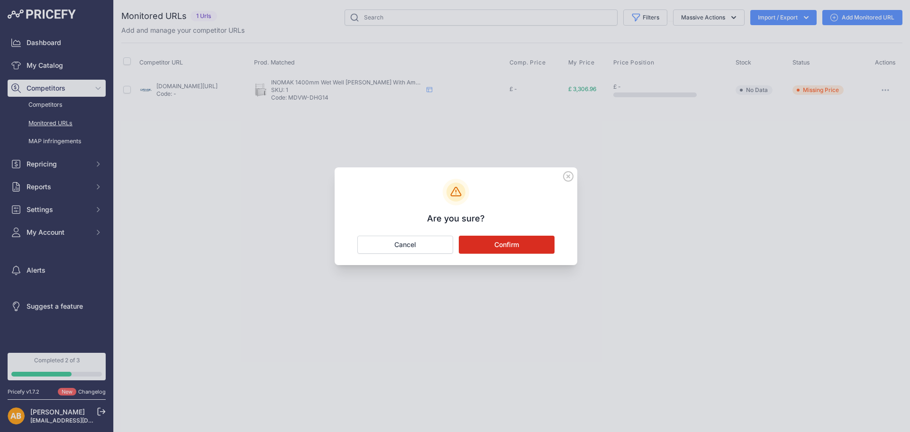
click at [538, 244] on button "Confirm" at bounding box center [507, 245] width 96 height 18
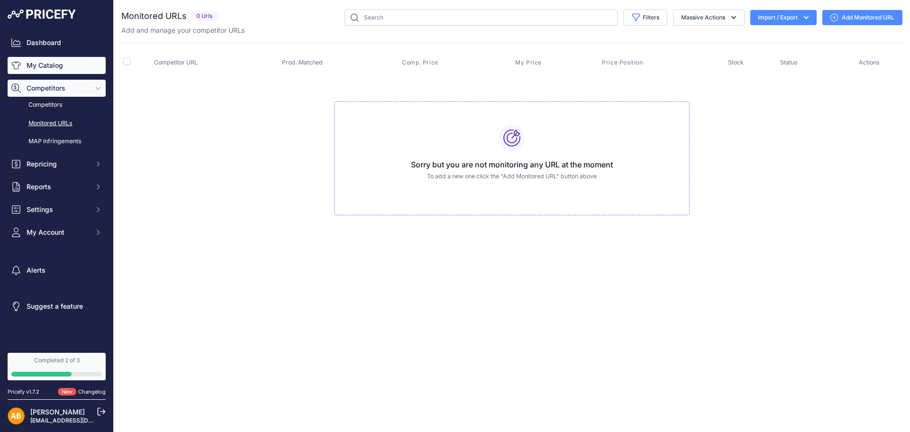
click at [56, 64] on link "My Catalog" at bounding box center [57, 65] width 98 height 17
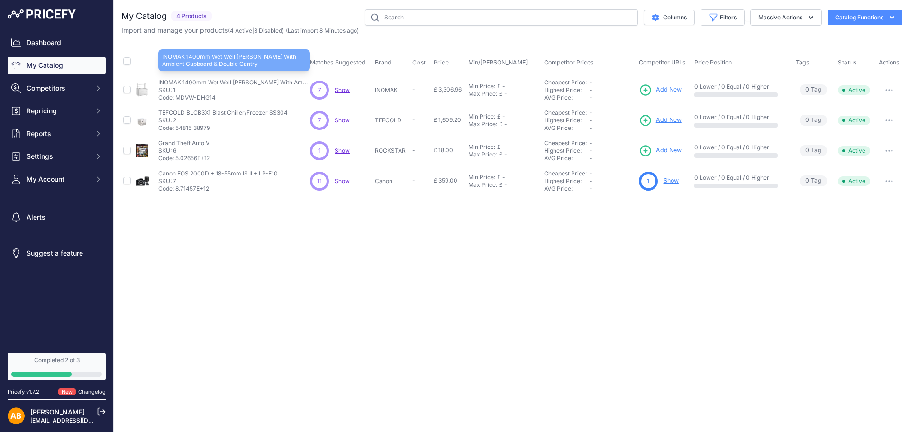
drag, startPoint x: 159, startPoint y: 82, endPoint x: 301, endPoint y: 82, distance: 141.7
click at [301, 82] on p "INOMAK 1400mm Wet Well [PERSON_NAME] With Ambient Cupboard & Double Gantry" at bounding box center [234, 83] width 152 height 8
copy p "INOMAK 1400mm Wet Well [PERSON_NAME] With Ambient"
click at [667, 89] on span "Add New" at bounding box center [669, 89] width 26 height 9
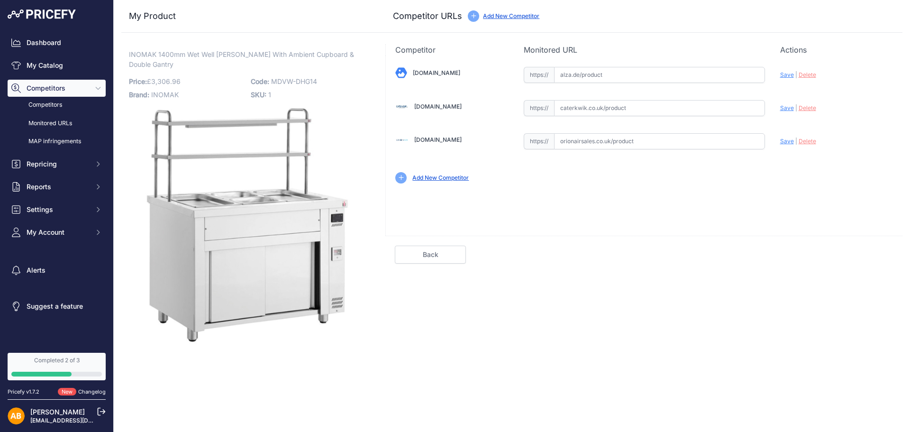
click at [580, 74] on input "text" at bounding box center [659, 75] width 211 height 16
paste input "https://www.abcdirect2u.co.uk/acatalog/inomak-mdv714-open-bain-marie-ambient-ba…"
click at [787, 76] on div "Update Profile Save | Delete Analyzing" at bounding box center [836, 72] width 113 height 15
click at [787, 76] on span "Save" at bounding box center [787, 74] width 14 height 7
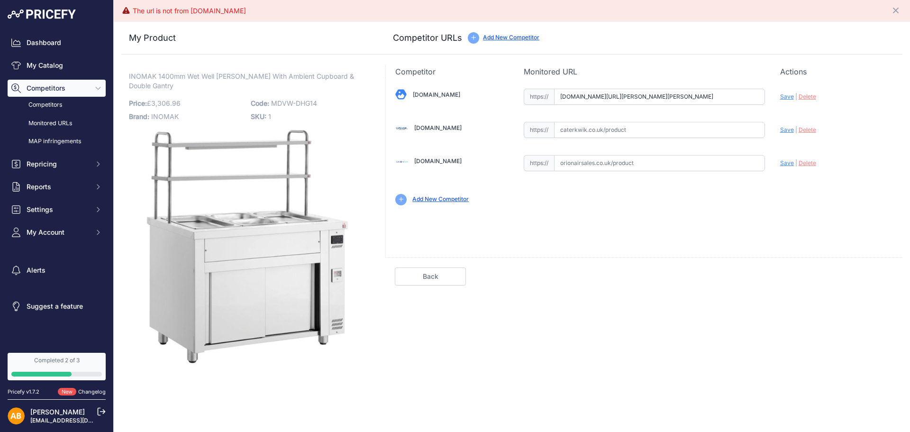
click at [628, 101] on input "www.abcdirect2u.co.uk/acatalog/inomak-mdv714-open-bain-marie-ambient-base.html" at bounding box center [659, 97] width 211 height 16
click at [598, 103] on input "www.abcdirect2u.co.uk/acatalog/inomak-mdv714-open-bain-marie-ambient-base.html" at bounding box center [659, 97] width 211 height 16
click at [611, 103] on input "www.abcdirect2u.co.uk/acatalog/inomak-mdv714-open-bain-marie-ambient-base.html" at bounding box center [659, 97] width 211 height 16
type input "www.abcdirect2u.o.uk/acatalog/inomak-mdv714-open-bain-marie-ambient-base.html"
click at [420, 98] on link "Alza.de" at bounding box center [436, 94] width 47 height 7
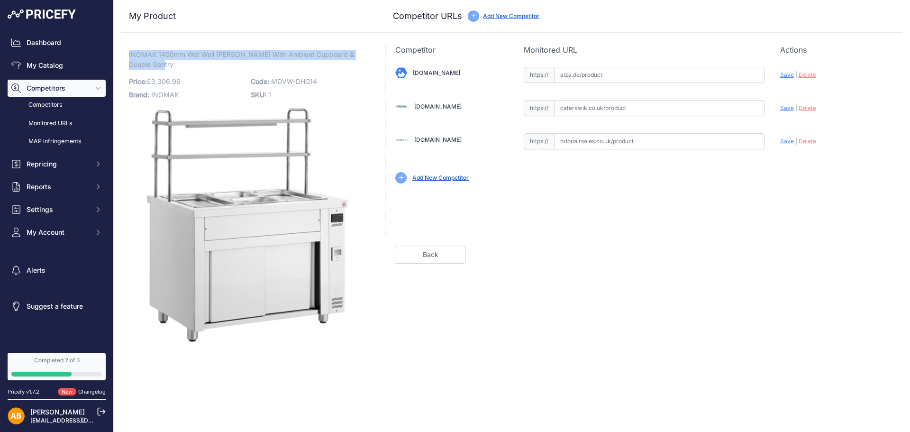
drag, startPoint x: 155, startPoint y: 63, endPoint x: 129, endPoint y: 56, distance: 27.4
click at [129, 56] on p "INOMAK 1400mm Wet Well Bain Marie With Ambient Cupboard & Double Gantry Link" at bounding box center [247, 59] width 237 height 19
copy span "INOMAK 1400mm Wet Well Bain Marie With Ambient Cupboard & Double Gantry"
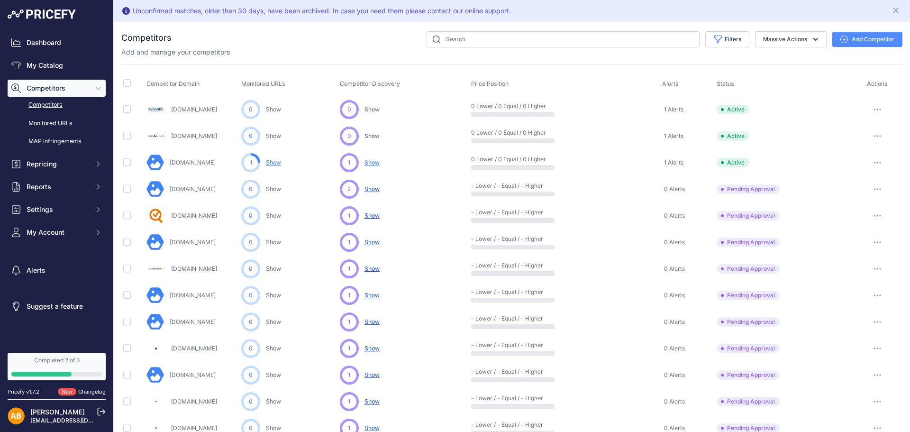
click at [131, 163] on td at bounding box center [132, 162] width 23 height 27
click at [127, 164] on input "checkbox" at bounding box center [127, 162] width 8 height 8
checkbox input "true"
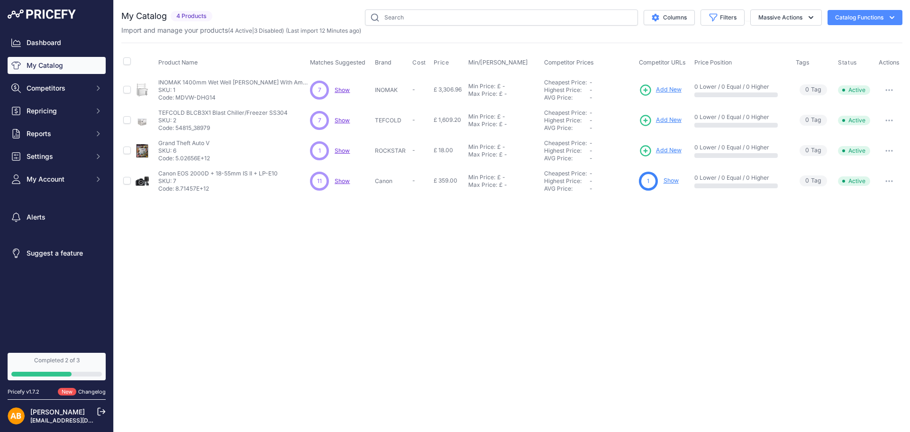
click at [195, 94] on p "Code: MDVW-DHG14" at bounding box center [234, 98] width 152 height 8
click at [675, 91] on span "Add New" at bounding box center [669, 89] width 26 height 9
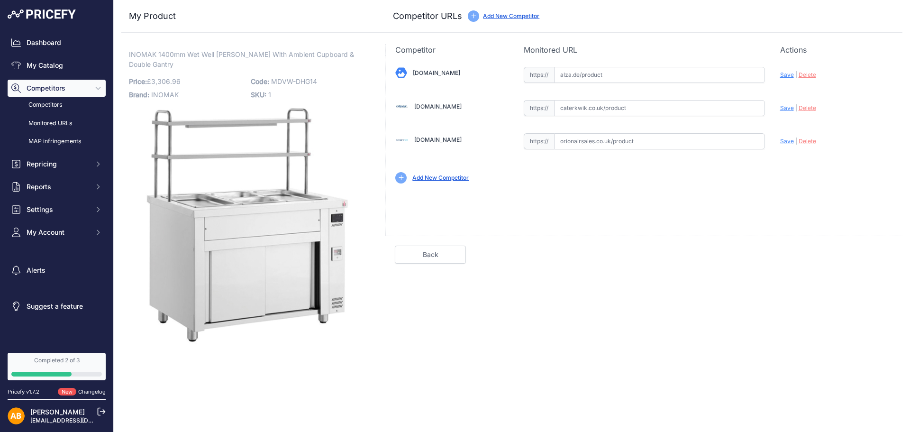
click at [799, 72] on span "Delete" at bounding box center [808, 74] width 18 height 7
click at [454, 106] on link "[DOMAIN_NAME]" at bounding box center [437, 106] width 47 height 7
click at [158, 62] on p "INOMAK 1400mm Wet Well [PERSON_NAME] With Ambient Cupboard & Double Gantry Link" at bounding box center [247, 59] width 237 height 19
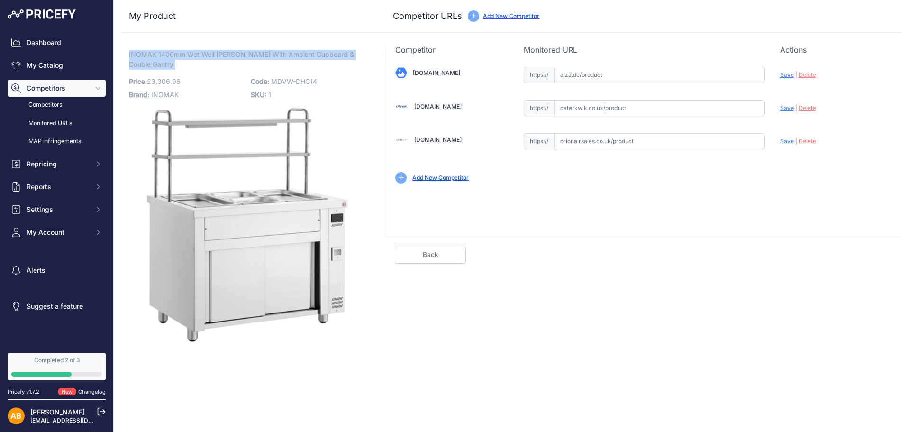
copy div "INOMAK 1400mm Wet Well [PERSON_NAME] With Ambient Cupboard & Double Gantry Link"
click at [441, 141] on link "[DOMAIN_NAME]" at bounding box center [437, 139] width 47 height 7
